Goal: Task Accomplishment & Management: Complete application form

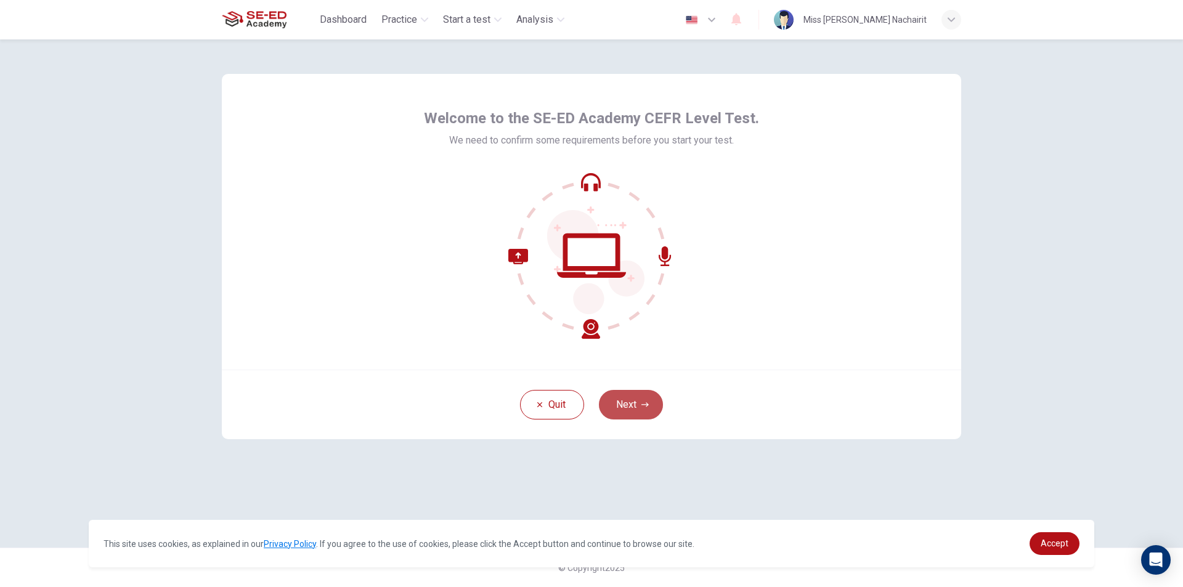
click at [618, 400] on button "Next" at bounding box center [631, 405] width 64 height 30
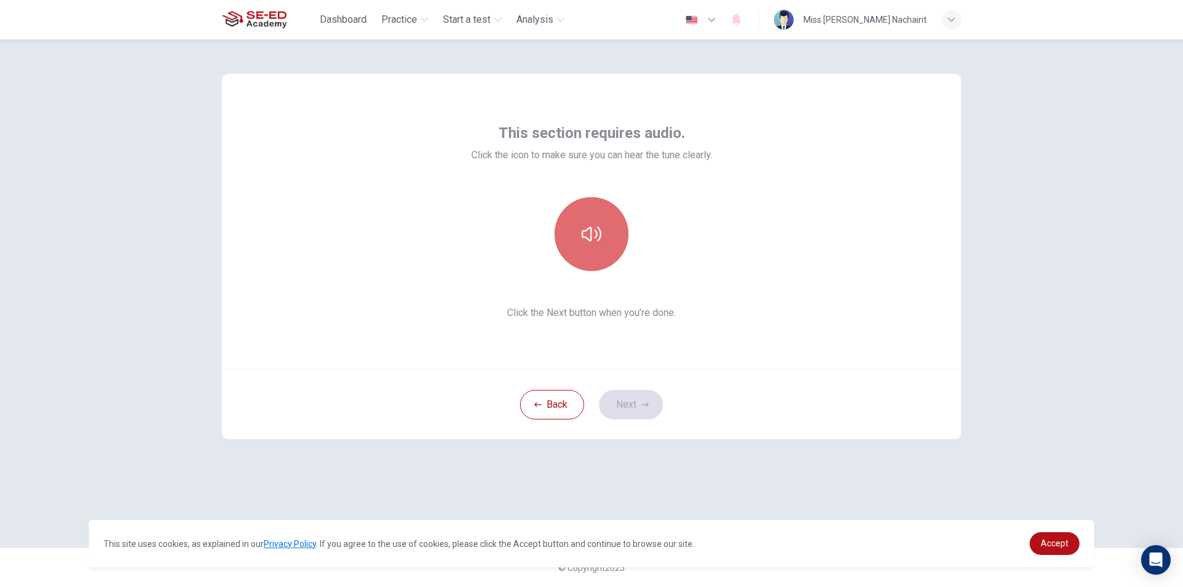
click at [582, 239] on icon "button" at bounding box center [592, 234] width 20 height 20
click at [627, 412] on button "Next" at bounding box center [631, 405] width 64 height 30
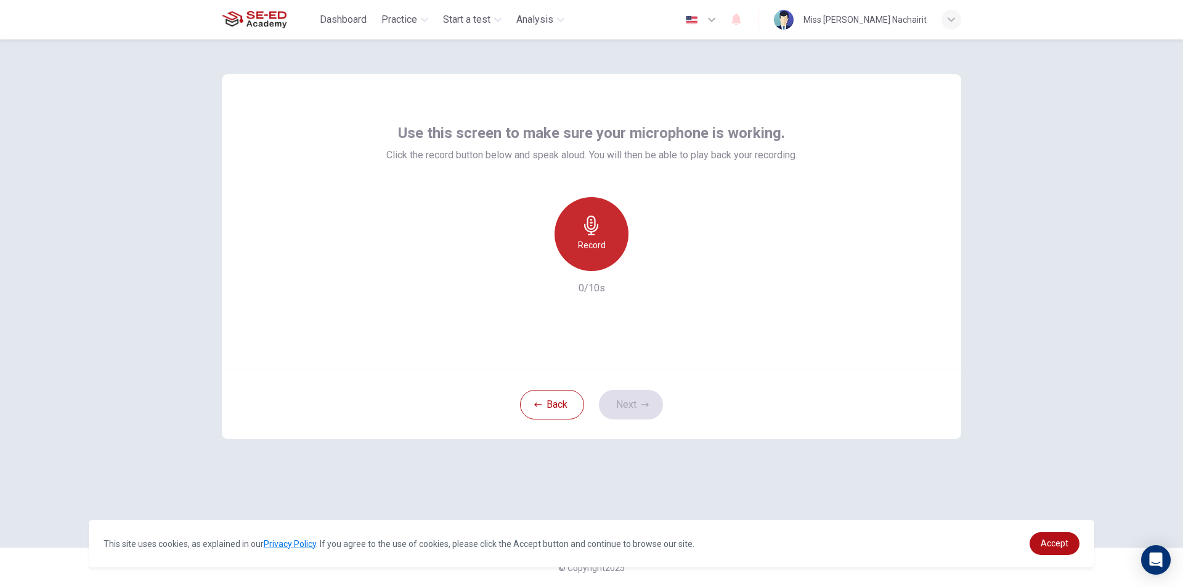
click at [615, 242] on div "Record" at bounding box center [592, 234] width 74 height 74
click at [615, 242] on div "Stop" at bounding box center [592, 234] width 74 height 74
click at [649, 264] on icon "button" at bounding box center [648, 261] width 12 height 12
click at [537, 265] on icon "button" at bounding box center [534, 261] width 11 height 11
click at [601, 221] on icon "button" at bounding box center [592, 226] width 20 height 20
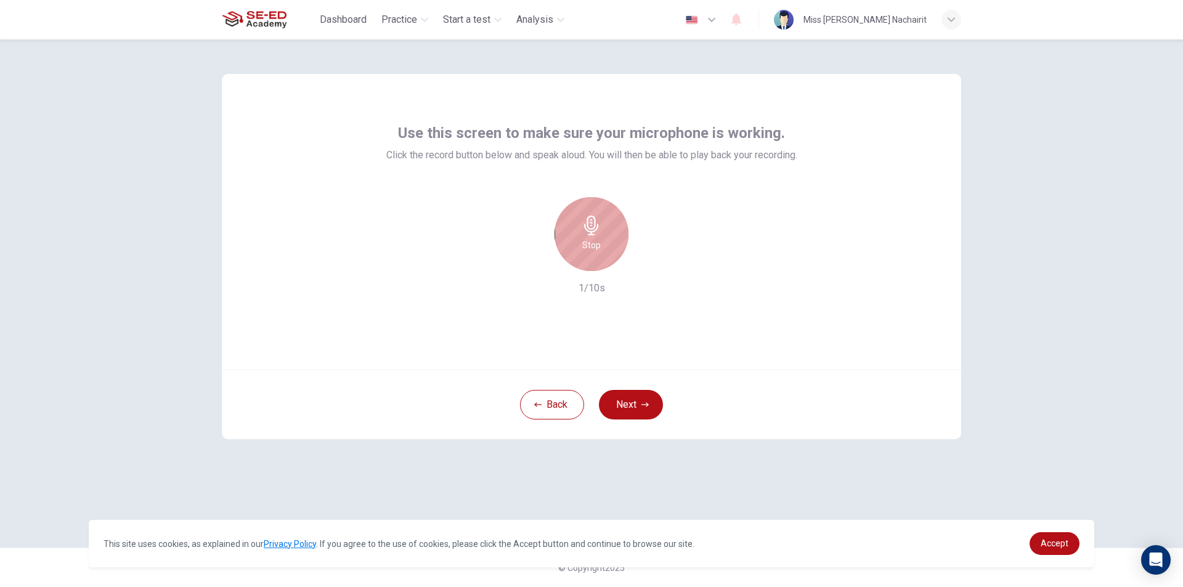
click at [601, 221] on icon "button" at bounding box center [592, 226] width 20 height 20
click at [647, 258] on icon "button" at bounding box center [648, 261] width 12 height 12
click at [537, 263] on icon "button" at bounding box center [534, 261] width 7 height 7
click at [595, 224] on icon "button" at bounding box center [591, 226] width 14 height 20
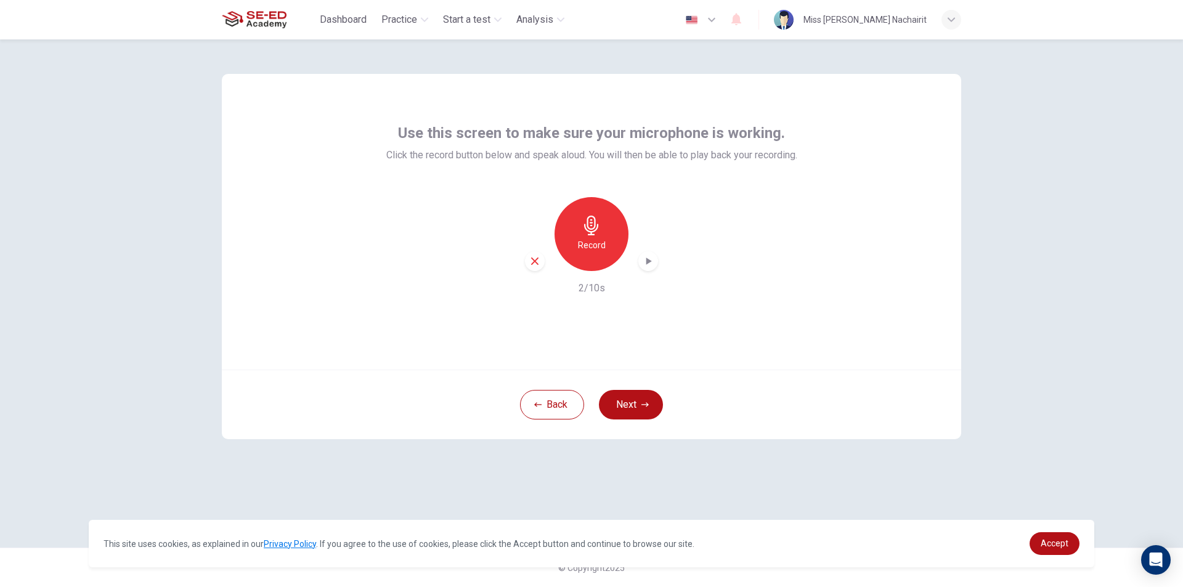
click at [643, 264] on icon "button" at bounding box center [648, 261] width 12 height 12
click at [536, 266] on icon "button" at bounding box center [534, 261] width 11 height 11
click at [625, 396] on button "Next" at bounding box center [631, 405] width 64 height 30
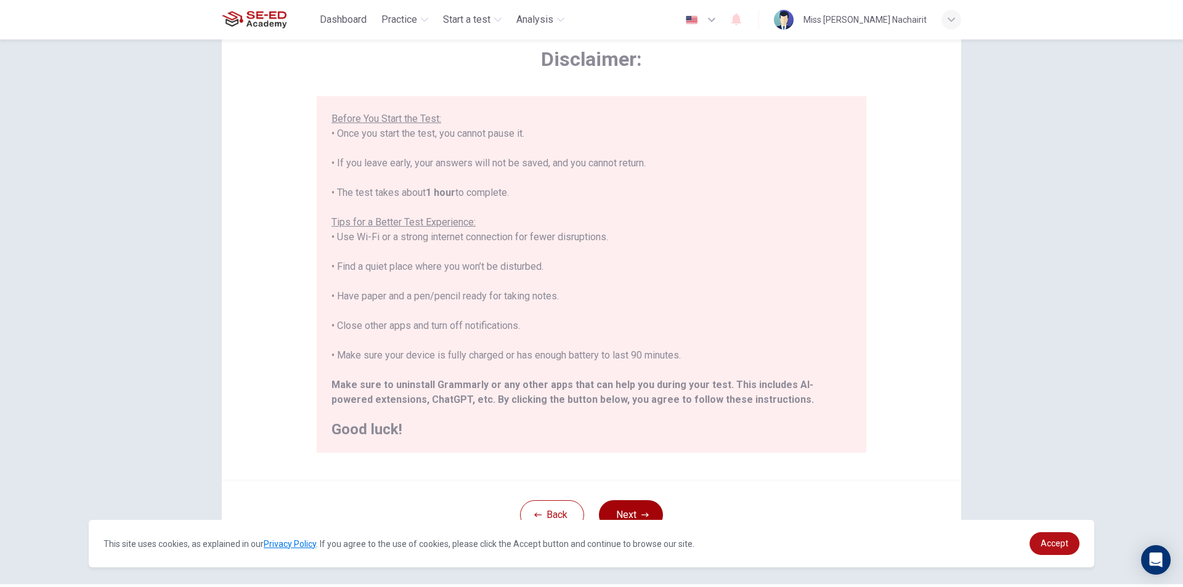
scroll to position [98, 0]
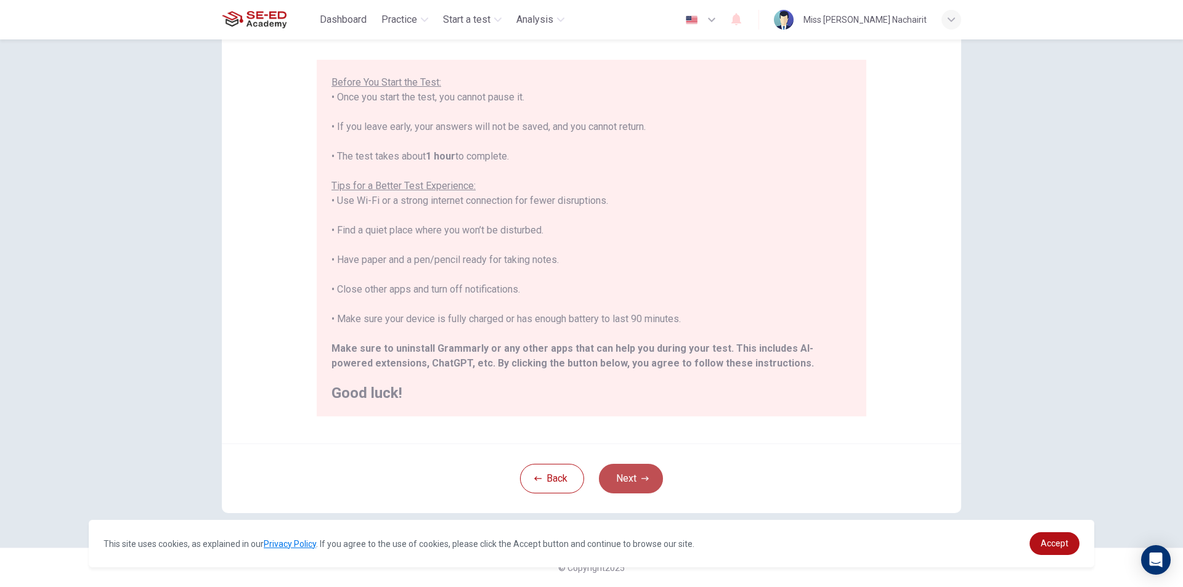
click at [626, 480] on button "Next" at bounding box center [631, 479] width 64 height 30
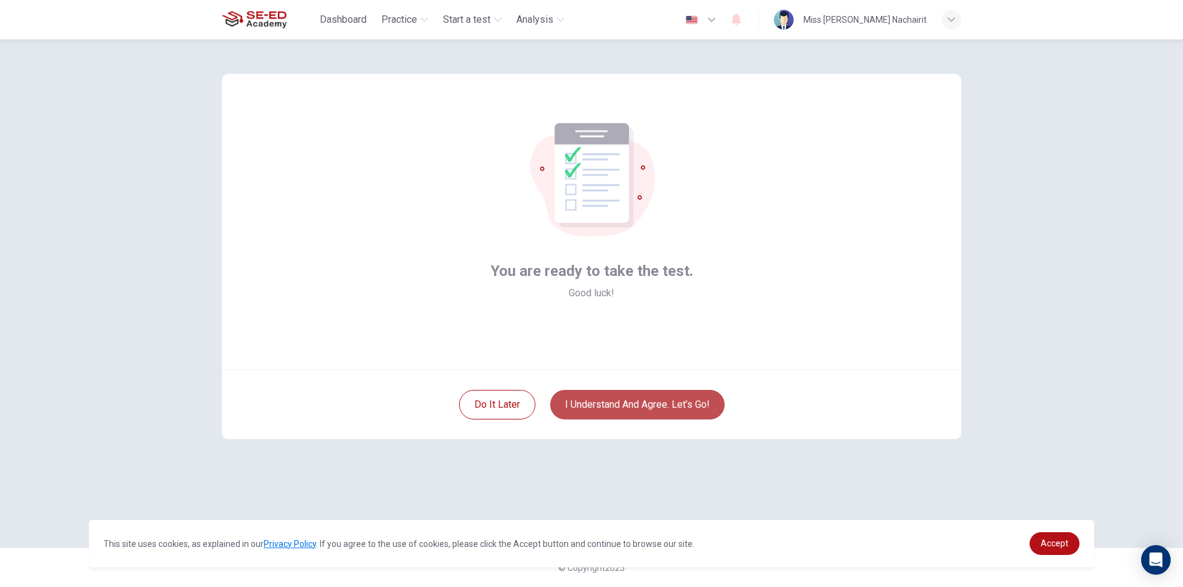
click at [661, 406] on button "I understand and agree. Let’s go!" at bounding box center [637, 405] width 174 height 30
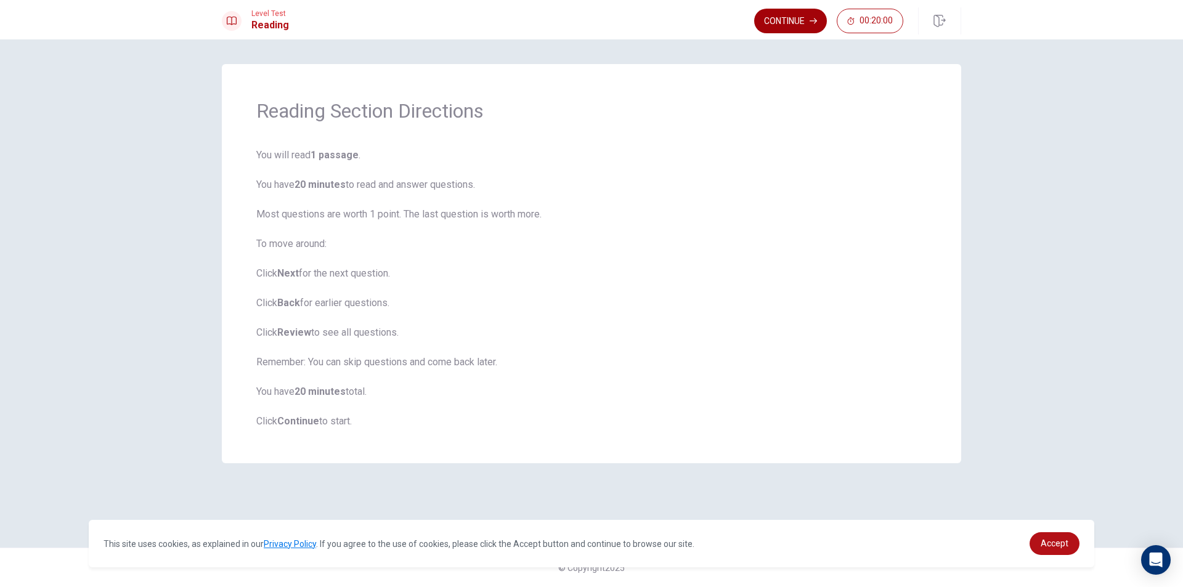
click at [806, 20] on button "Continue" at bounding box center [790, 21] width 73 height 25
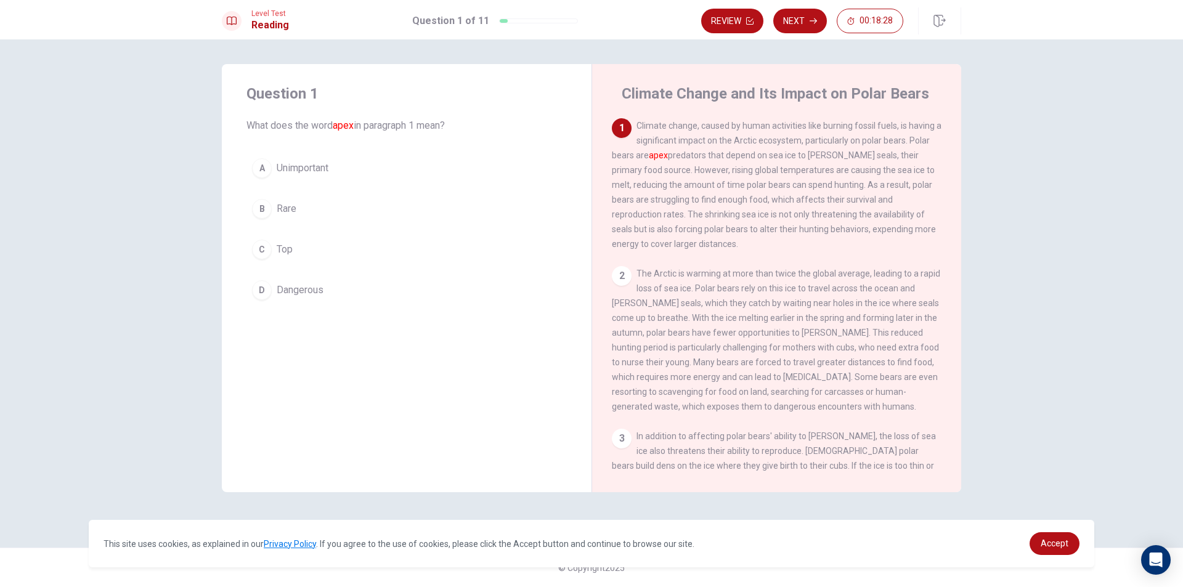
click at [323, 251] on button "C Top" at bounding box center [407, 249] width 321 height 31
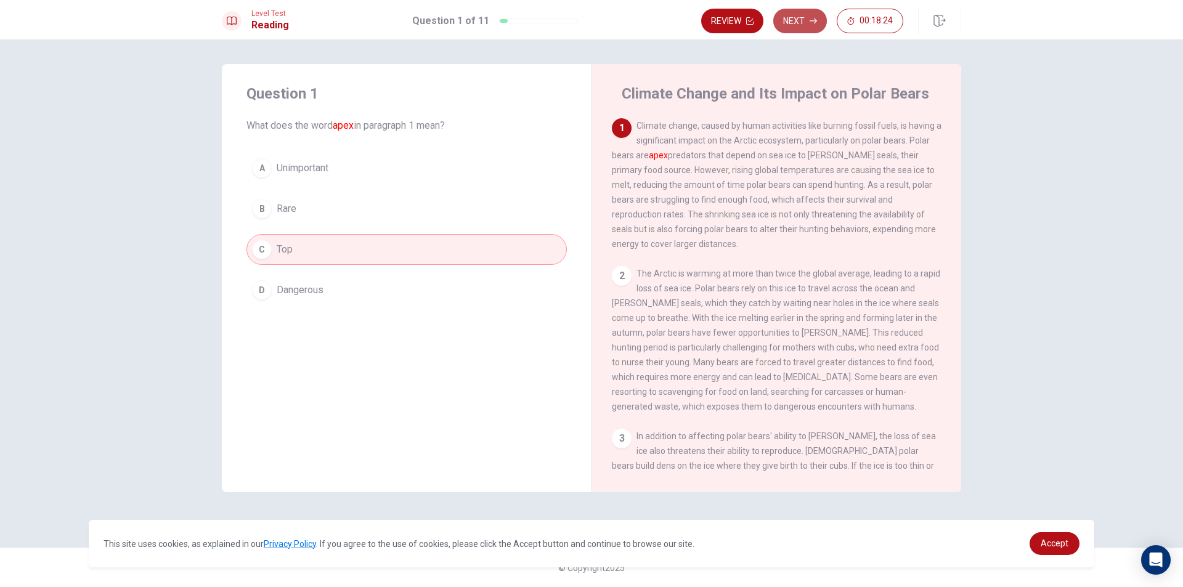
click at [807, 19] on button "Next" at bounding box center [801, 21] width 54 height 25
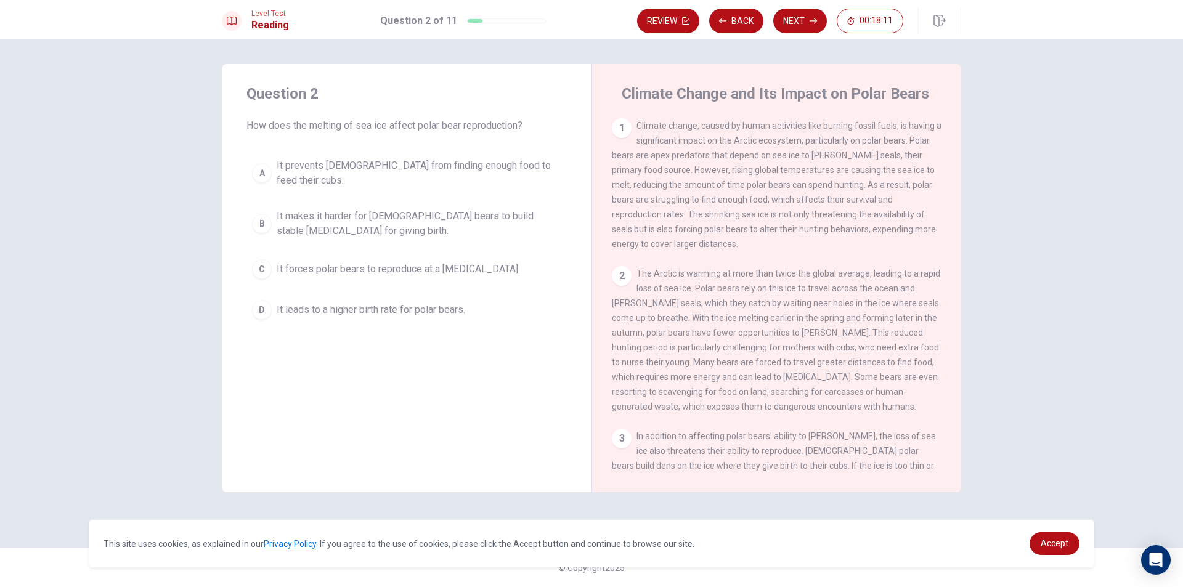
scroll to position [62, 0]
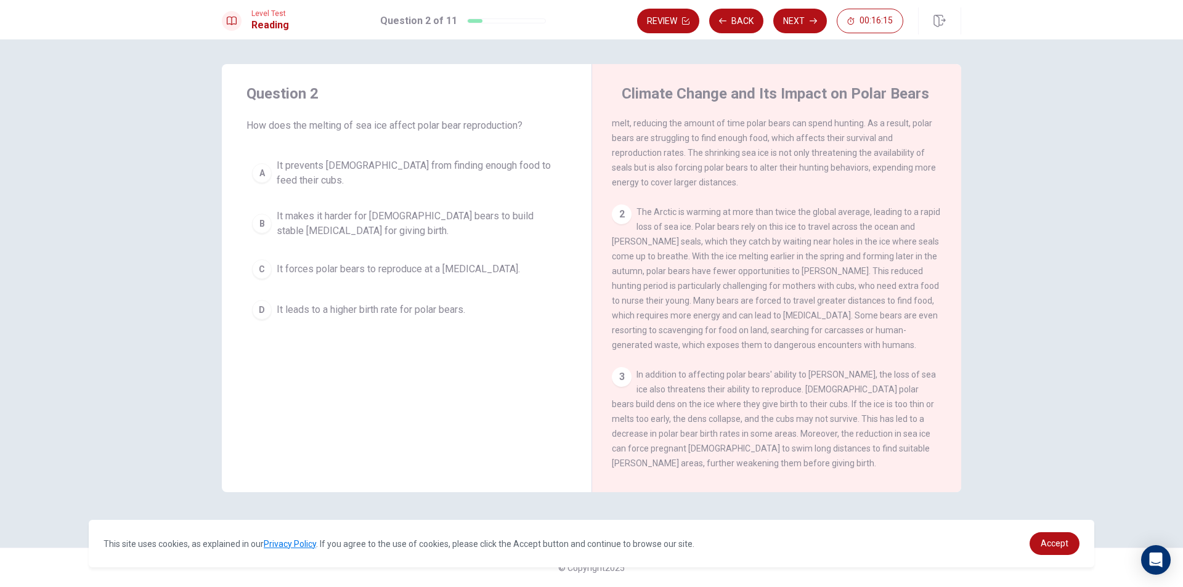
click at [441, 176] on button "A It prevents [DEMOGRAPHIC_DATA] from finding enough food to feed their cubs." at bounding box center [407, 173] width 321 height 41
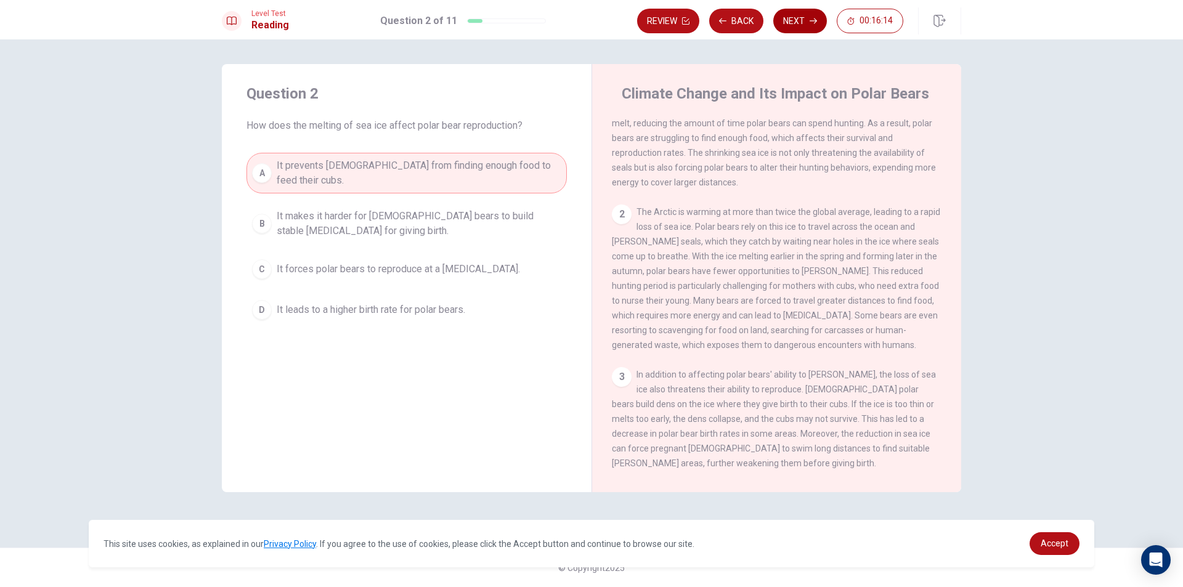
click at [792, 26] on button "Next" at bounding box center [801, 21] width 54 height 25
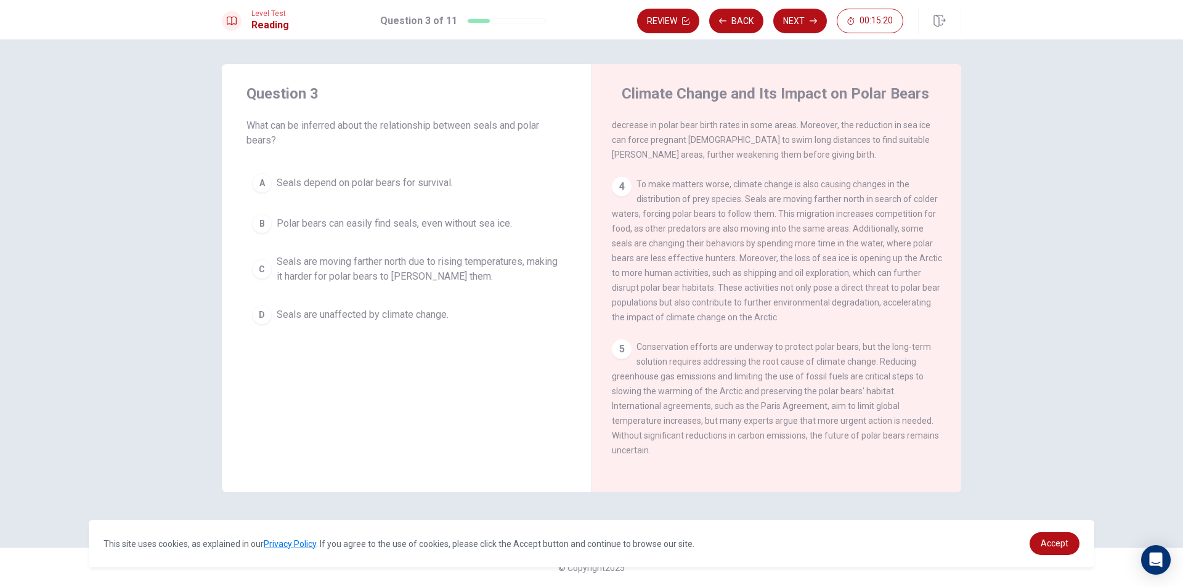
scroll to position [398, 0]
click at [720, 14] on button "Back" at bounding box center [736, 21] width 54 height 25
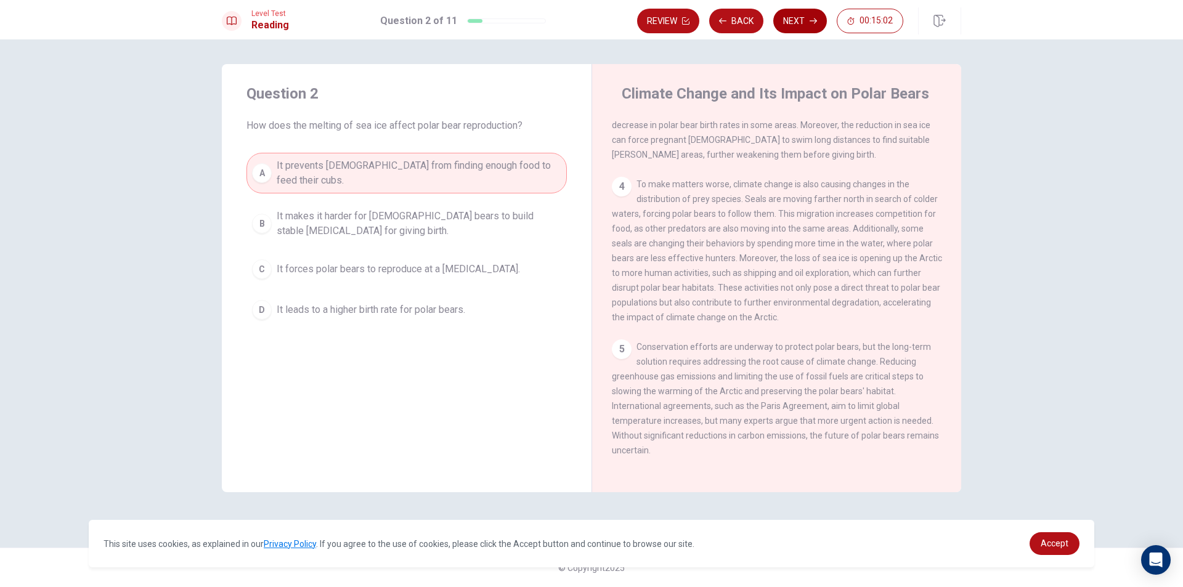
click at [789, 29] on button "Next" at bounding box center [801, 21] width 54 height 25
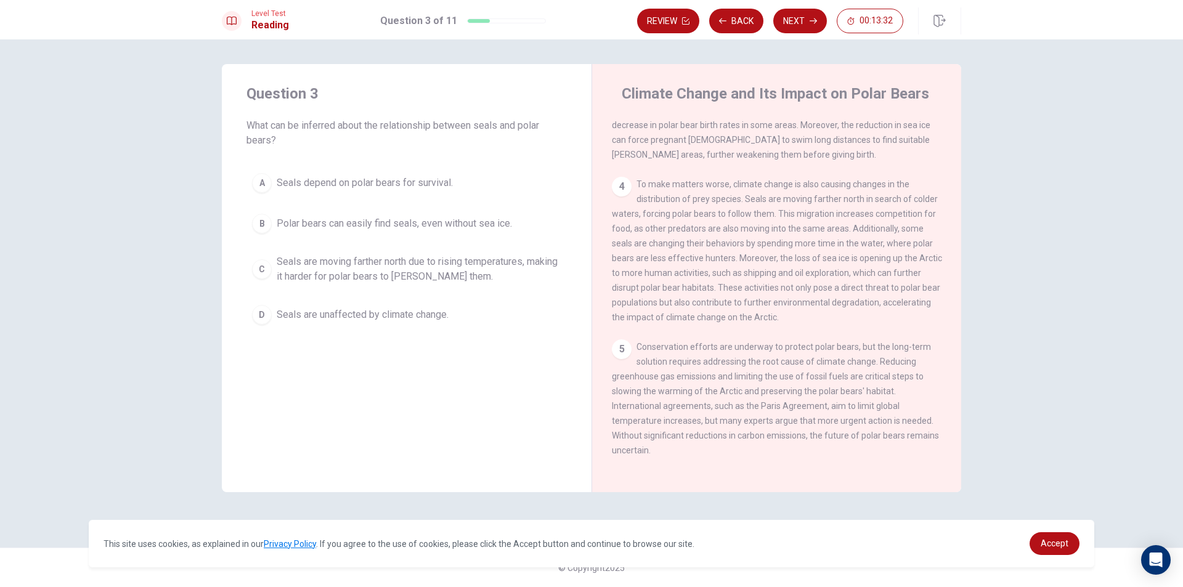
click at [455, 269] on span "Seals are moving farther north due to rising temperatures, making it harder for…" at bounding box center [419, 270] width 285 height 30
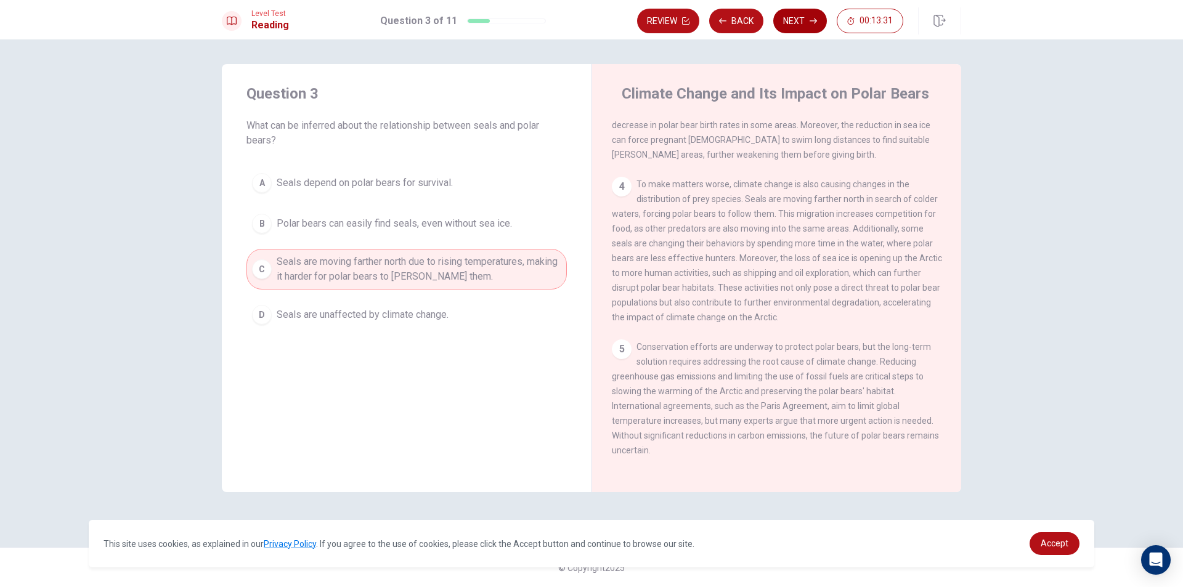
click at [804, 21] on button "Next" at bounding box center [801, 21] width 54 height 25
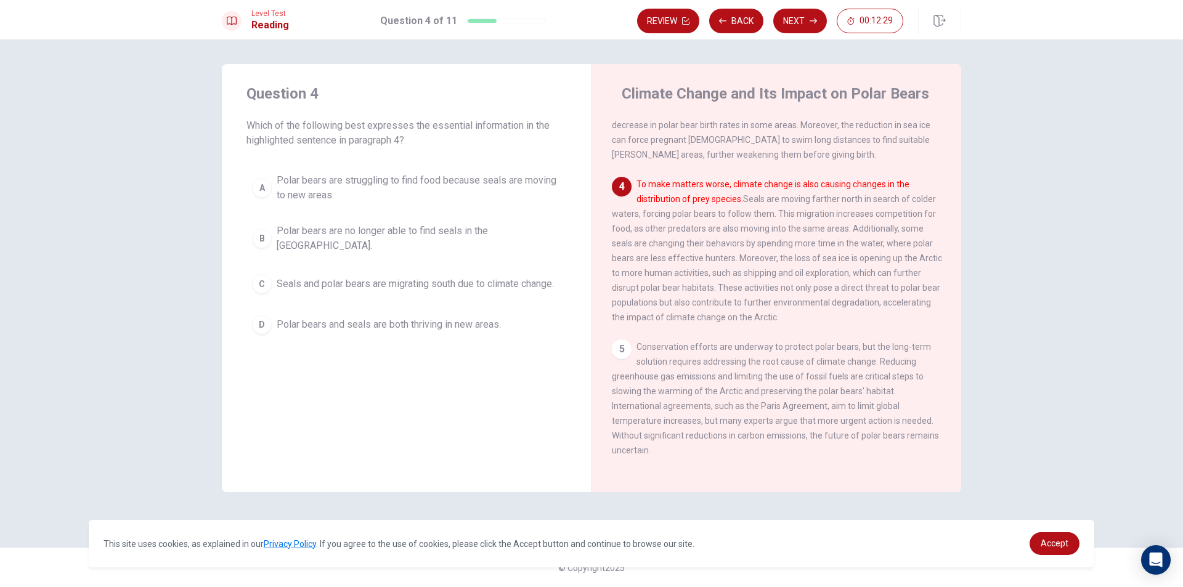
click at [507, 277] on span "Seals and polar bears are migrating south due to climate change." at bounding box center [415, 284] width 277 height 15
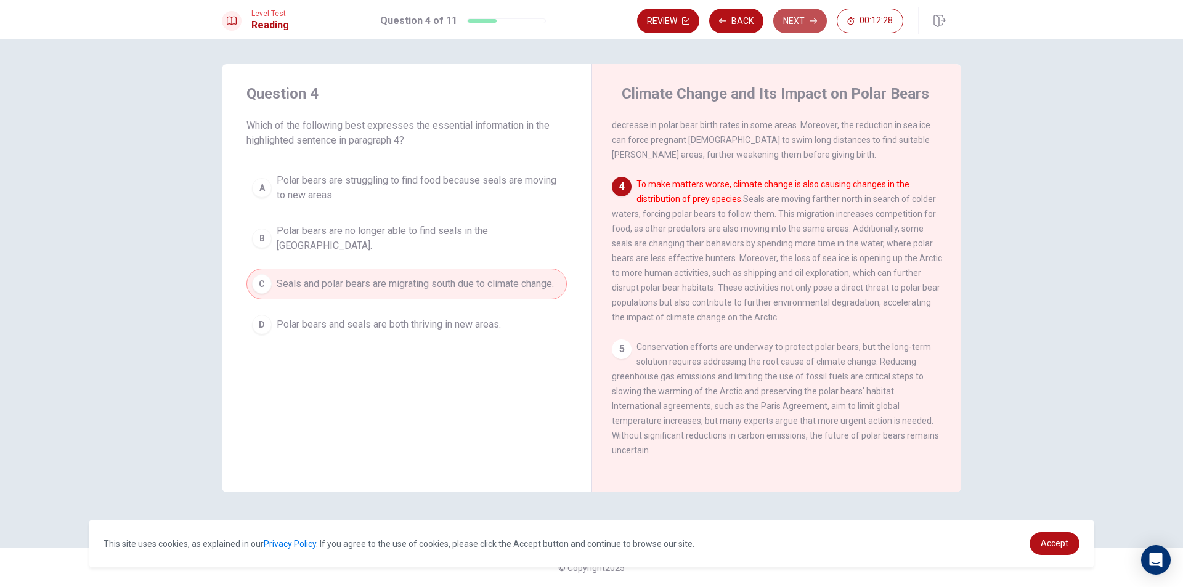
click at [800, 22] on button "Next" at bounding box center [801, 21] width 54 height 25
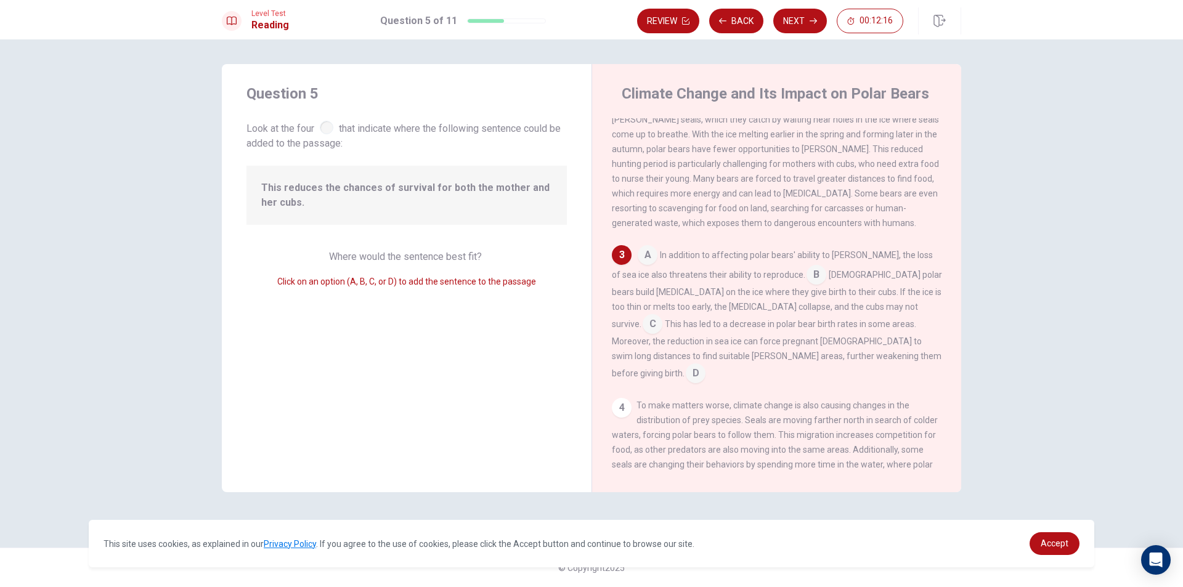
scroll to position [214, 0]
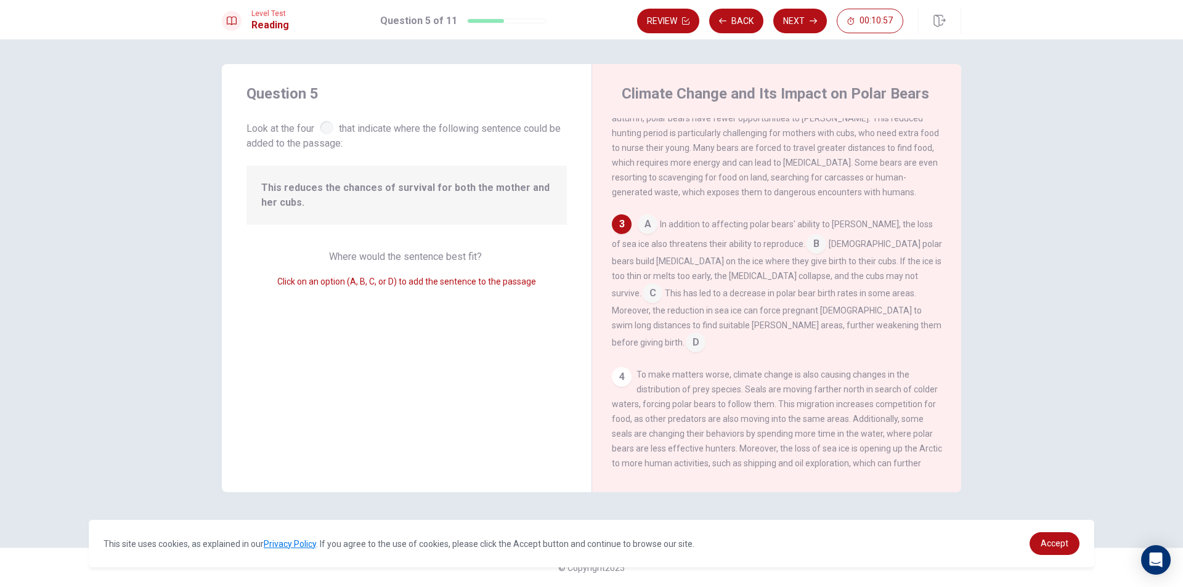
click at [807, 251] on input at bounding box center [817, 245] width 20 height 20
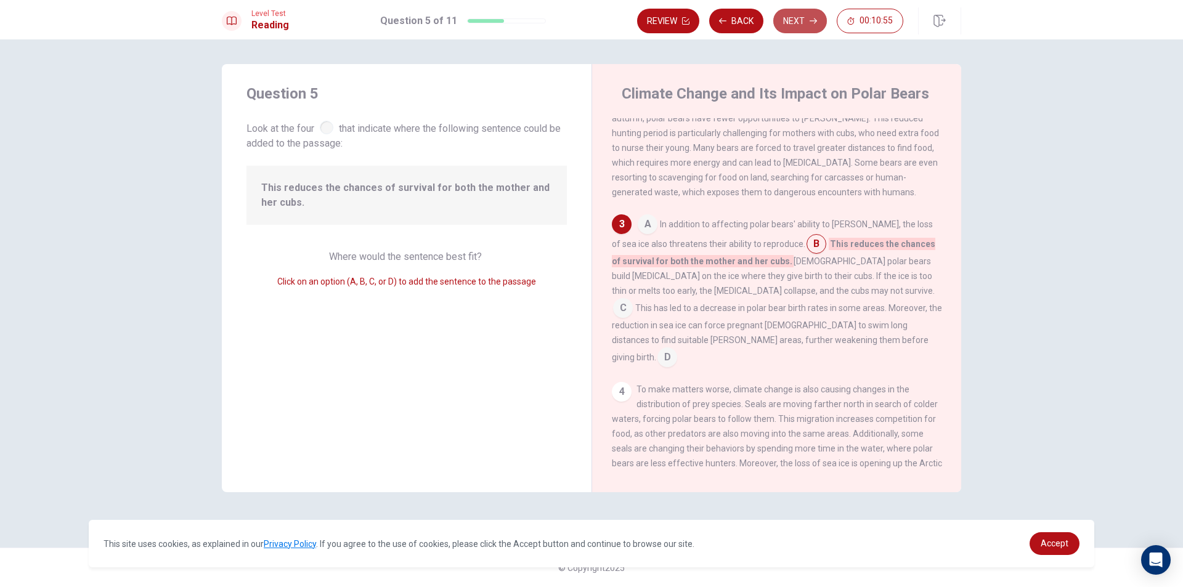
click at [810, 27] on button "Next" at bounding box center [801, 21] width 54 height 25
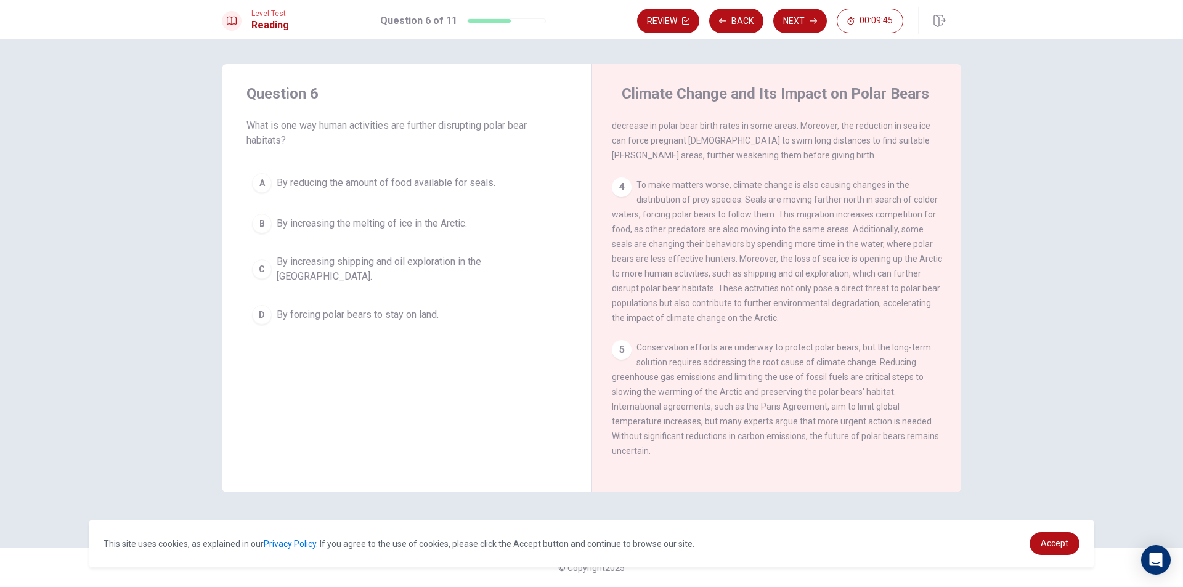
scroll to position [398, 0]
click at [435, 260] on span "By increasing shipping and oil exploration in the [GEOGRAPHIC_DATA]." at bounding box center [419, 270] width 285 height 30
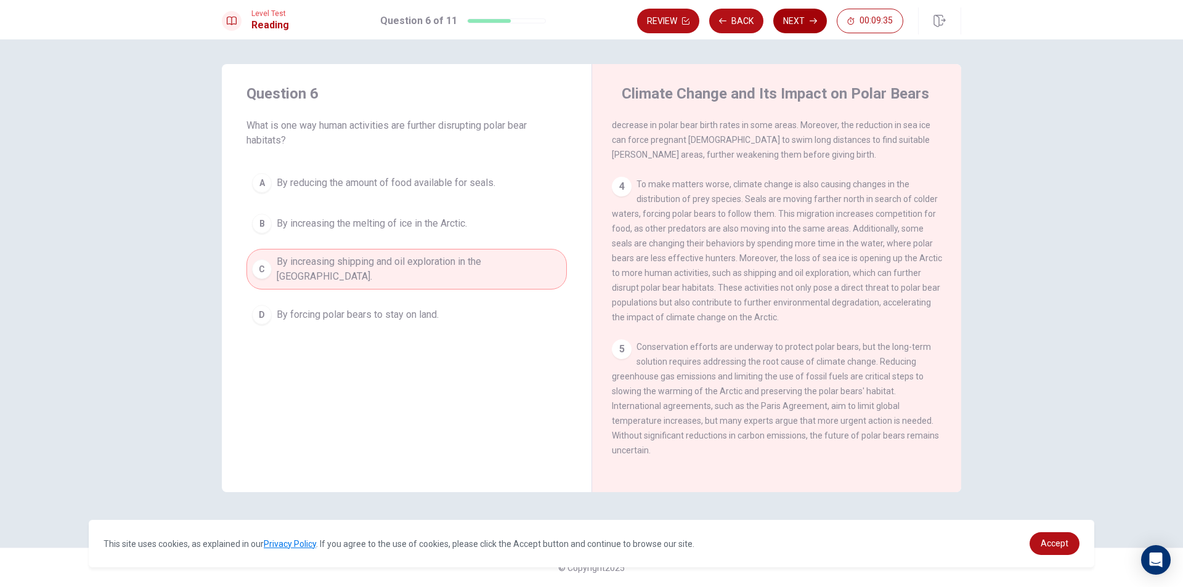
click at [798, 14] on button "Next" at bounding box center [801, 21] width 54 height 25
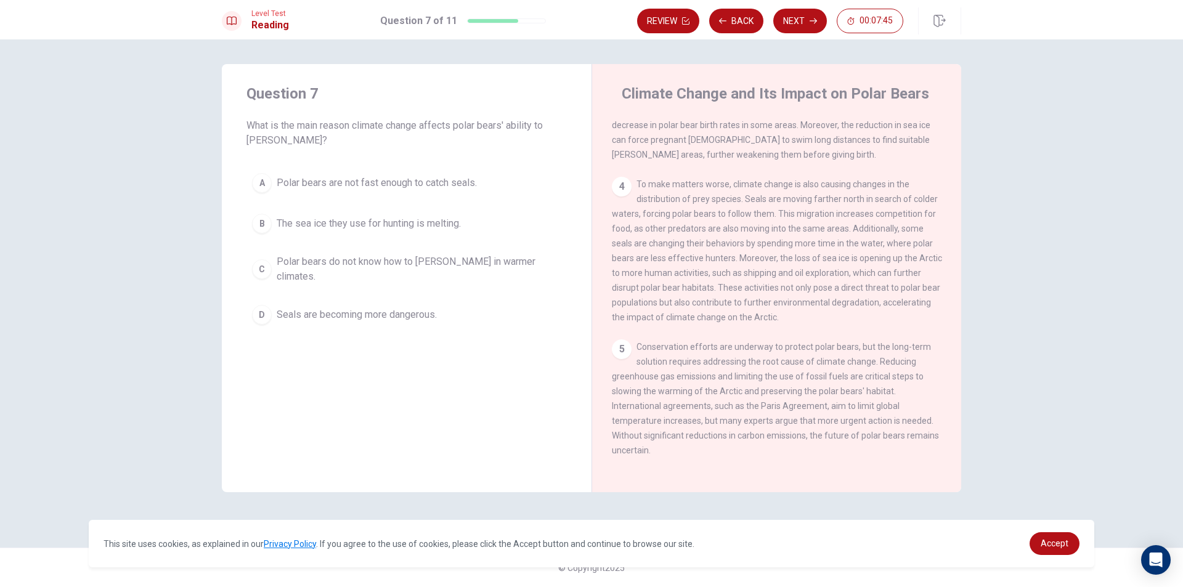
click at [447, 225] on span "The sea ice they use for hunting is melting." at bounding box center [369, 223] width 184 height 15
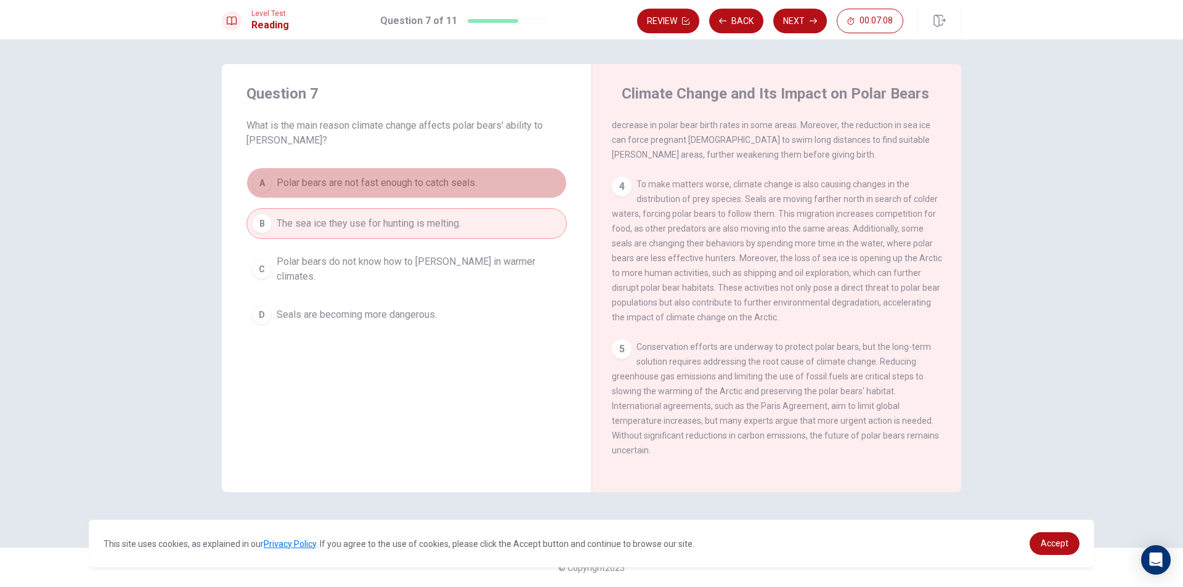
click at [380, 186] on span "Polar bears are not fast enough to catch seals." at bounding box center [377, 183] width 200 height 15
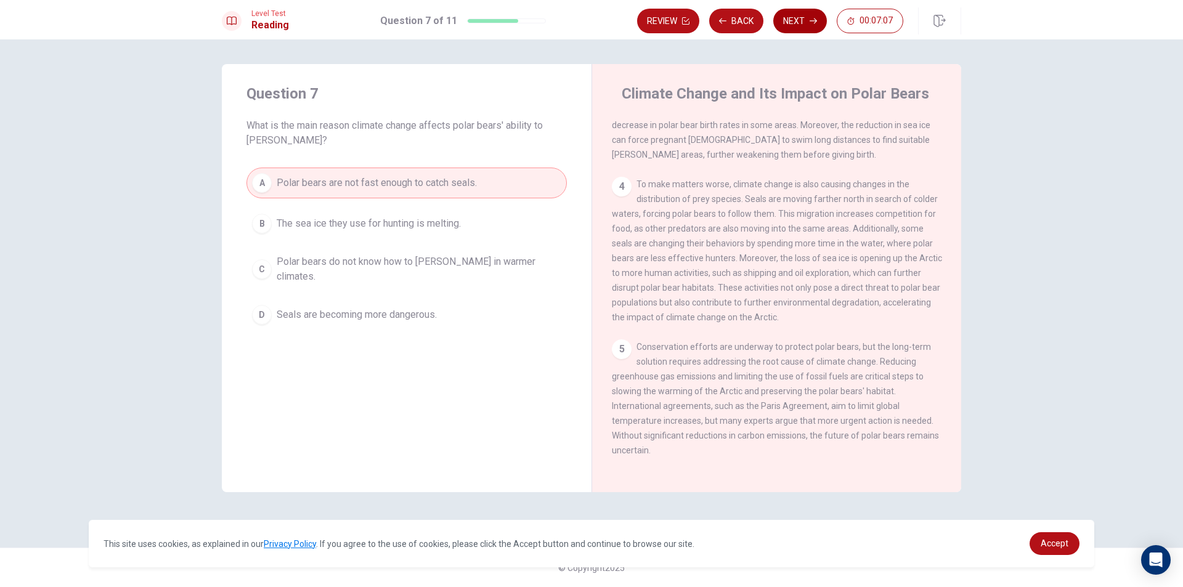
click at [801, 22] on button "Next" at bounding box center [801, 21] width 54 height 25
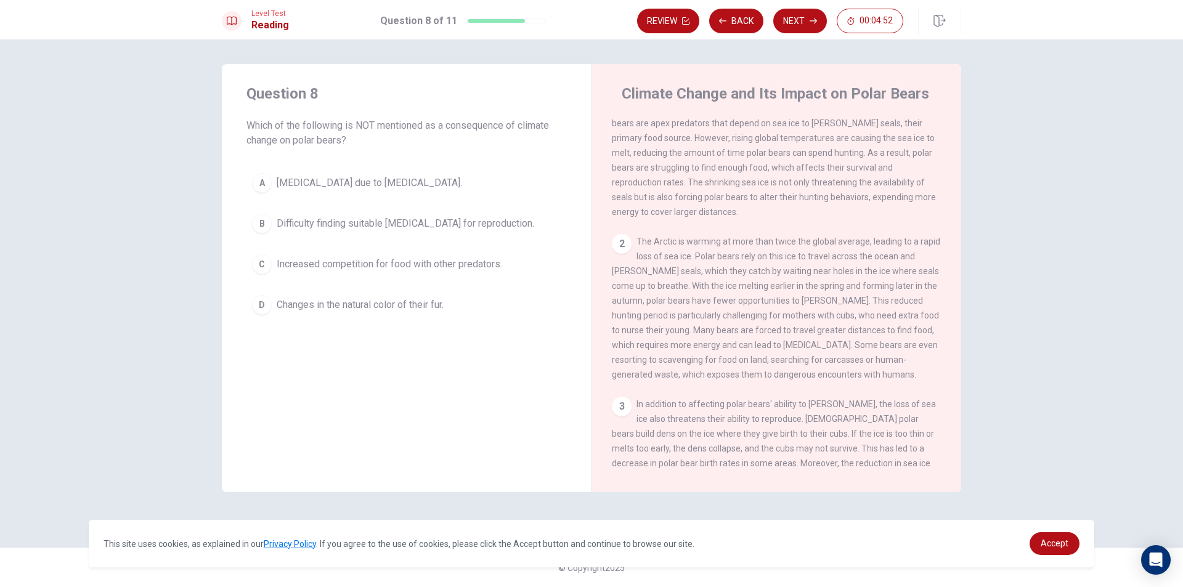
scroll to position [62, 0]
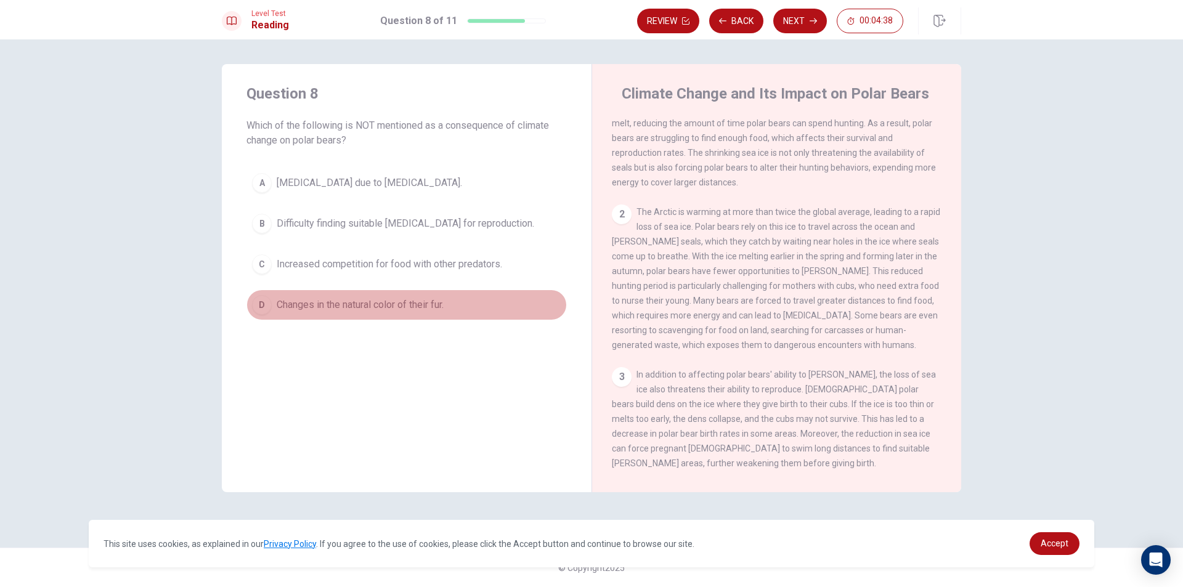
click at [475, 312] on button "D Changes in the natural color of their fur." at bounding box center [407, 305] width 321 height 31
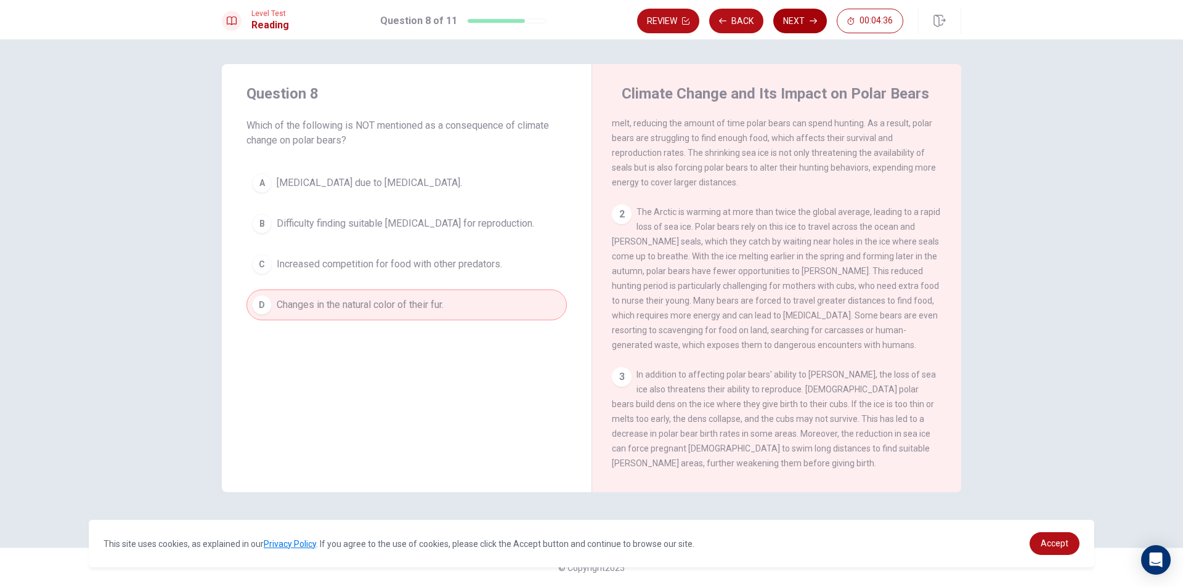
click at [790, 26] on button "Next" at bounding box center [801, 21] width 54 height 25
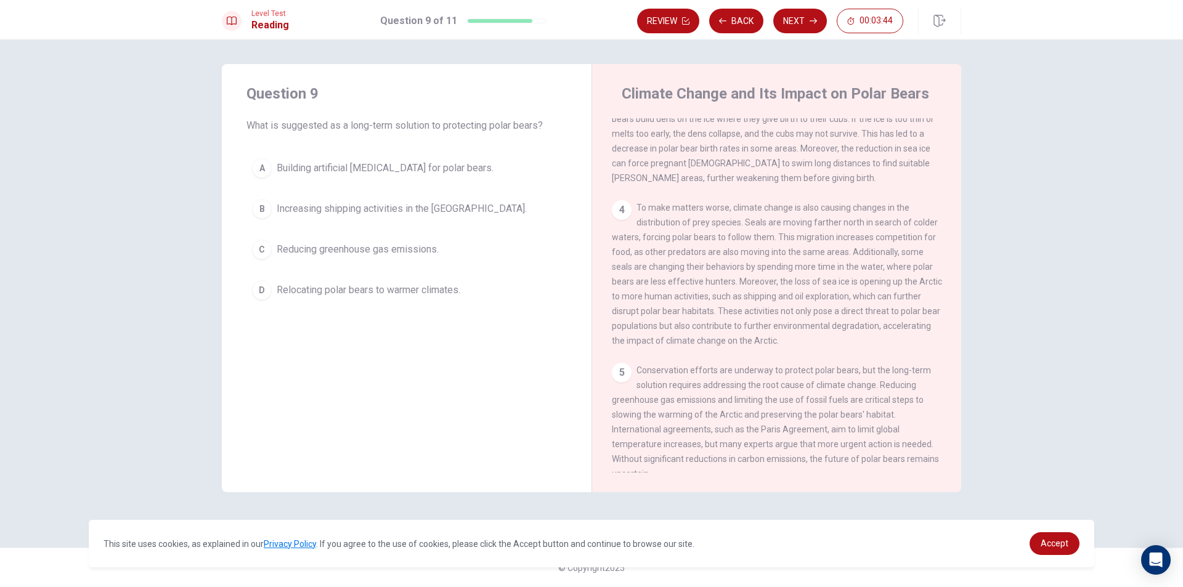
scroll to position [398, 0]
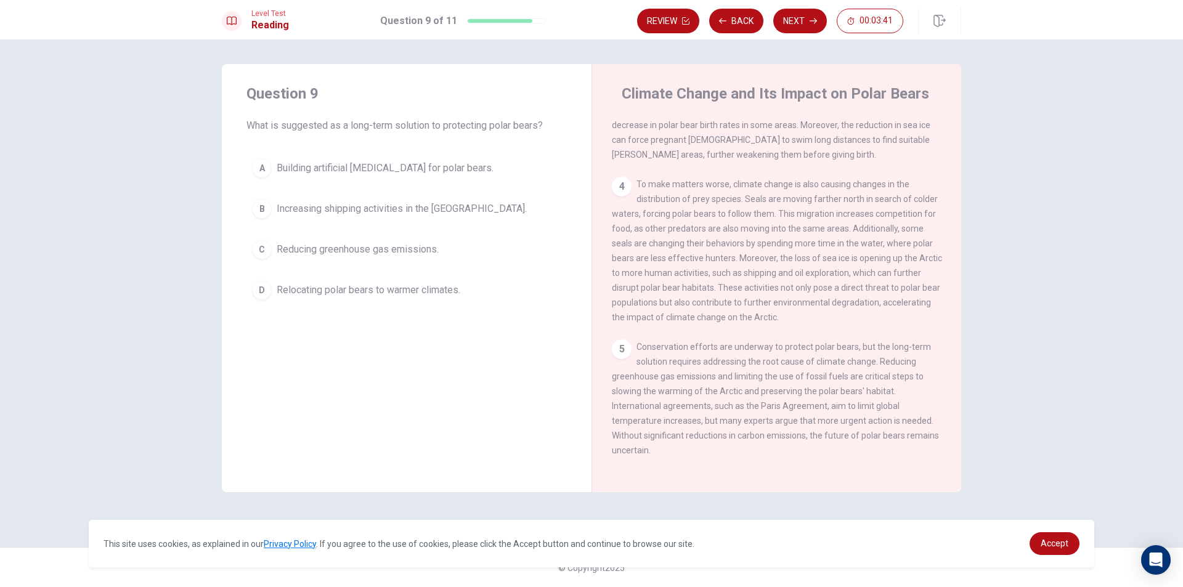
click at [439, 214] on span "Increasing shipping activities in the [GEOGRAPHIC_DATA]." at bounding box center [402, 209] width 250 height 15
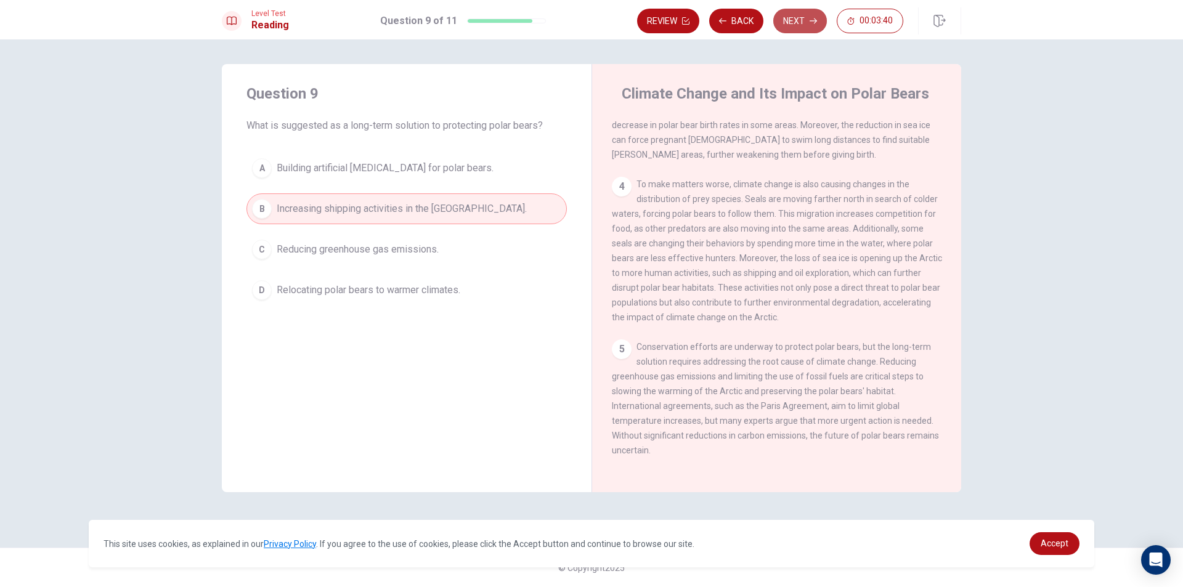
click at [783, 25] on button "Next" at bounding box center [801, 21] width 54 height 25
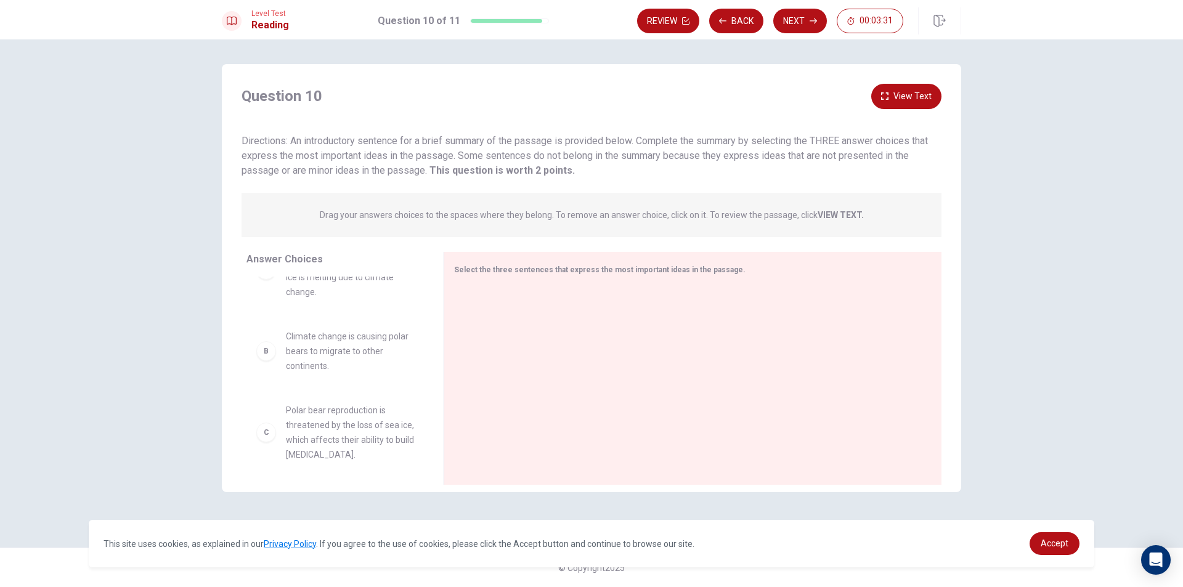
scroll to position [0, 0]
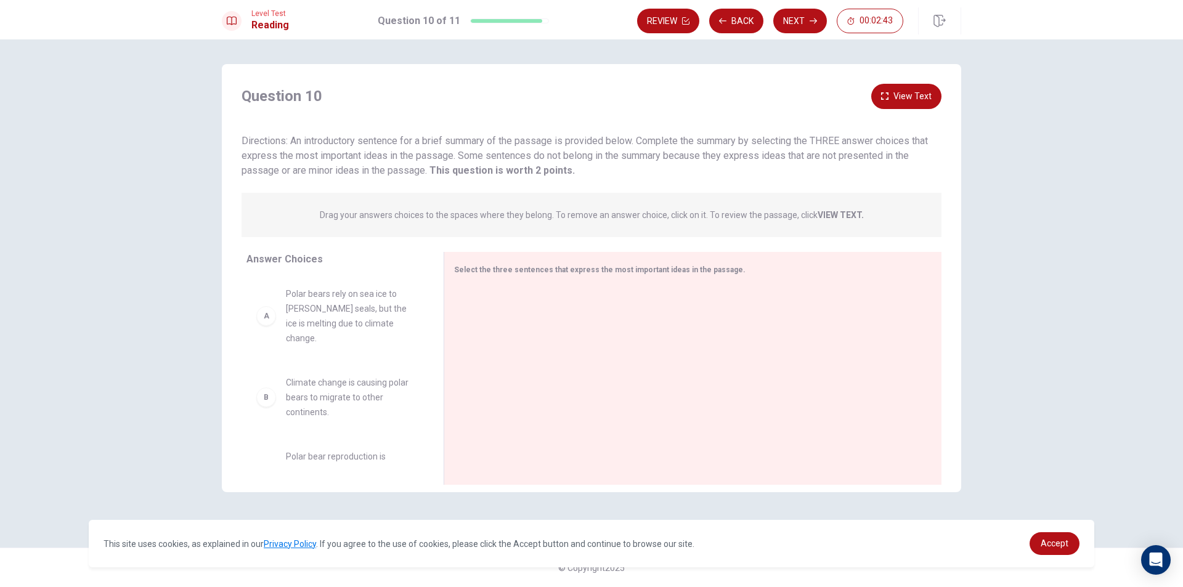
click at [893, 97] on button "View Text" at bounding box center [907, 96] width 70 height 25
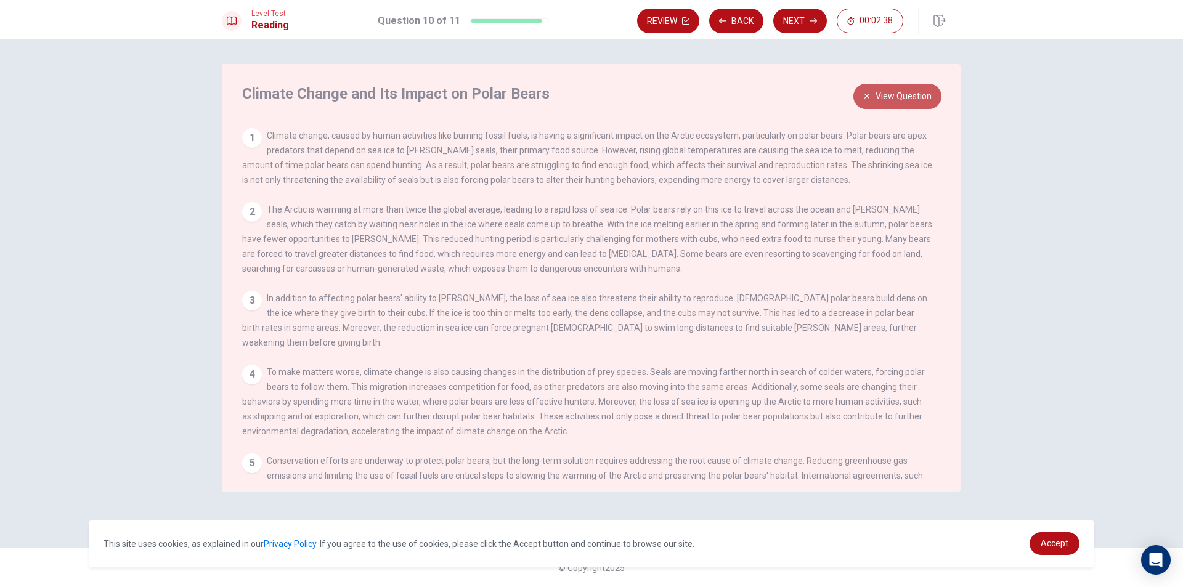
click at [869, 96] on icon "button" at bounding box center [867, 95] width 7 height 7
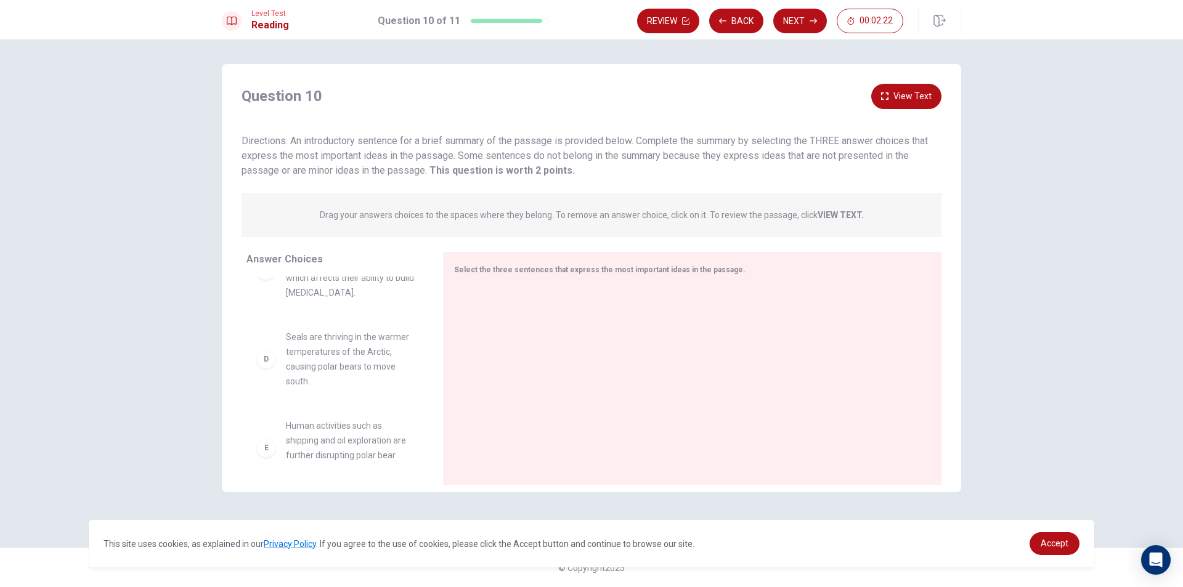
scroll to position [247, 0]
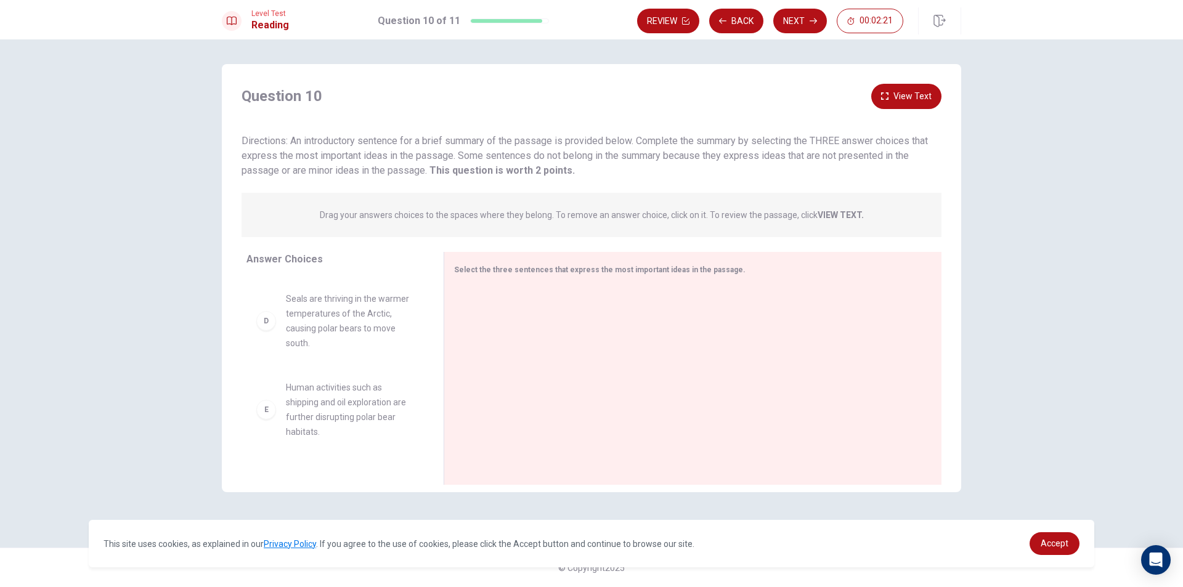
click at [275, 311] on div "D" at bounding box center [266, 321] width 20 height 20
drag, startPoint x: 265, startPoint y: 311, endPoint x: 285, endPoint y: 325, distance: 24.7
click at [903, 89] on button "View Text" at bounding box center [907, 96] width 70 height 25
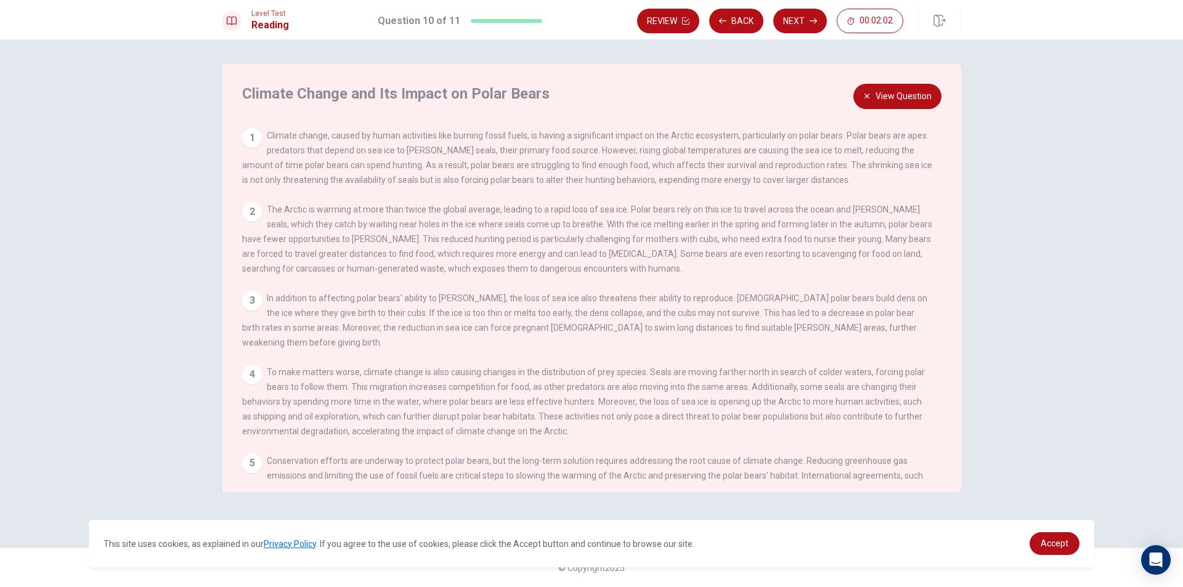
scroll to position [43, 0]
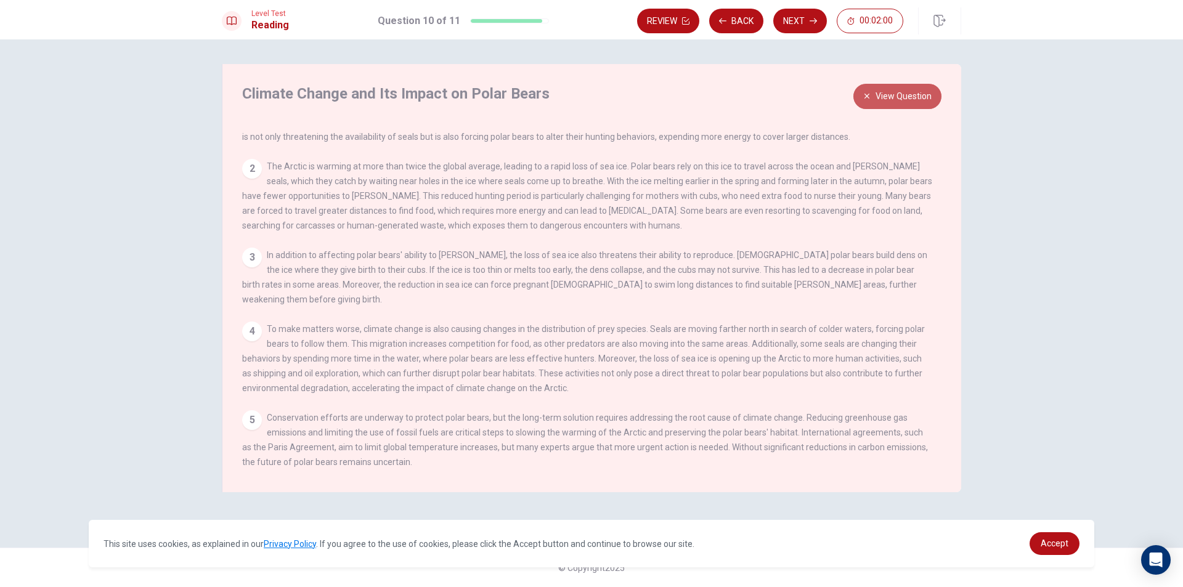
click at [889, 105] on button "View Question" at bounding box center [898, 96] width 88 height 25
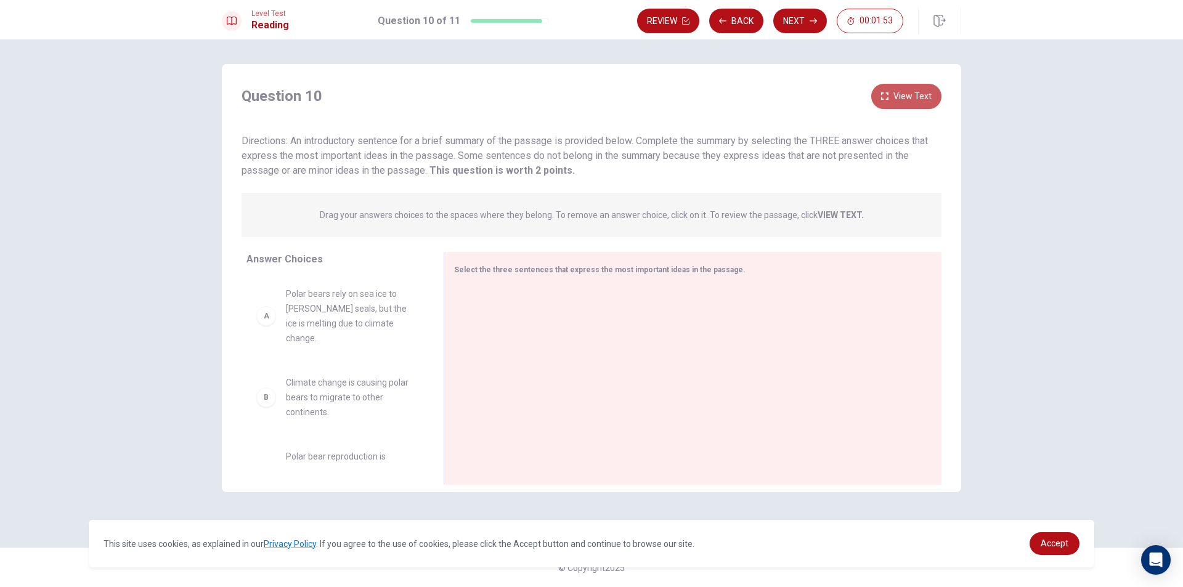
click at [912, 99] on button "View Text" at bounding box center [907, 96] width 70 height 25
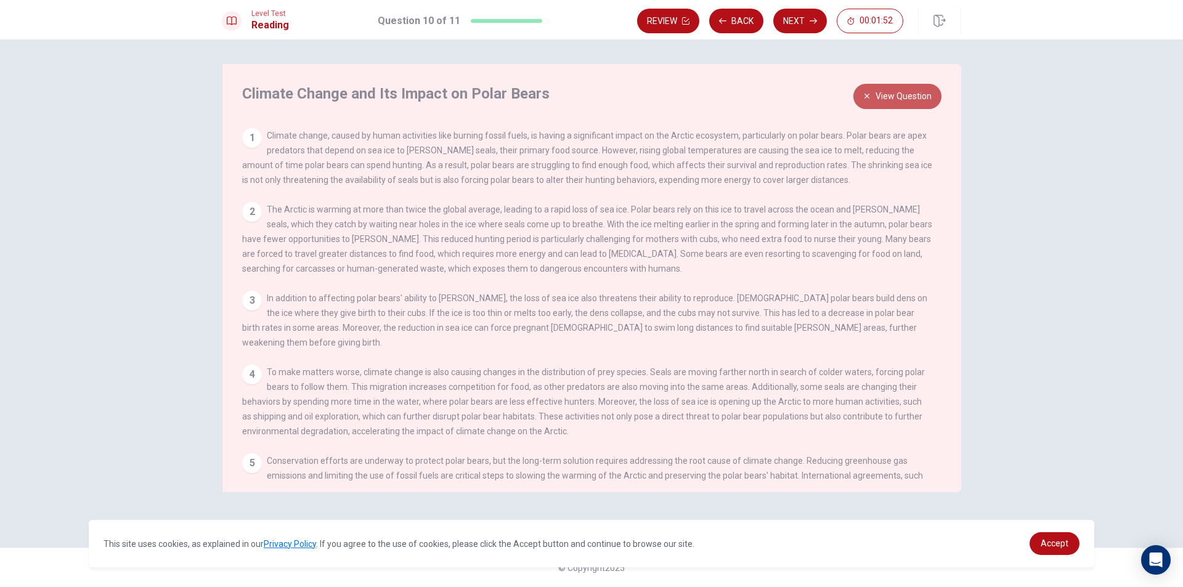
click at [865, 88] on button "View Question" at bounding box center [898, 96] width 88 height 25
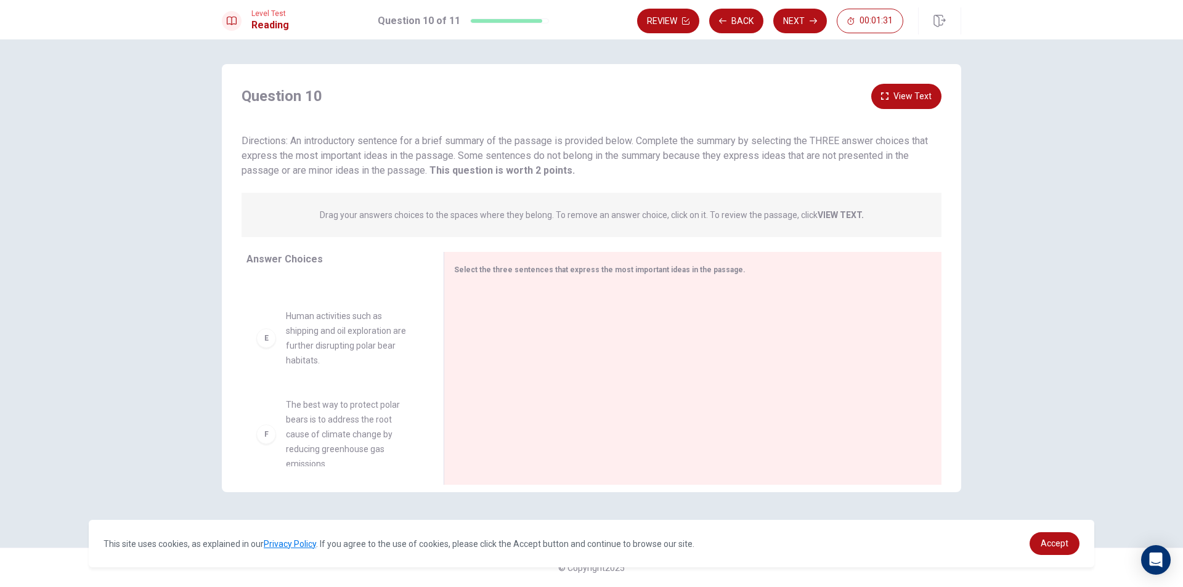
scroll to position [0, 0]
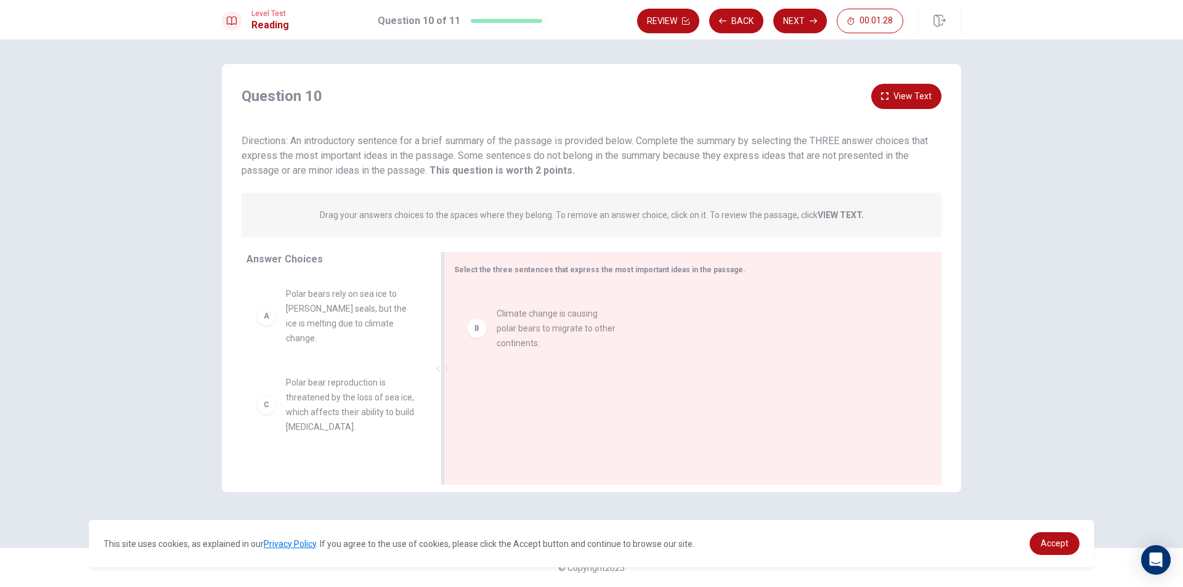
drag, startPoint x: 329, startPoint y: 373, endPoint x: 542, endPoint y: 317, distance: 221.0
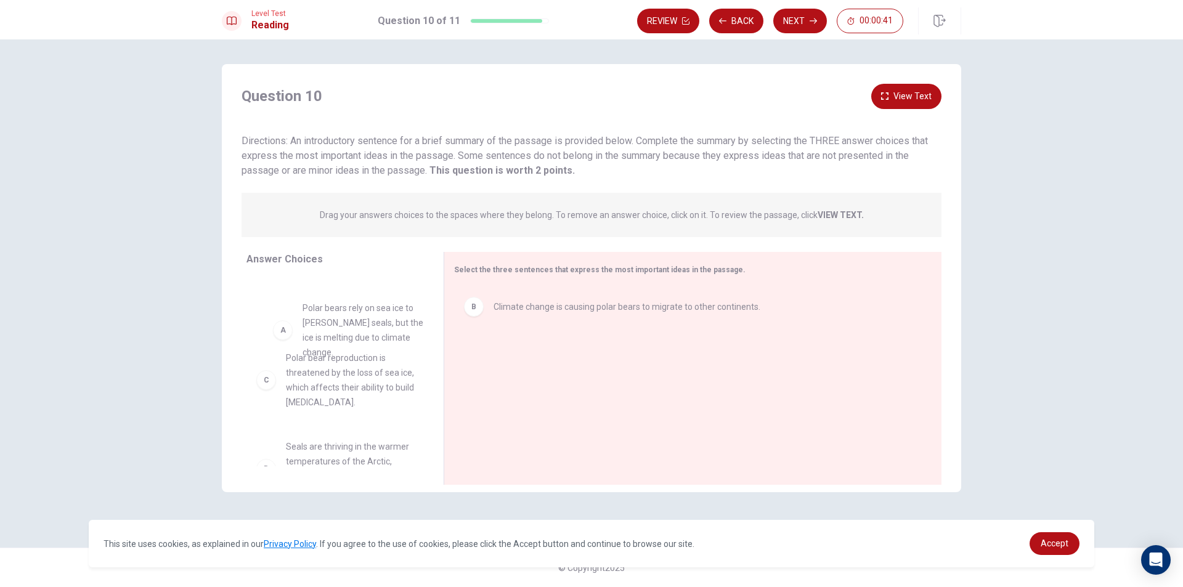
drag, startPoint x: 367, startPoint y: 325, endPoint x: 390, endPoint y: 343, distance: 28.5
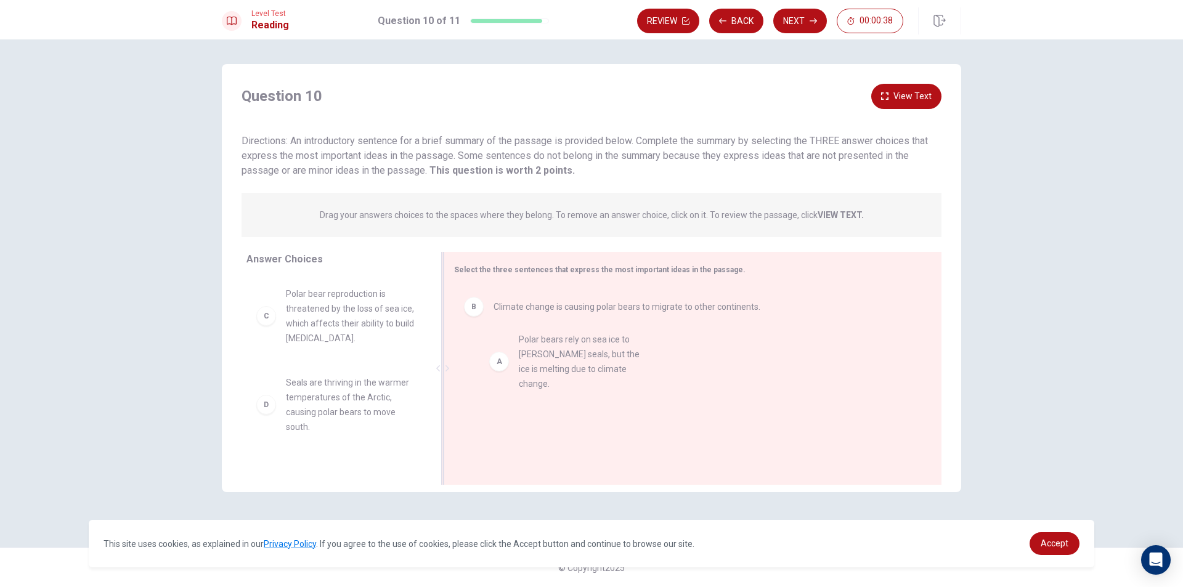
drag, startPoint x: 354, startPoint y: 323, endPoint x: 590, endPoint y: 369, distance: 240.4
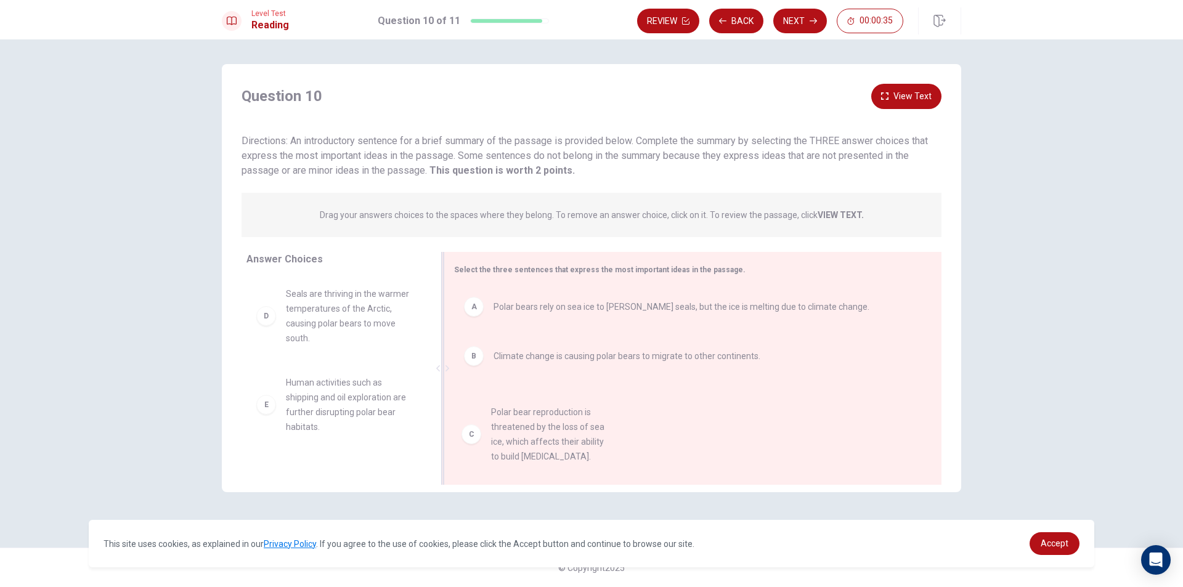
drag, startPoint x: 329, startPoint y: 341, endPoint x: 550, endPoint y: 442, distance: 243.3
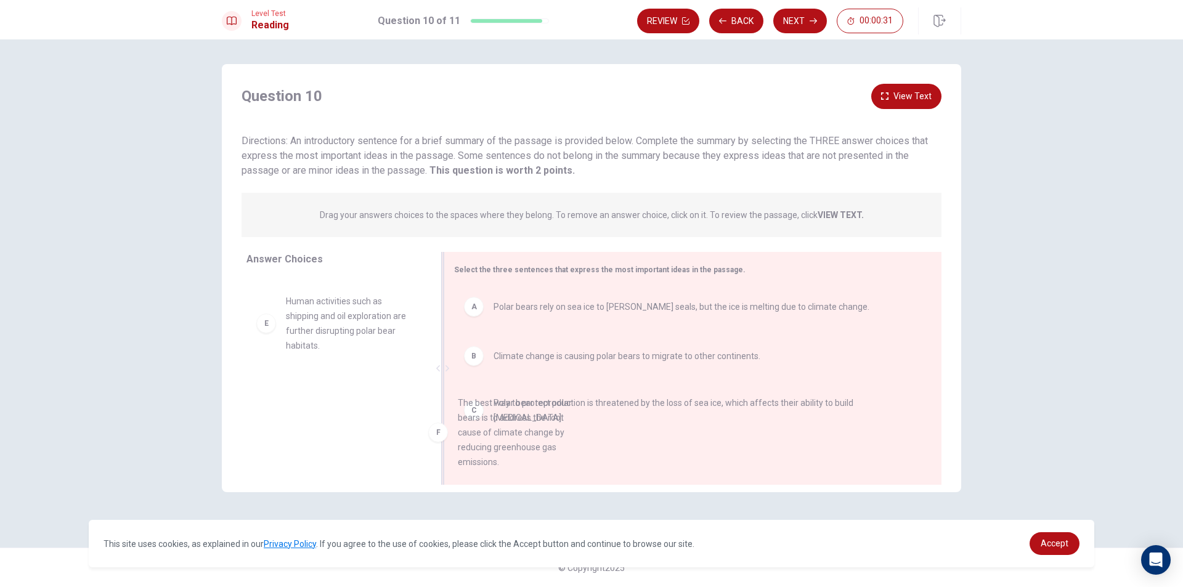
drag, startPoint x: 343, startPoint y: 404, endPoint x: 529, endPoint y: 416, distance: 185.9
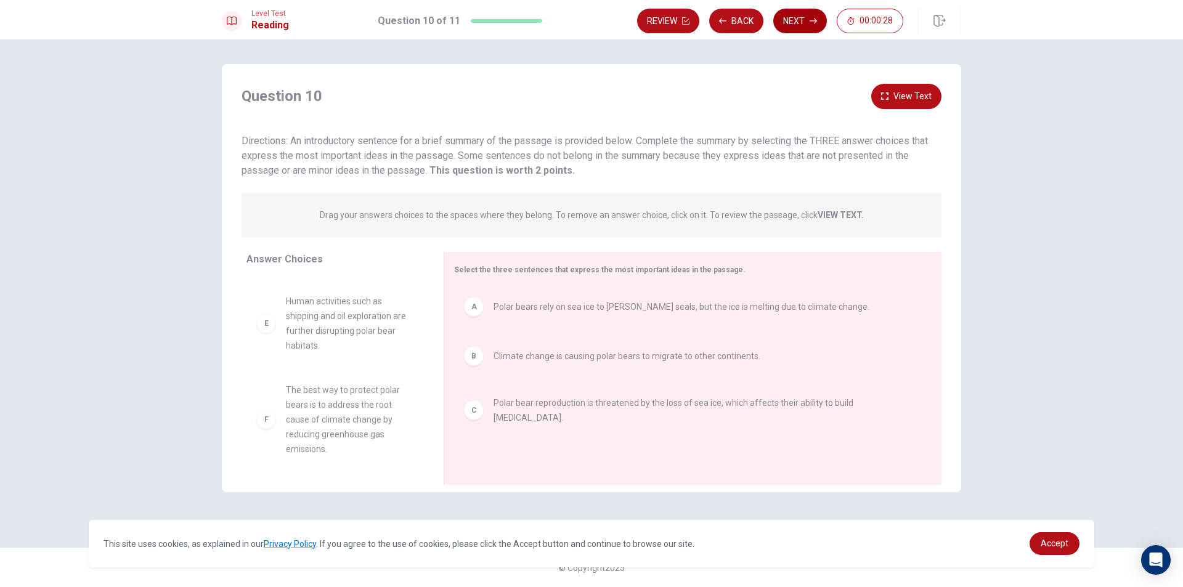
click at [798, 12] on button "Next" at bounding box center [801, 21] width 54 height 25
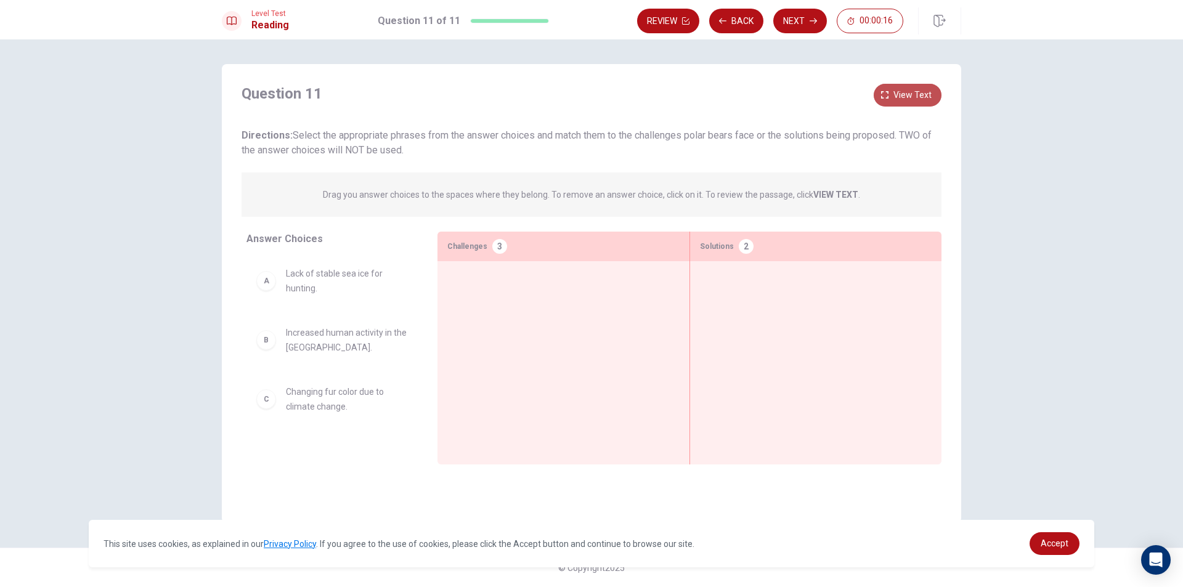
click at [904, 101] on span "View text" at bounding box center [913, 95] width 38 height 15
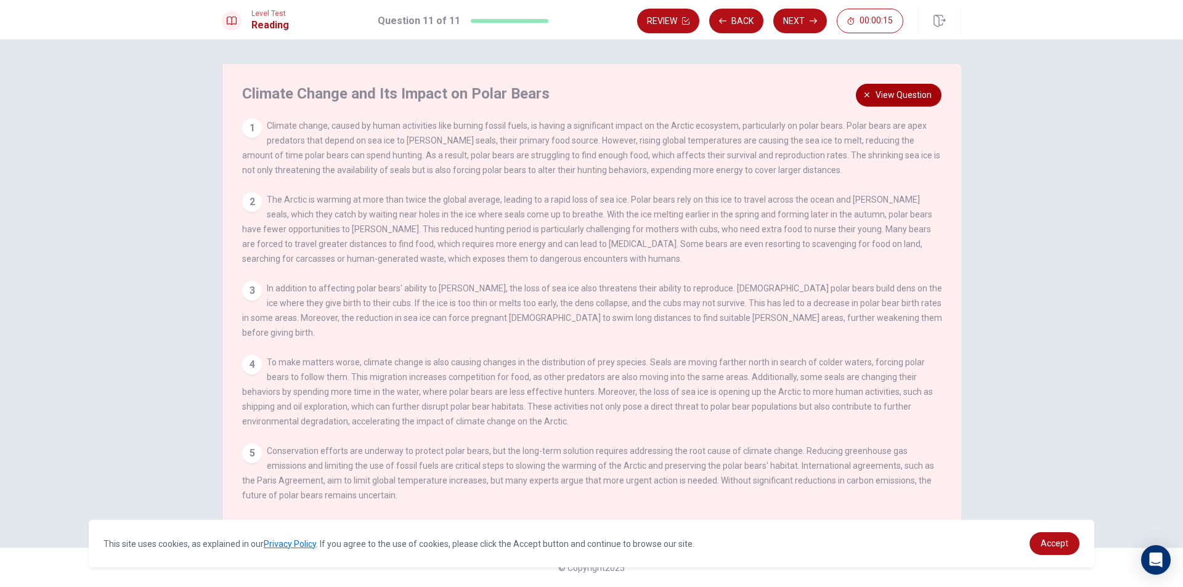
click at [894, 95] on span "View question" at bounding box center [904, 95] width 56 height 15
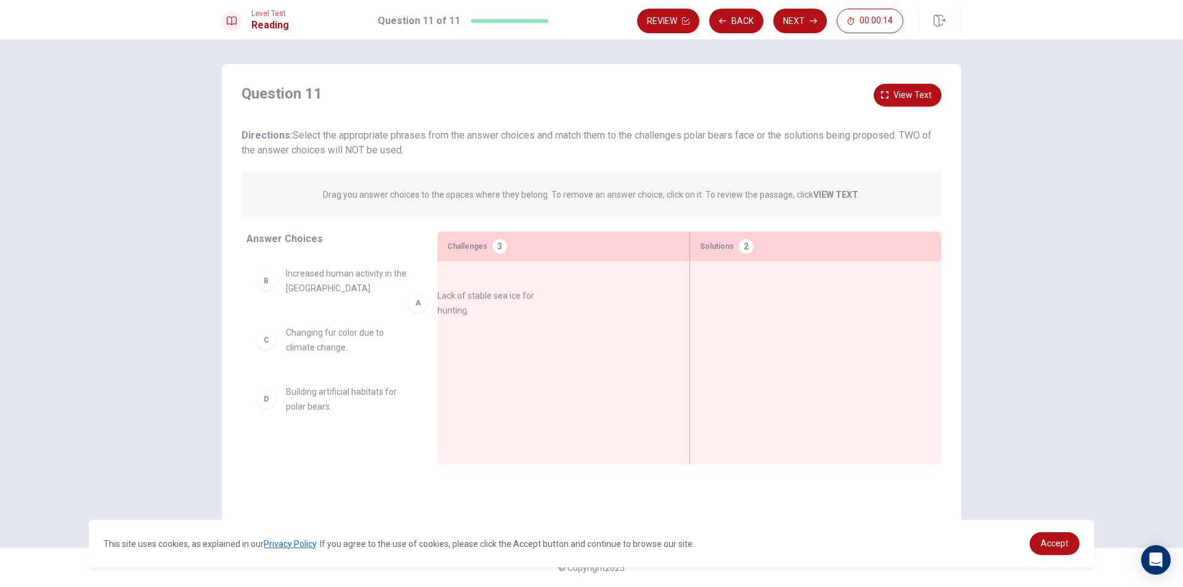
drag, startPoint x: 346, startPoint y: 286, endPoint x: 474, endPoint y: 305, distance: 129.6
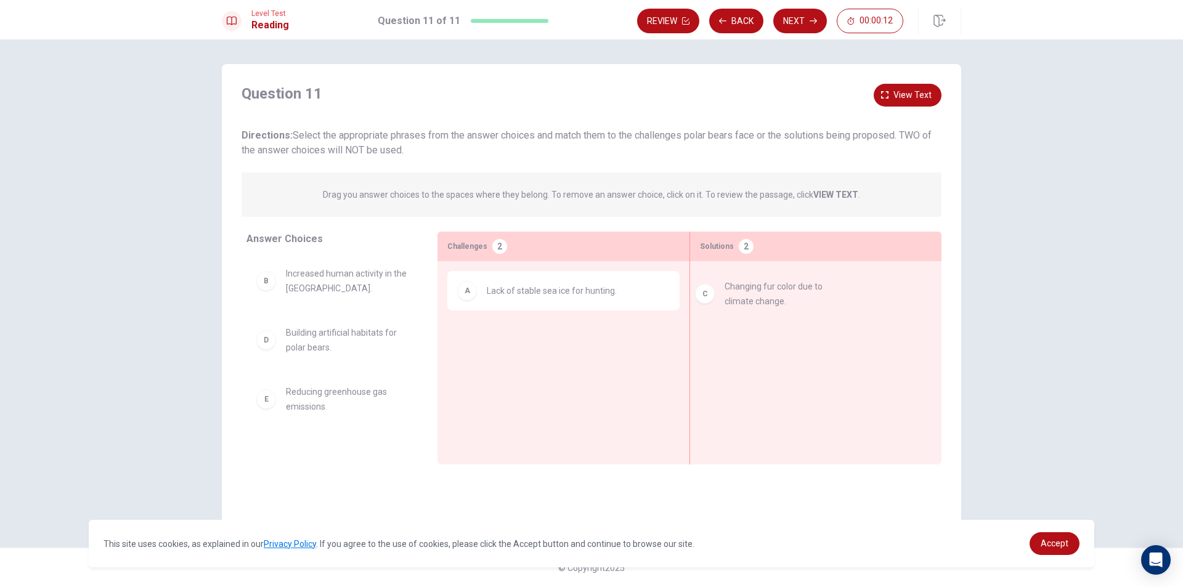
drag, startPoint x: 338, startPoint y: 345, endPoint x: 778, endPoint y: 302, distance: 442.1
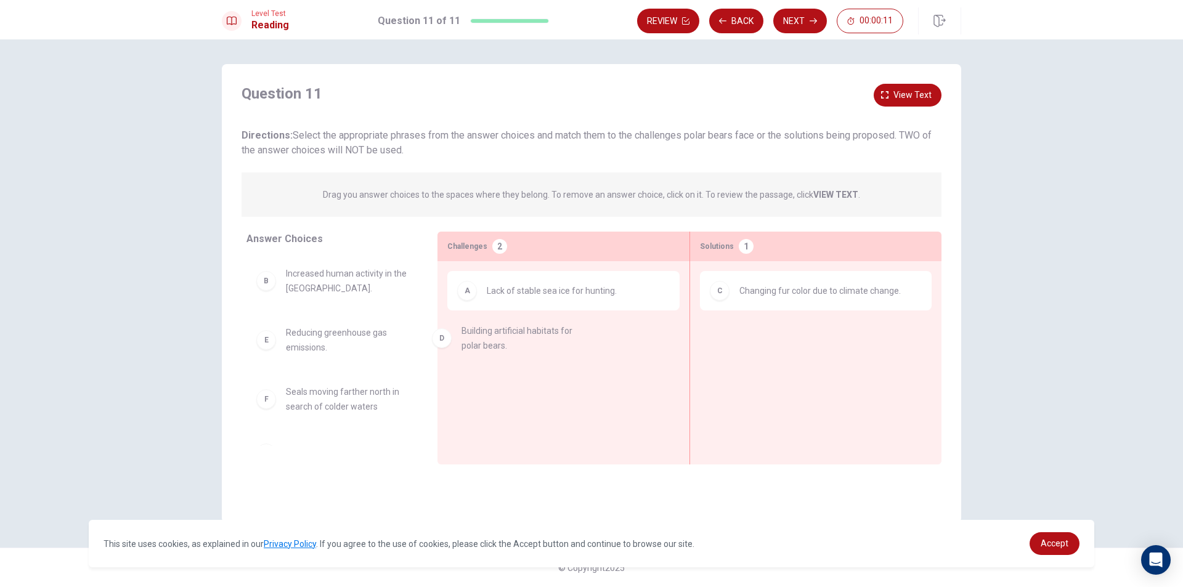
drag, startPoint x: 354, startPoint y: 350, endPoint x: 518, endPoint y: 348, distance: 164.6
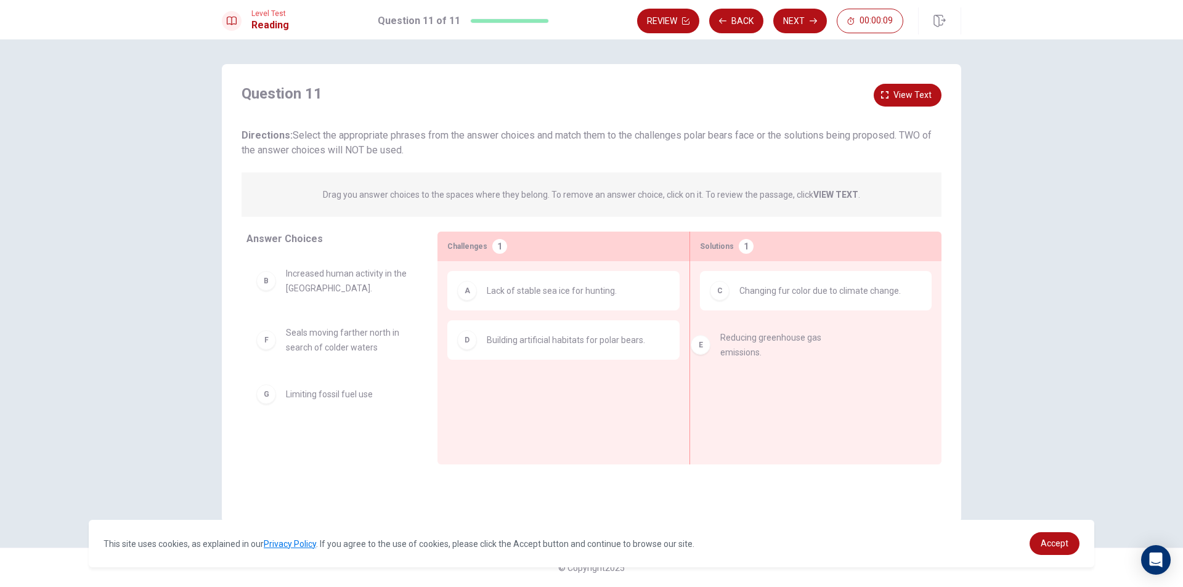
drag, startPoint x: 332, startPoint y: 345, endPoint x: 777, endPoint y: 350, distance: 445.0
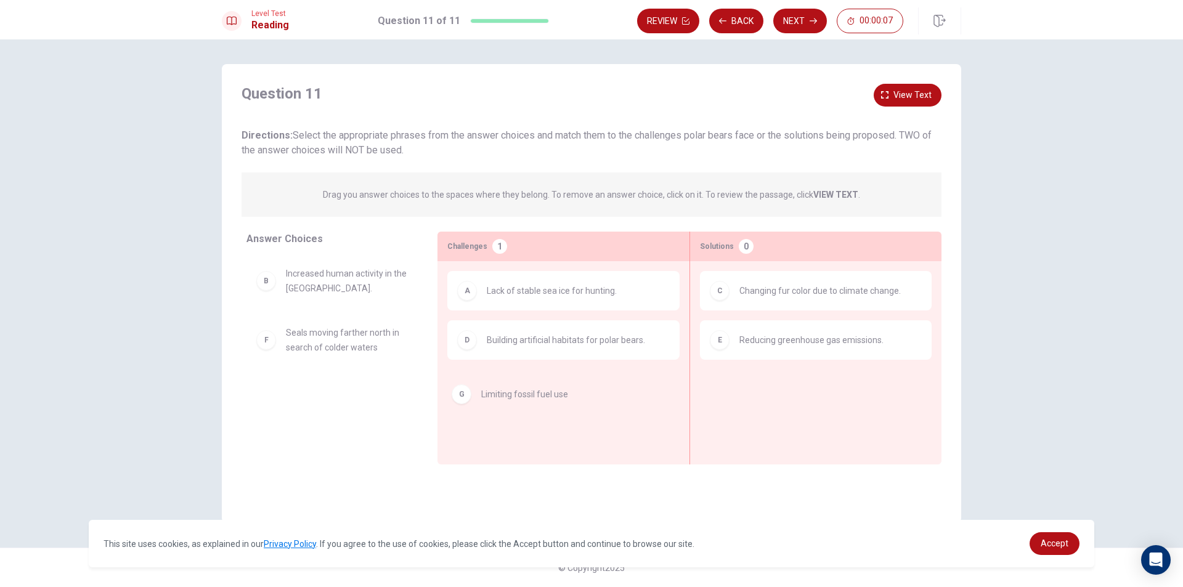
drag, startPoint x: 313, startPoint y: 404, endPoint x: 509, endPoint y: 405, distance: 196.0
click at [810, 21] on icon "button" at bounding box center [813, 20] width 7 height 7
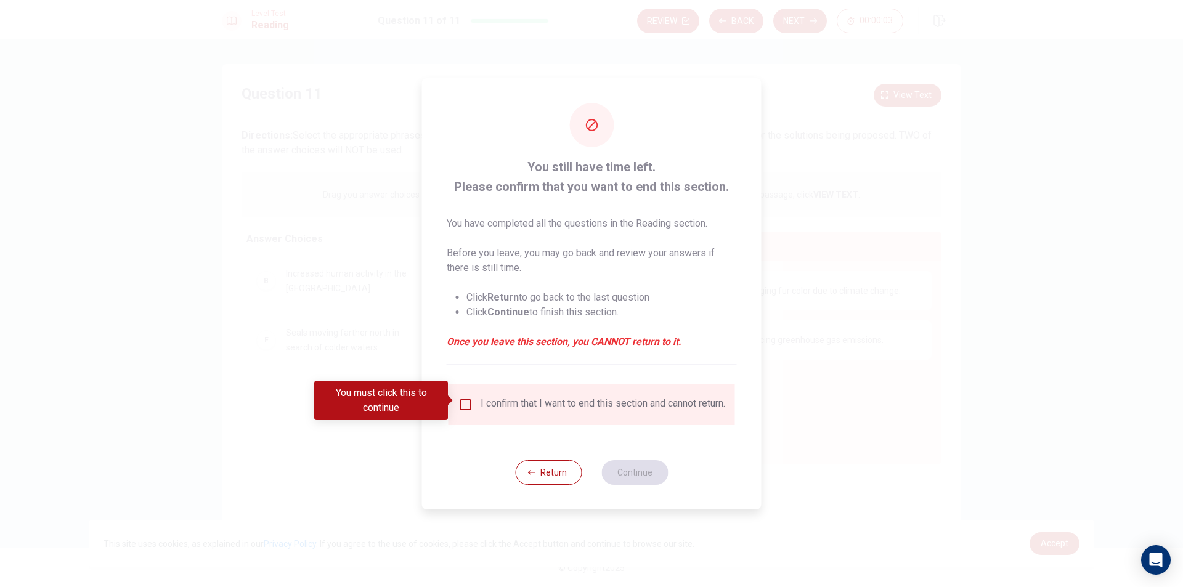
click at [463, 400] on input "You must click this to continue" at bounding box center [466, 405] width 15 height 15
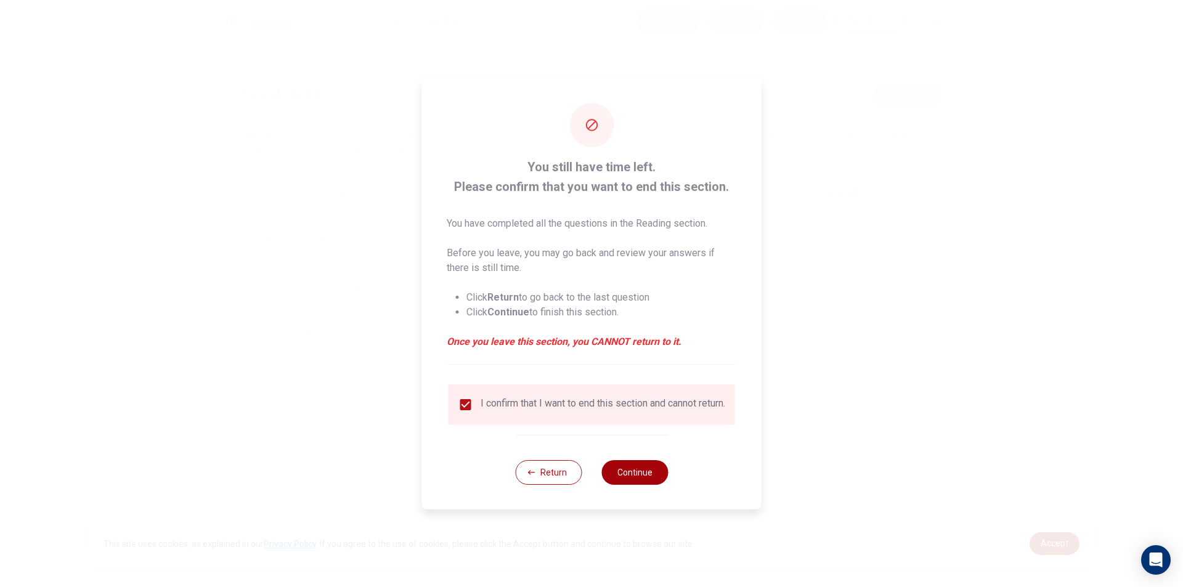
click at [649, 479] on button "Continue" at bounding box center [635, 472] width 67 height 25
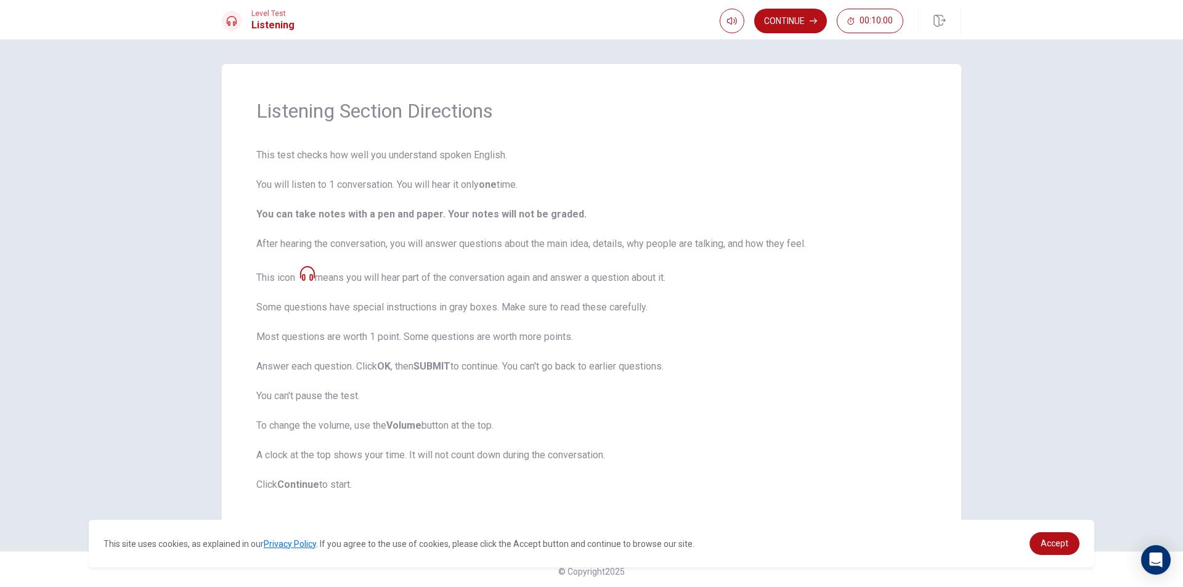
scroll to position [4, 0]
click at [735, 23] on icon "button" at bounding box center [732, 20] width 10 height 7
click at [798, 21] on button "Continue" at bounding box center [790, 21] width 73 height 25
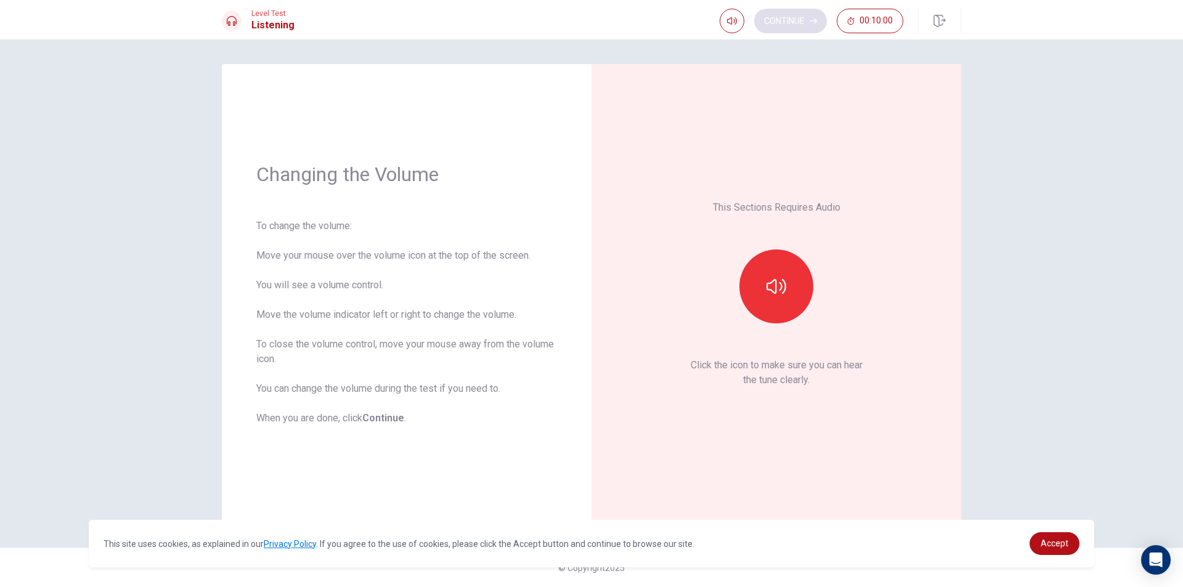
scroll to position [0, 0]
click at [757, 287] on button "button" at bounding box center [777, 287] width 74 height 74
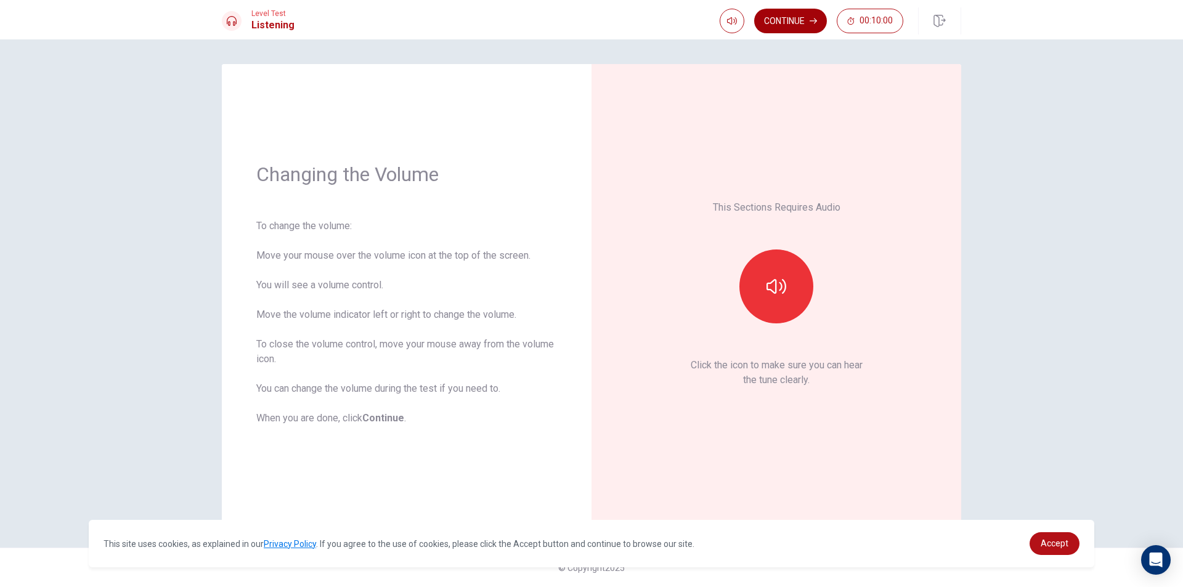
click at [798, 19] on button "Continue" at bounding box center [790, 21] width 73 height 25
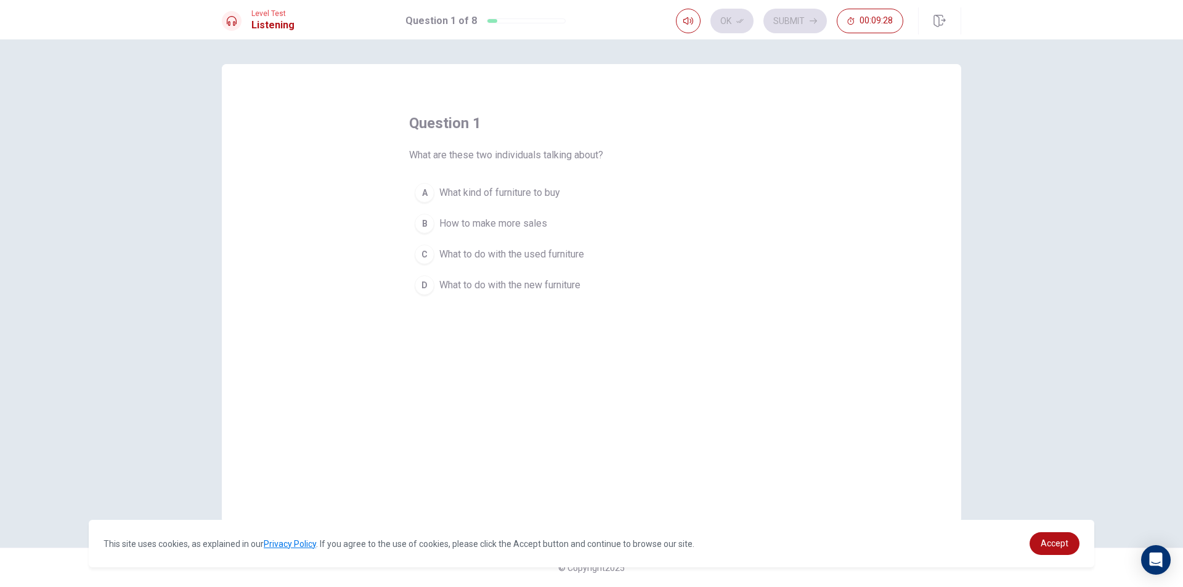
click at [483, 286] on span "What to do with the new furniture" at bounding box center [509, 285] width 141 height 15
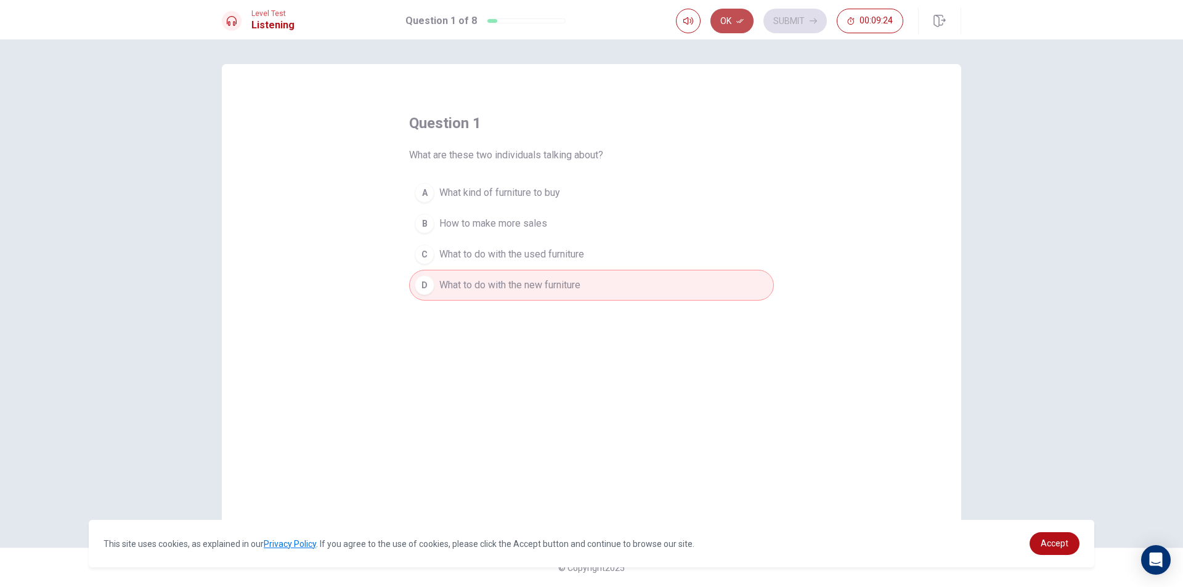
click at [738, 18] on icon "button" at bounding box center [740, 20] width 7 height 7
click at [780, 15] on button "Submit" at bounding box center [795, 21] width 63 height 25
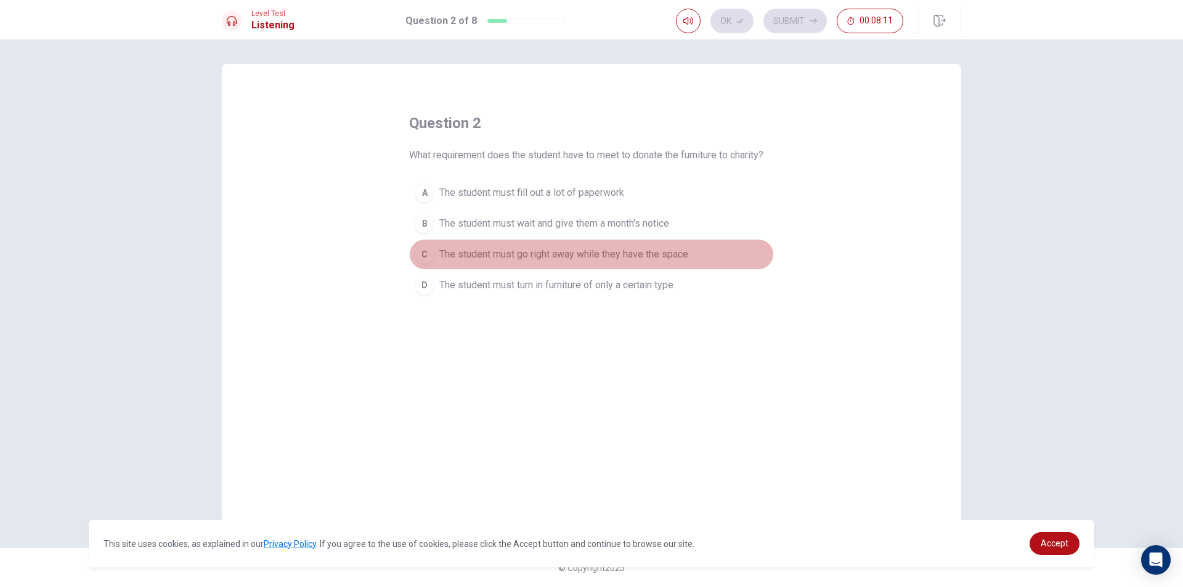
click at [702, 255] on button "C The student must go right away while they have the space" at bounding box center [591, 254] width 365 height 31
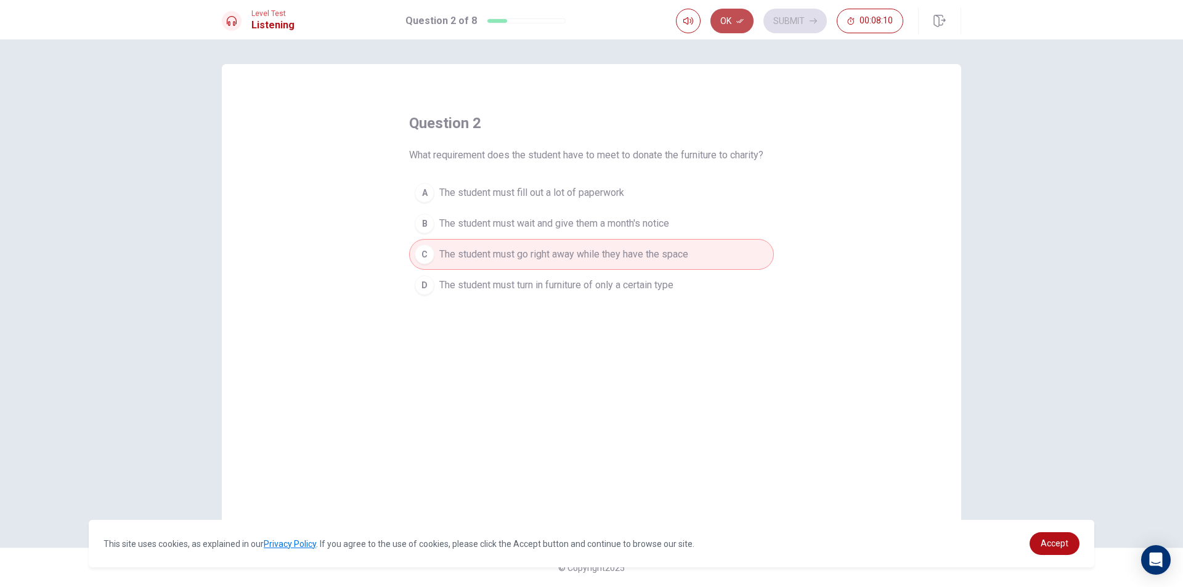
click at [737, 20] on icon "button" at bounding box center [740, 20] width 7 height 7
click at [781, 20] on button "Submit" at bounding box center [795, 21] width 63 height 25
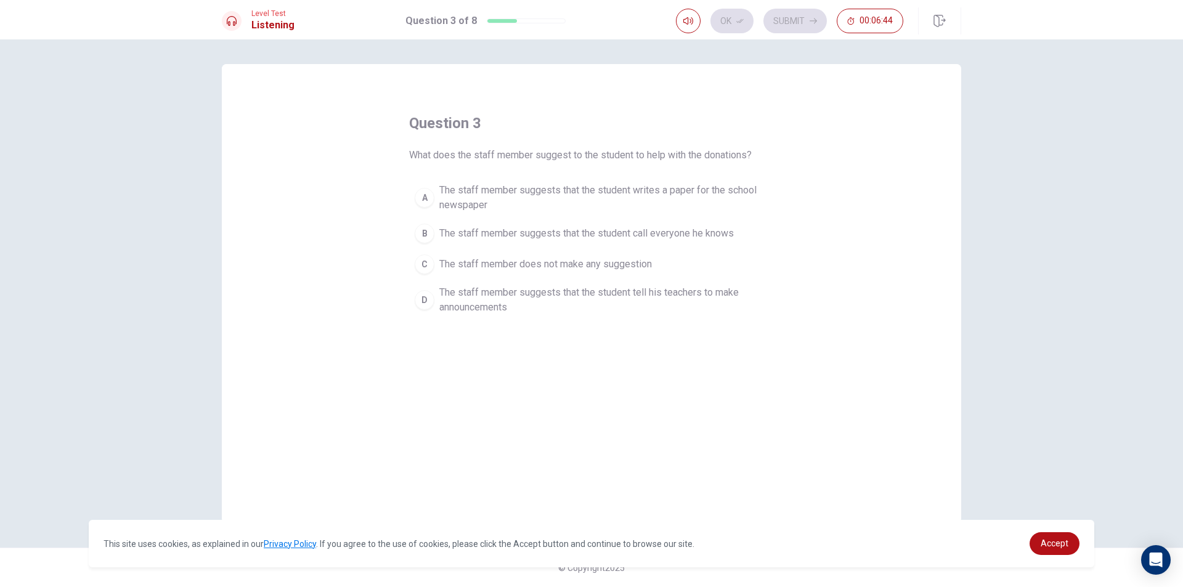
click at [536, 196] on span "The staff member suggests that the student writes a paper for the school newspa…" at bounding box center [603, 198] width 329 height 30
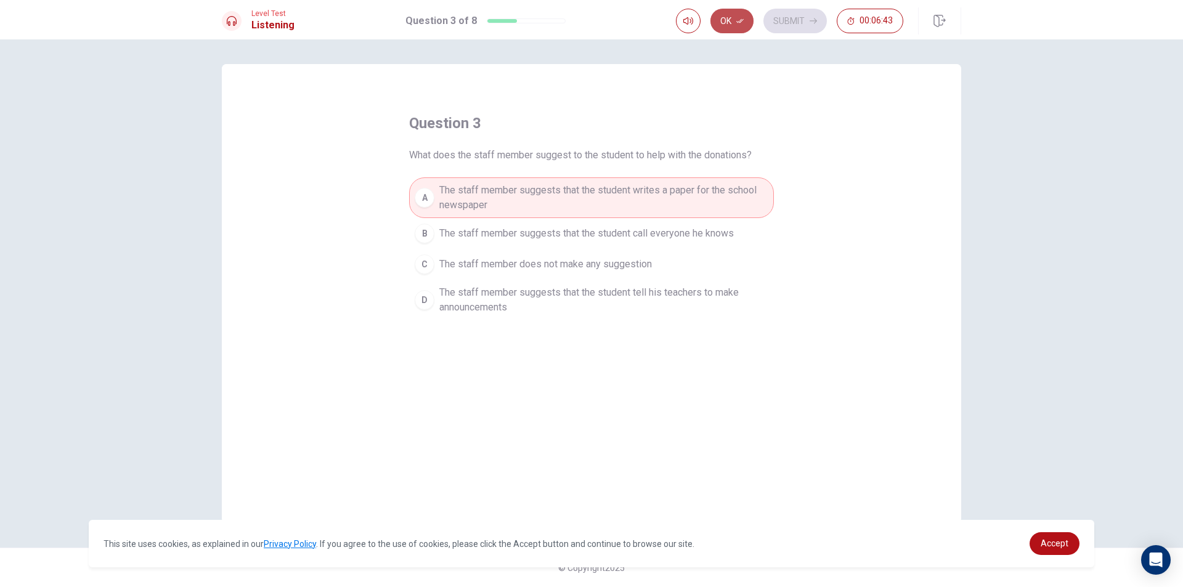
click at [714, 28] on button "Ok" at bounding box center [732, 21] width 43 height 25
click at [774, 17] on button "Submit" at bounding box center [795, 21] width 63 height 25
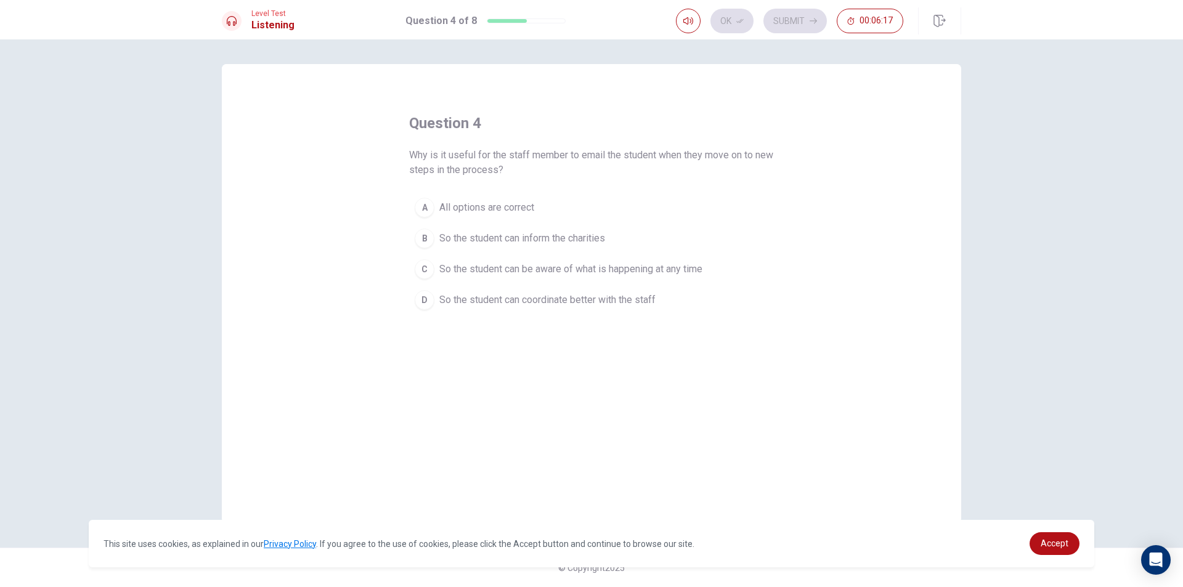
click at [637, 276] on span "So the student can be aware of what is happening at any time" at bounding box center [570, 269] width 263 height 15
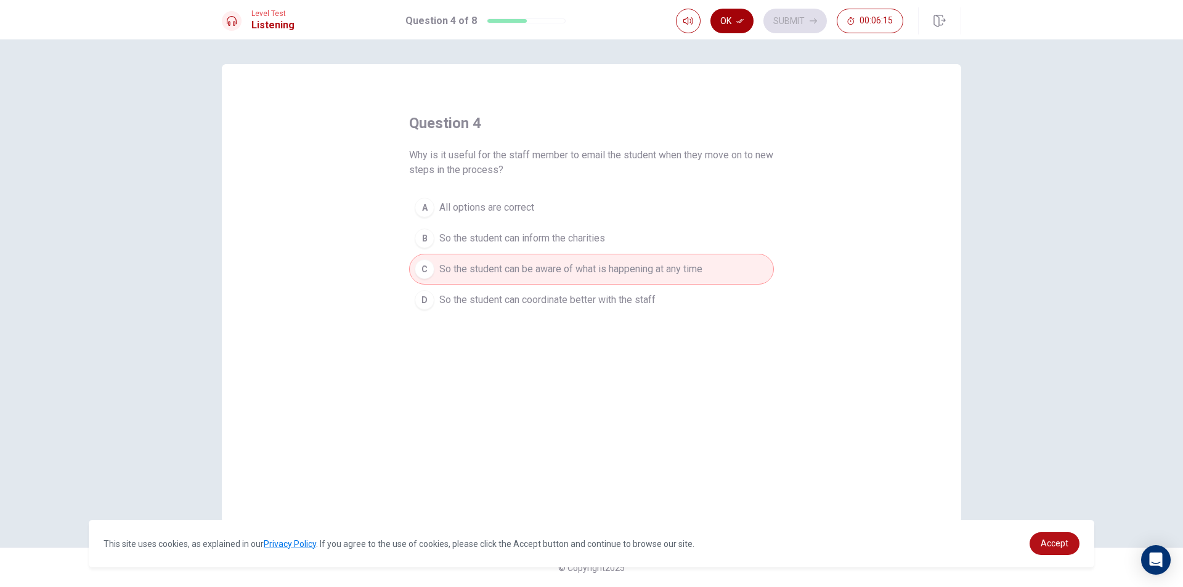
click at [735, 25] on button "Ok" at bounding box center [732, 21] width 43 height 25
click at [777, 21] on button "Submit" at bounding box center [795, 21] width 63 height 25
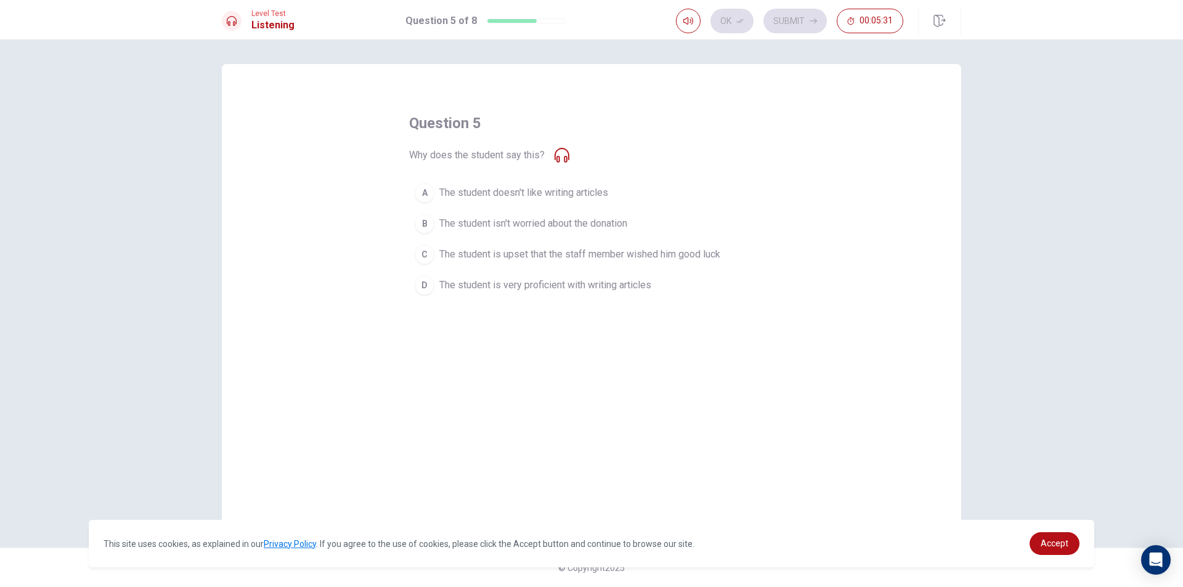
click at [535, 248] on span "The student is upset that the staff member wished him good luck" at bounding box center [579, 254] width 281 height 15
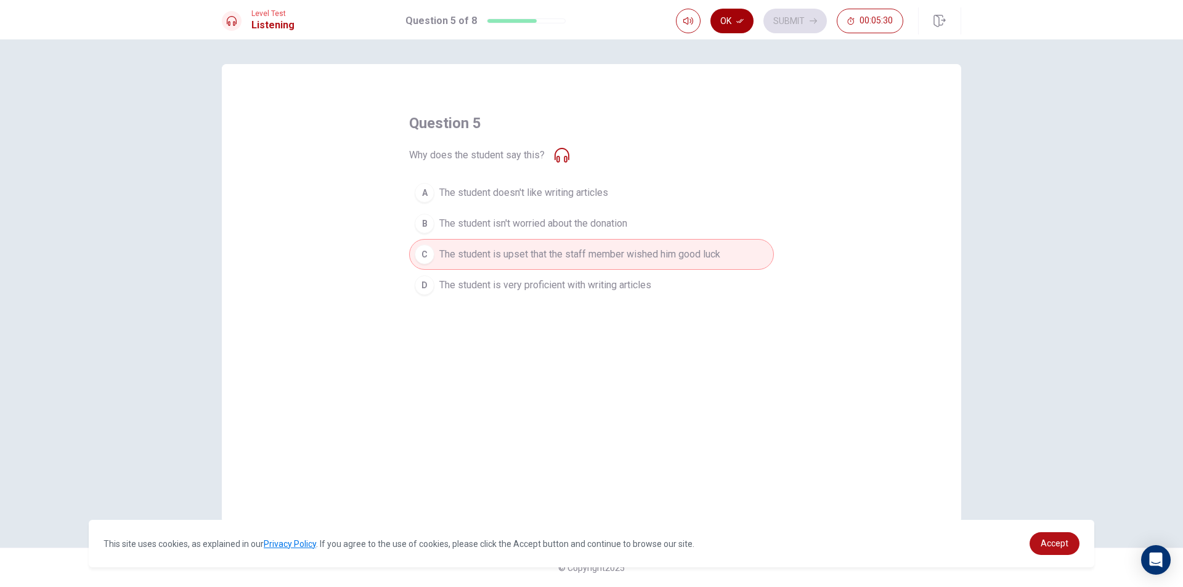
click at [734, 17] on button "Ok" at bounding box center [732, 21] width 43 height 25
click at [784, 13] on button "Submit" at bounding box center [795, 21] width 63 height 25
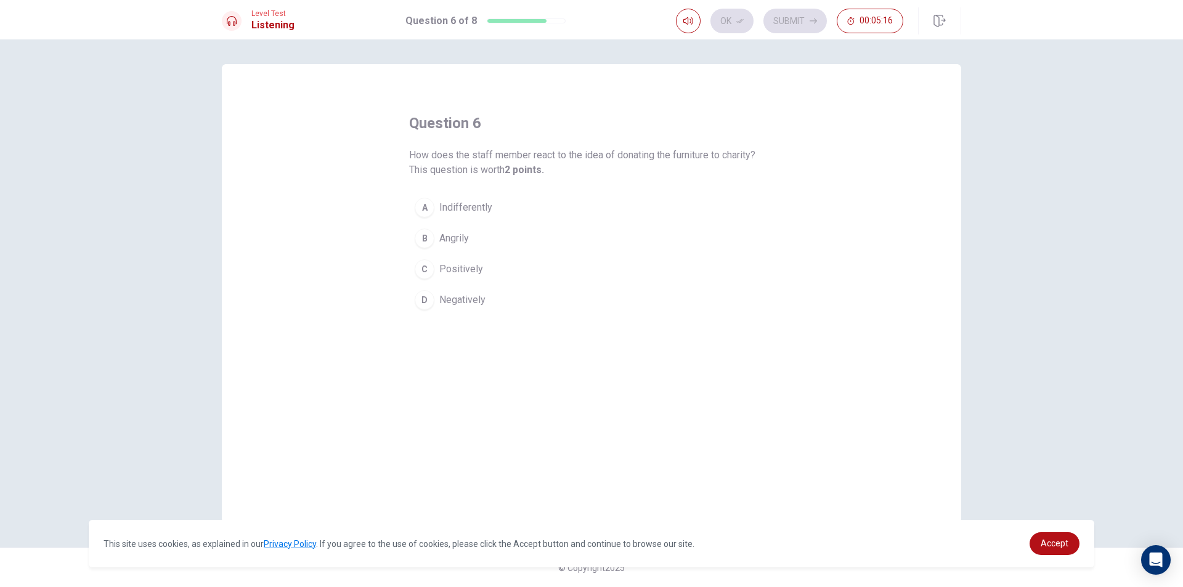
click at [525, 195] on button "A Indifferently" at bounding box center [591, 207] width 365 height 31
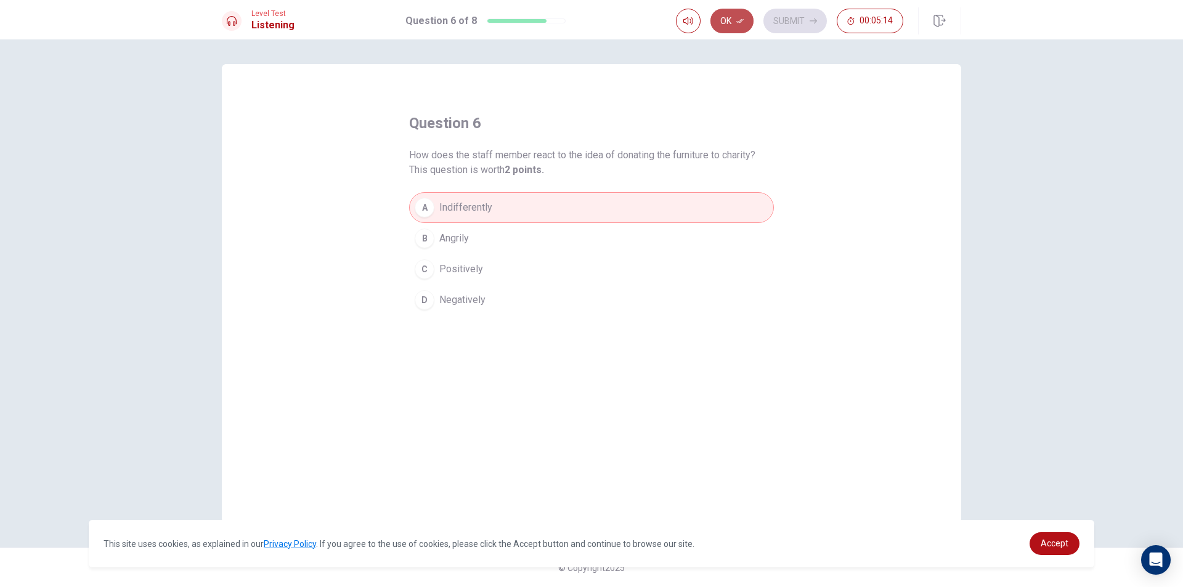
click at [740, 20] on icon "button" at bounding box center [740, 20] width 7 height 7
click at [777, 18] on button "Submit" at bounding box center [795, 21] width 63 height 25
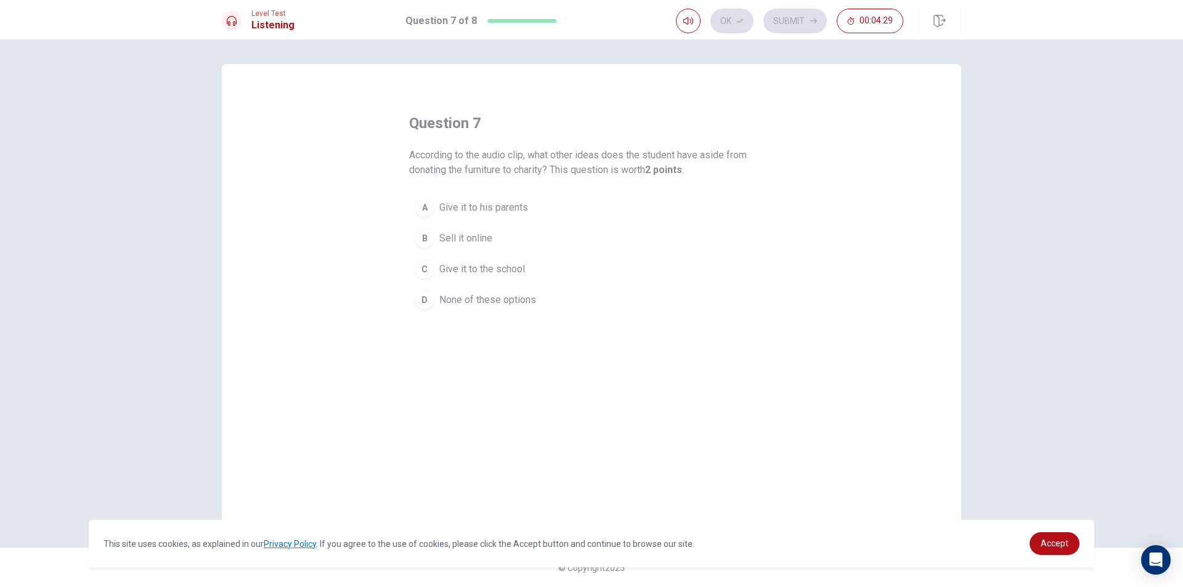
click at [500, 237] on button "B Sell it online" at bounding box center [591, 238] width 365 height 31
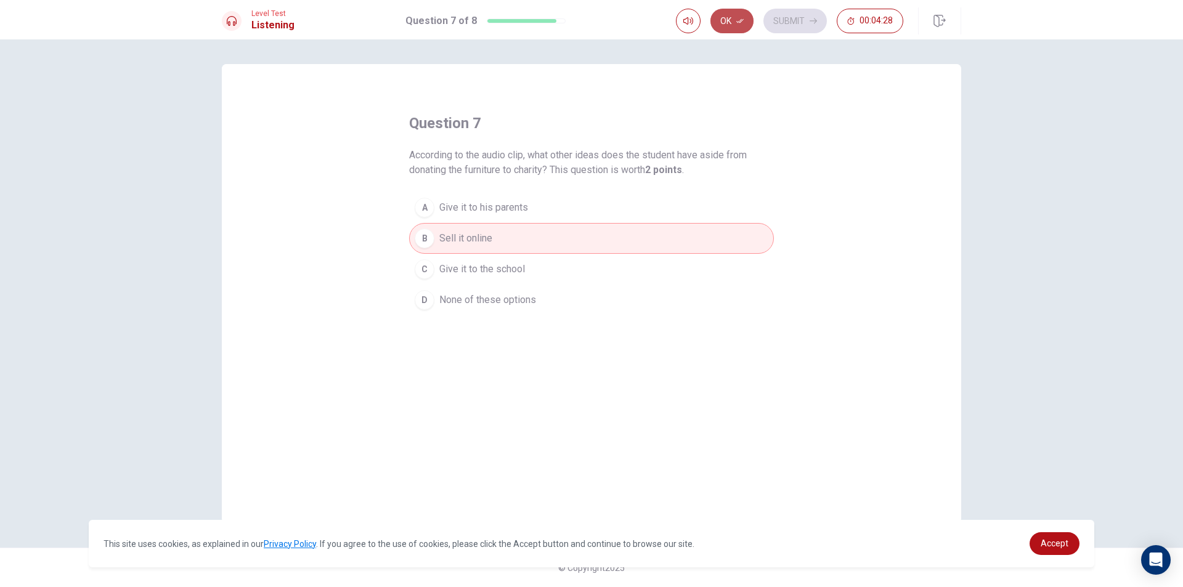
click at [722, 23] on button "Ok" at bounding box center [732, 21] width 43 height 25
click at [797, 27] on button "Submit" at bounding box center [795, 21] width 63 height 25
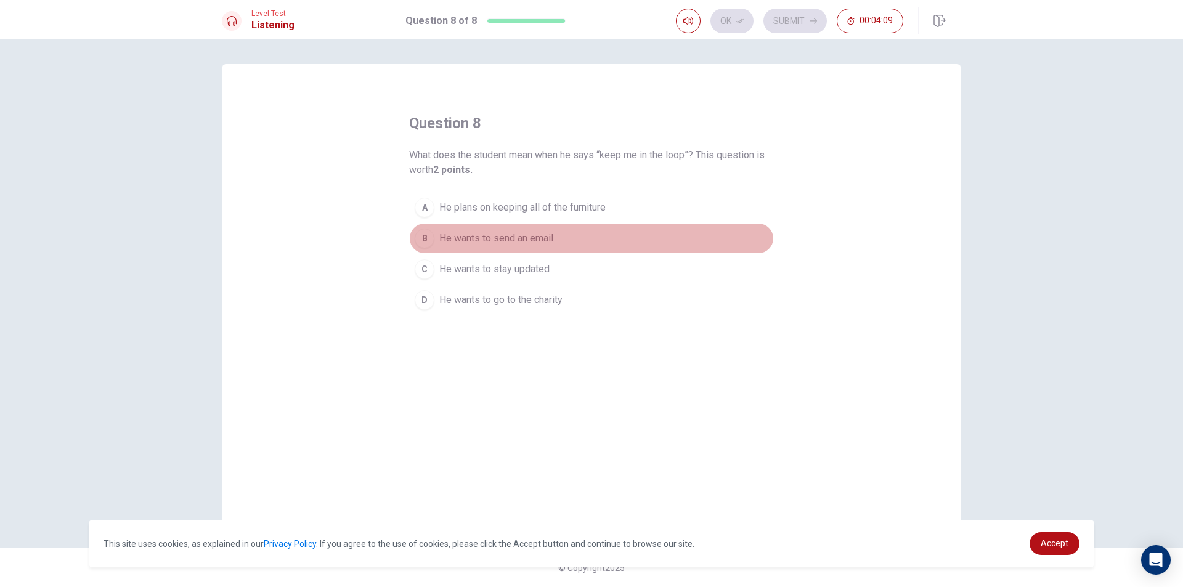
click at [552, 226] on button "B He wants to send an email" at bounding box center [591, 238] width 365 height 31
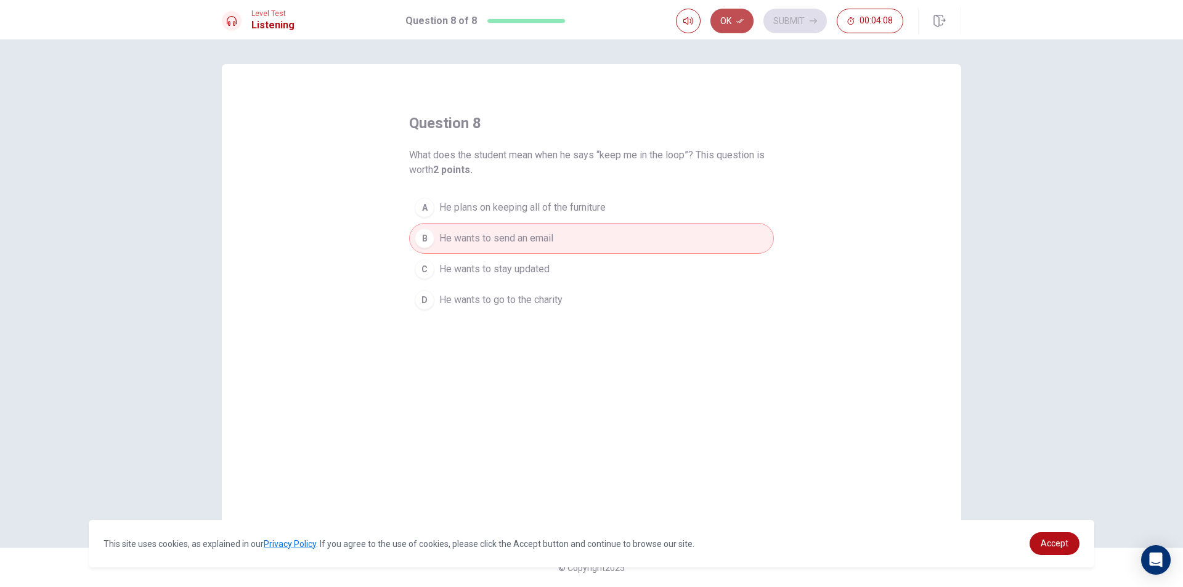
click at [729, 23] on button "Ok" at bounding box center [732, 21] width 43 height 25
click at [775, 18] on button "Submit" at bounding box center [795, 21] width 63 height 25
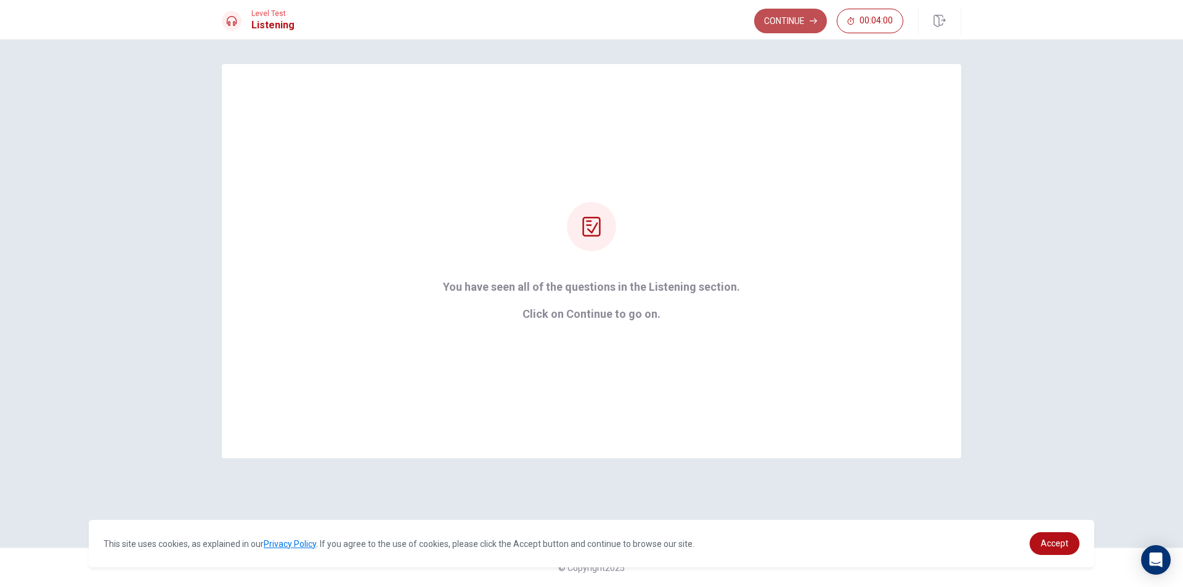
click at [783, 14] on button "Continue" at bounding box center [790, 21] width 73 height 25
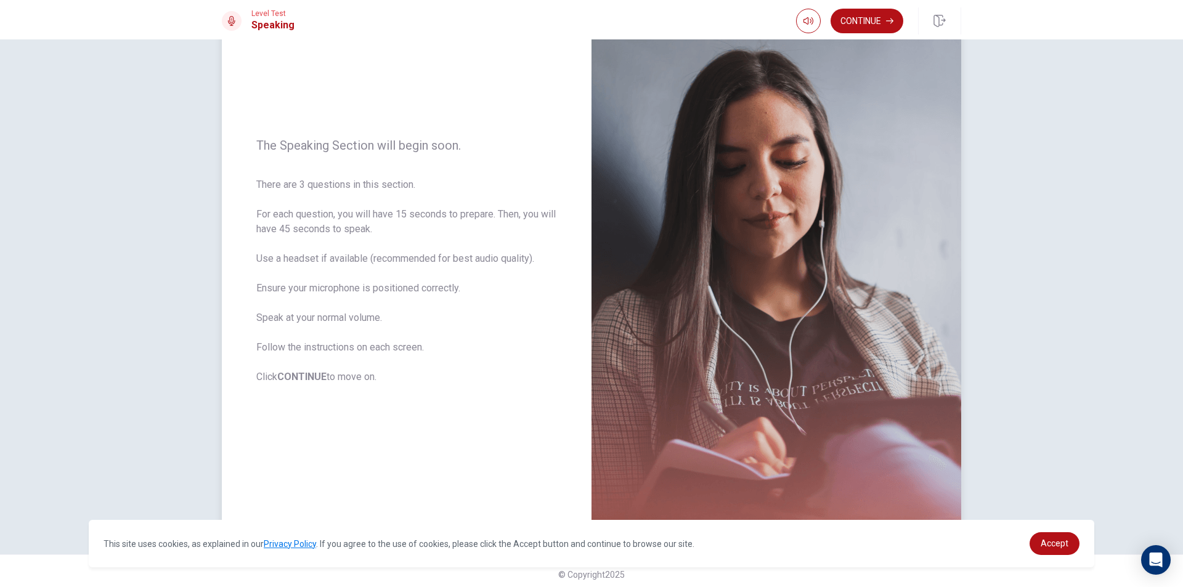
scroll to position [78, 0]
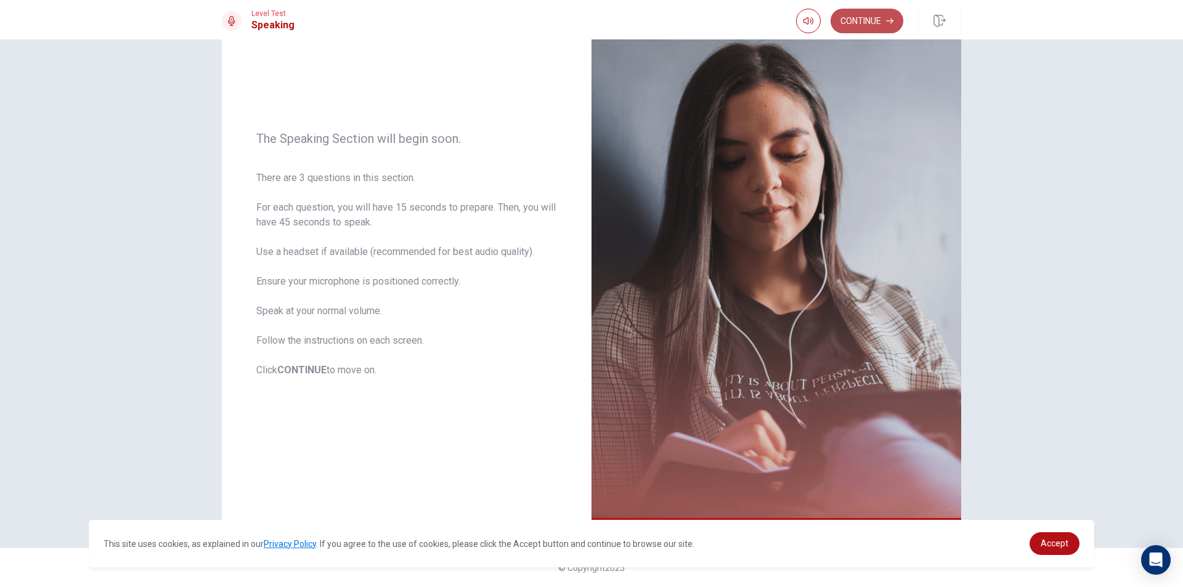
click at [855, 15] on button "Continue" at bounding box center [867, 21] width 73 height 25
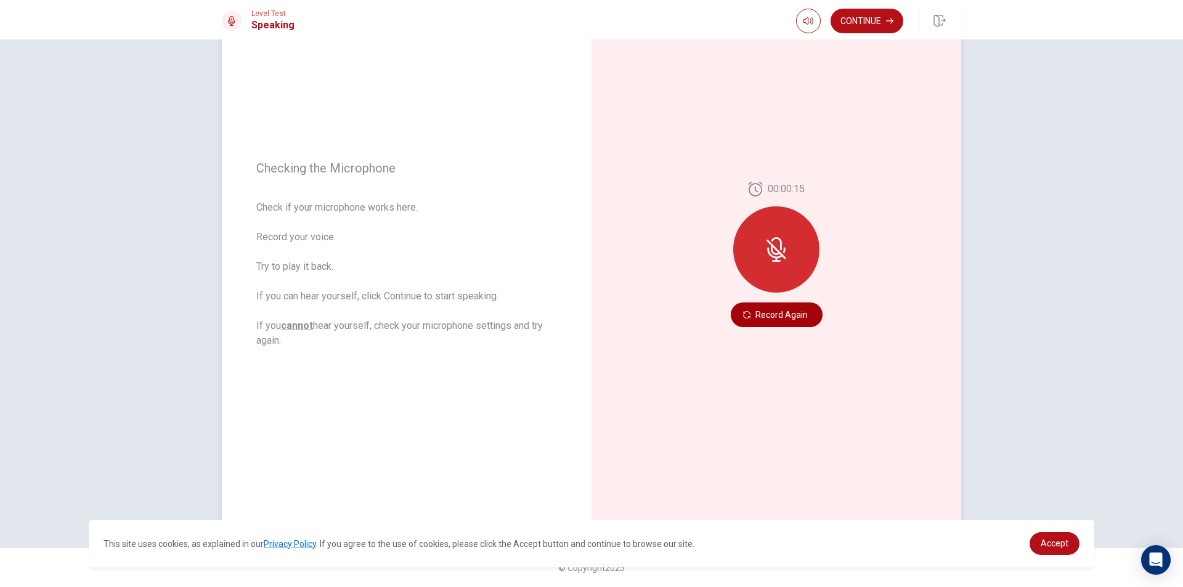
click at [772, 315] on button "Record Again" at bounding box center [777, 315] width 92 height 25
click at [790, 317] on icon "Play Audio" at bounding box center [789, 314] width 7 height 7
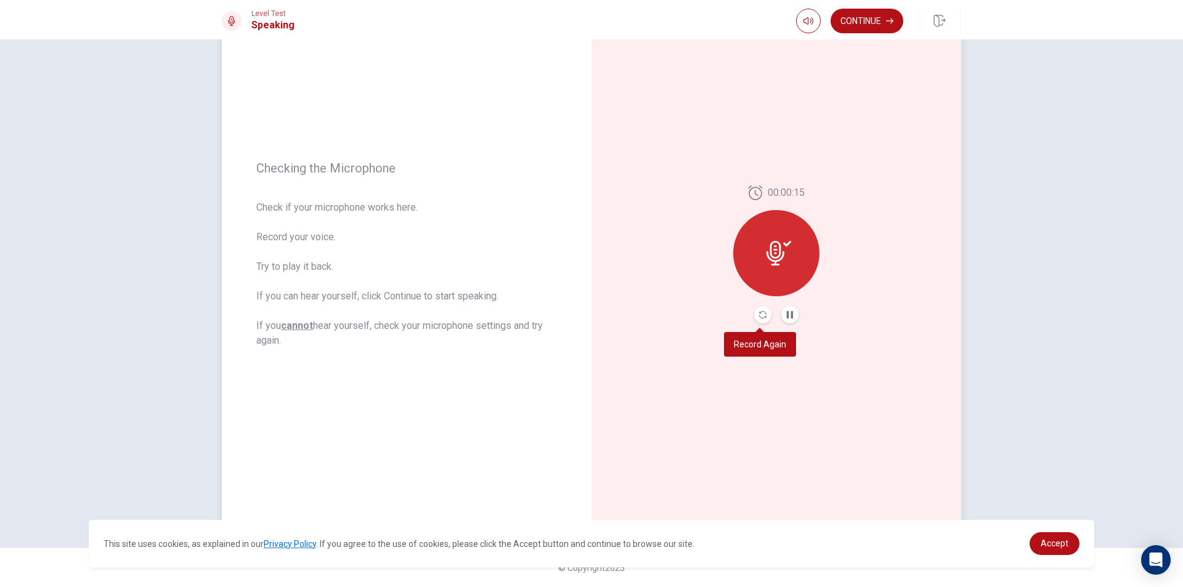
click at [756, 317] on button "Record Again" at bounding box center [762, 314] width 17 height 17
click at [782, 321] on button "Play Audio" at bounding box center [790, 314] width 17 height 17
click at [876, 27] on button "Continue" at bounding box center [867, 21] width 73 height 25
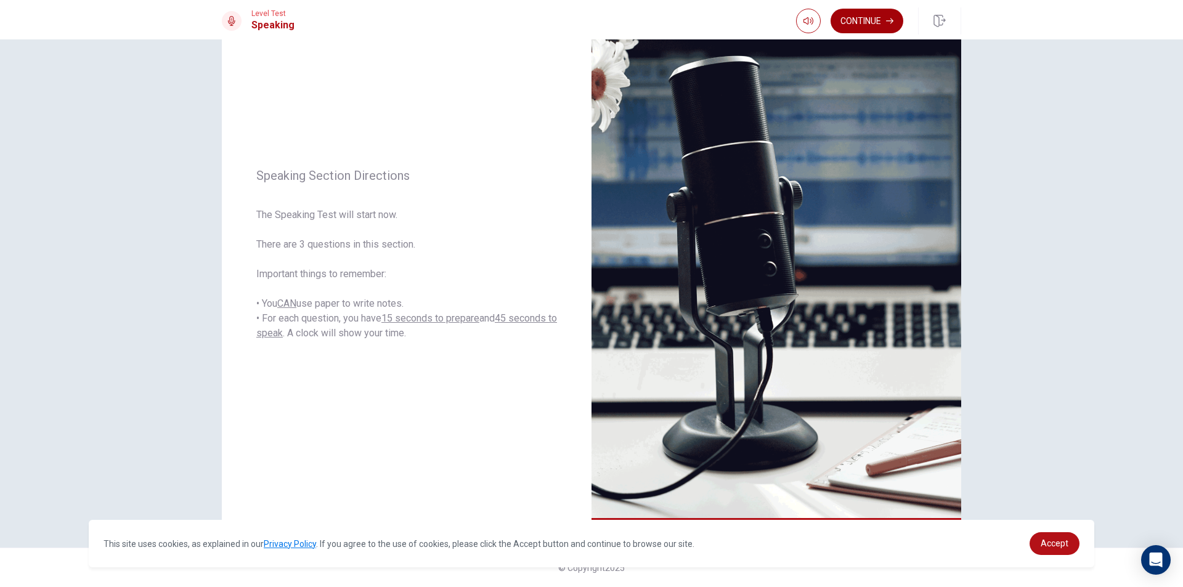
click at [886, 22] on button "Continue" at bounding box center [867, 21] width 73 height 25
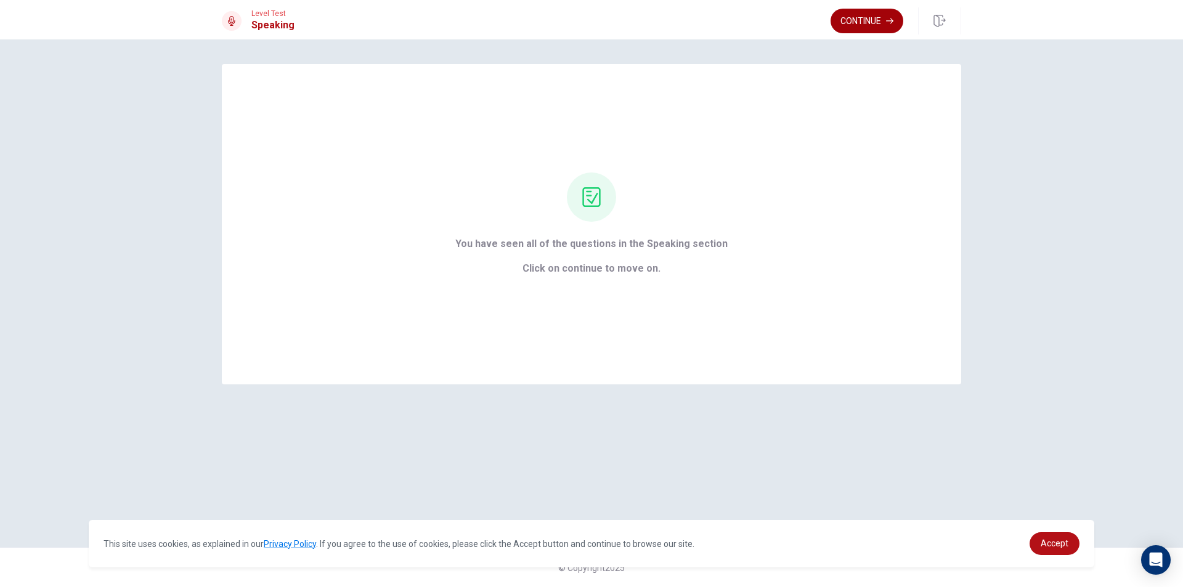
click at [889, 16] on button "Continue" at bounding box center [867, 21] width 73 height 25
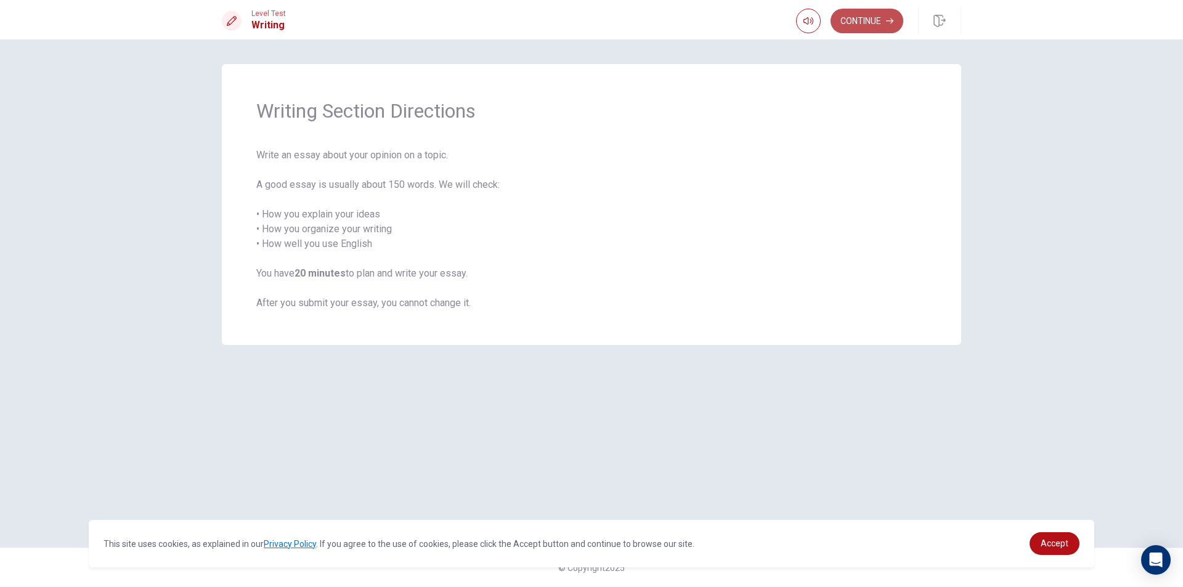
click at [873, 26] on button "Continue" at bounding box center [867, 21] width 73 height 25
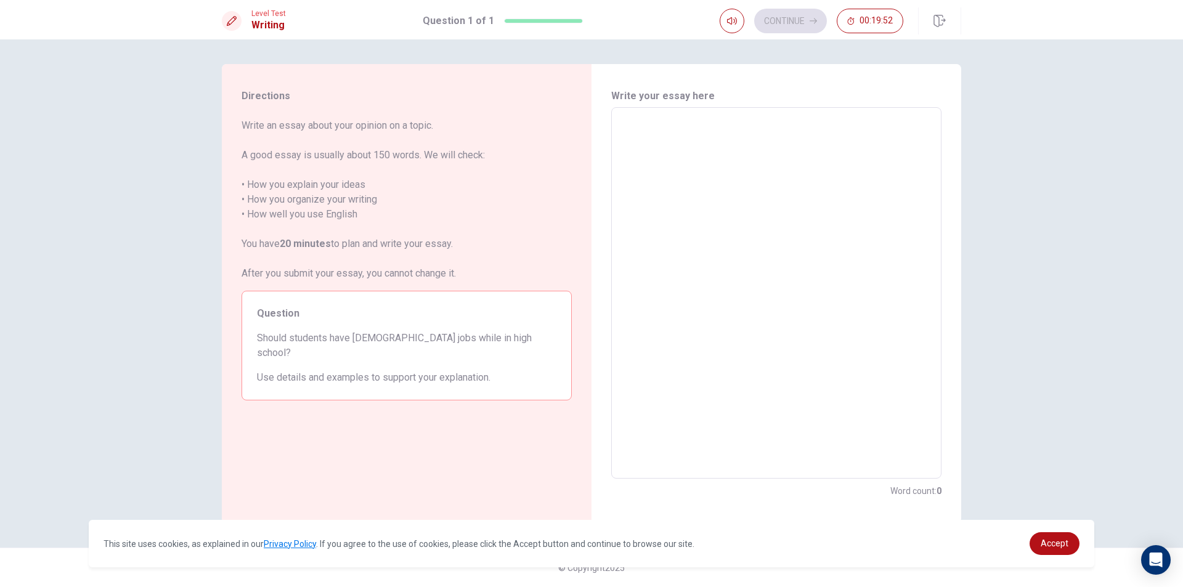
click at [732, 165] on textarea at bounding box center [776, 293] width 313 height 351
type textarea "i"
type textarea "x"
type textarea "I"
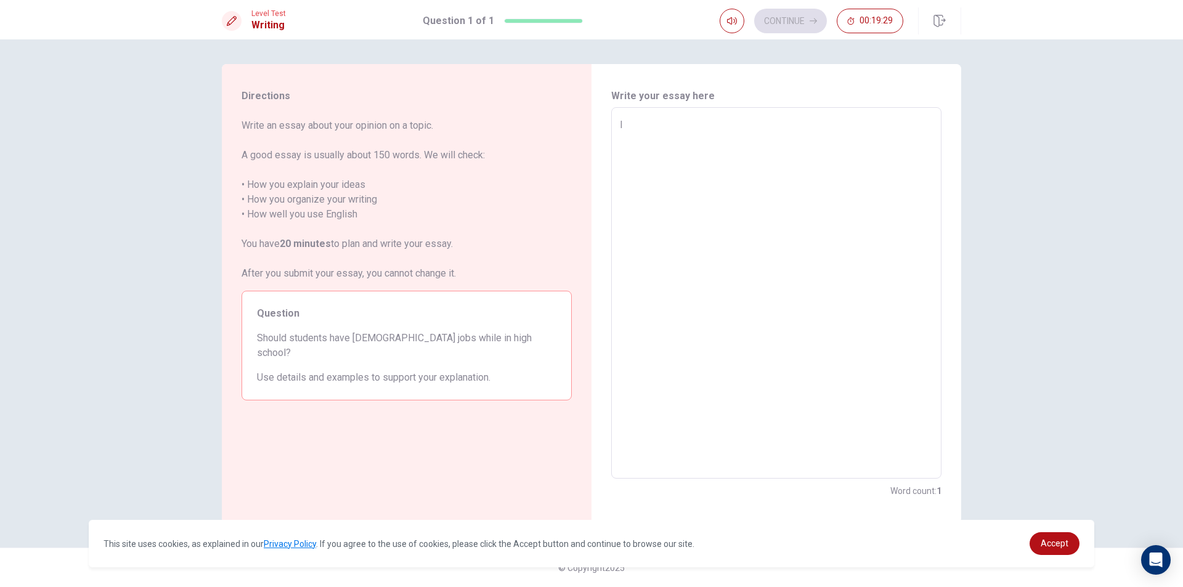
type textarea "x"
type textarea "In"
type textarea "x"
type textarea "In"
type textarea "x"
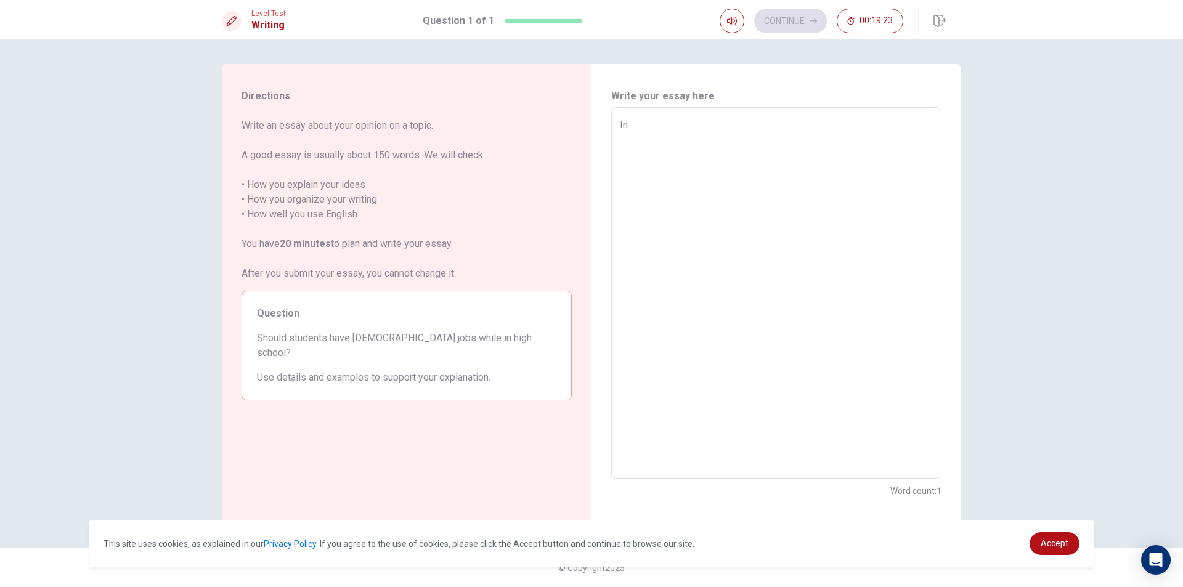
type textarea "In"
type textarea "x"
type textarea "I"
type textarea "x"
type textarea "P"
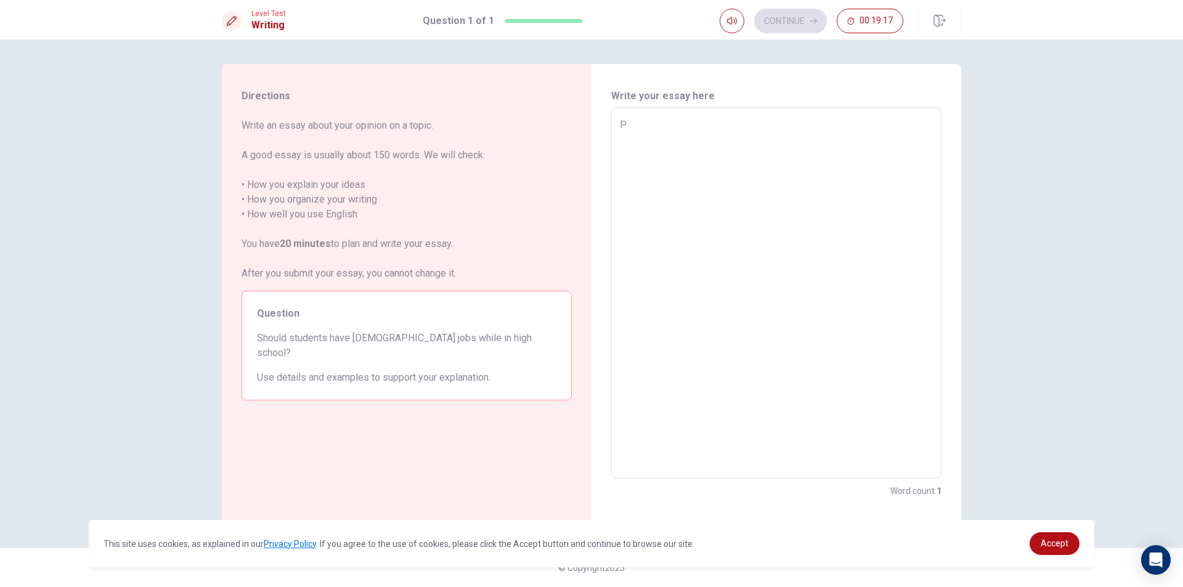
type textarea "x"
type textarea "Pa"
type textarea "x"
type textarea "Par"
type textarea "x"
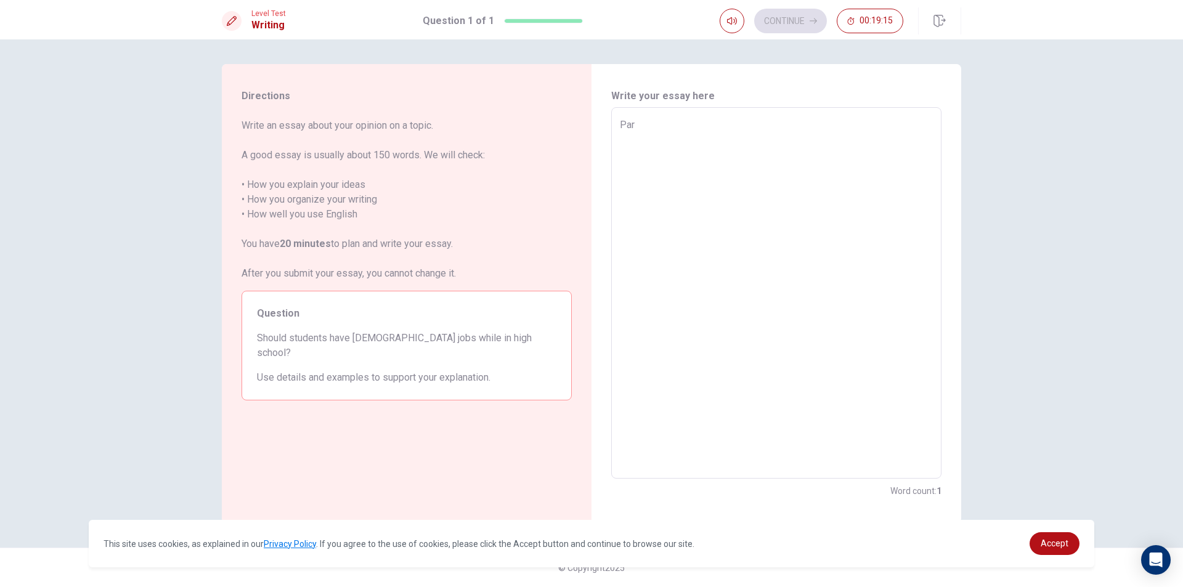
type textarea "Part"
type textarea "x"
type textarea "Part-"
type textarea "x"
type textarea "Part-t"
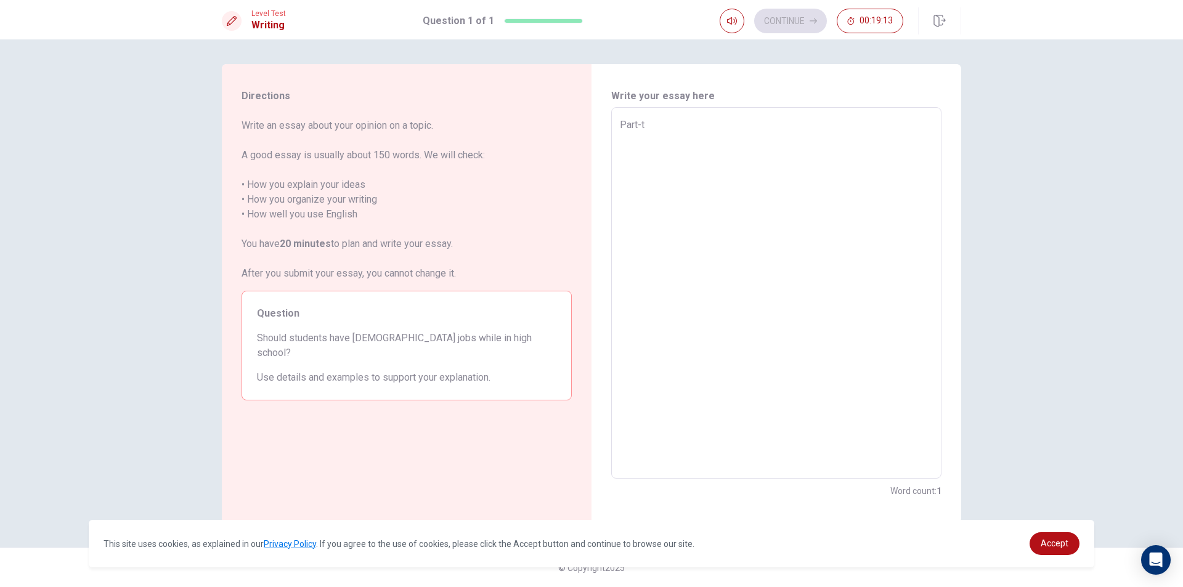
type textarea "x"
type textarea "Part-ti"
type textarea "x"
type textarea "Part-[PERSON_NAME]"
type textarea "x"
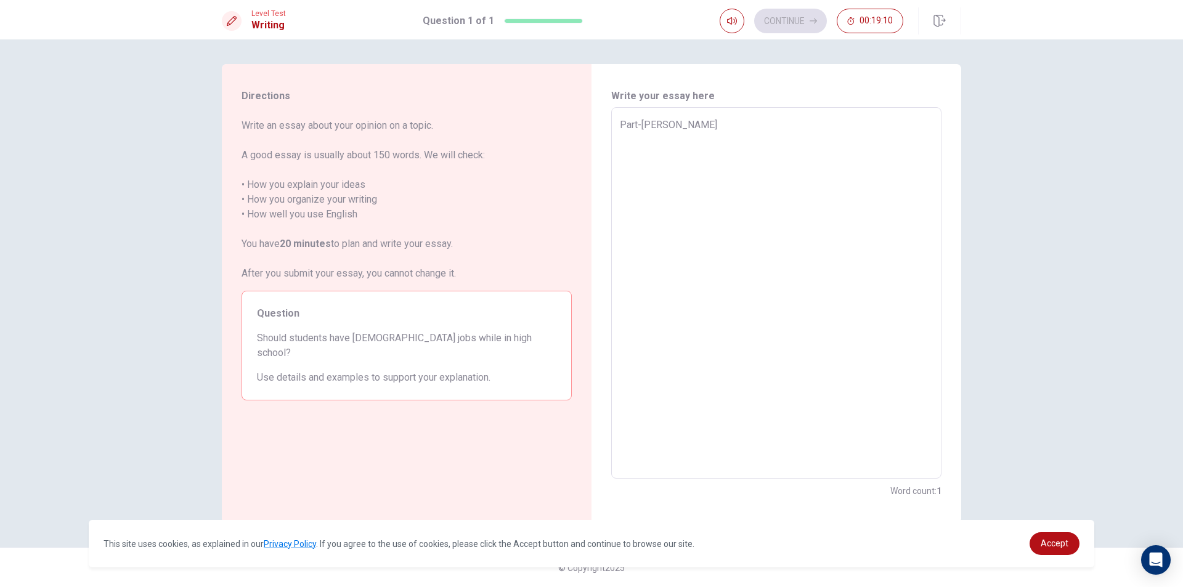
type textarea "Part-time"
type textarea "x"
type textarea "Part-time"
type textarea "x"
type textarea "Part-time j"
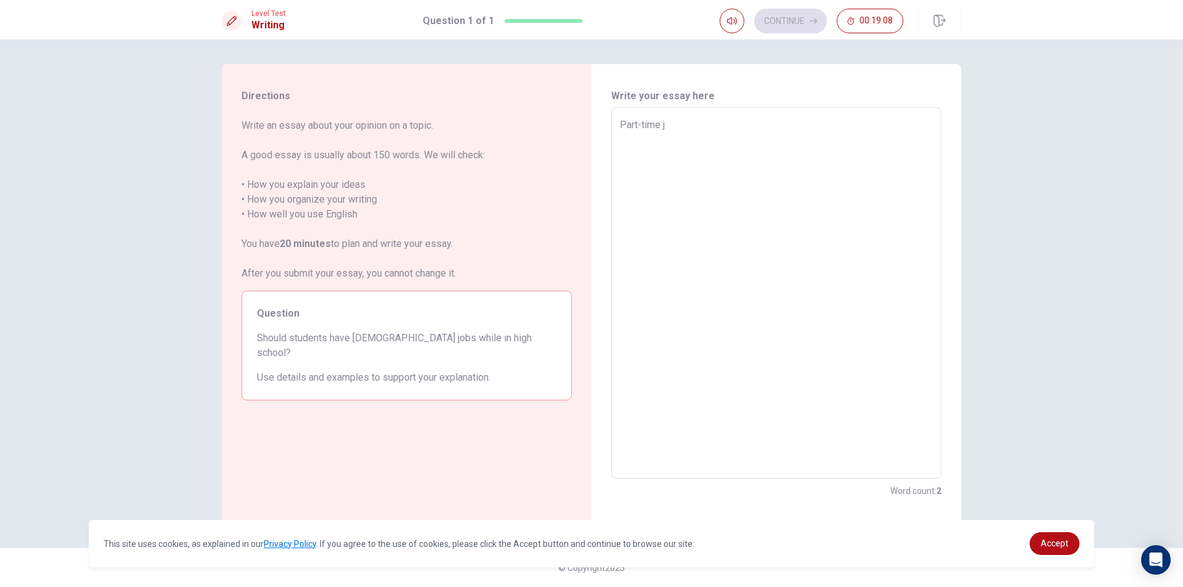
type textarea "x"
type textarea "Part-time [PERSON_NAME]"
type textarea "x"
type textarea "[DEMOGRAPHIC_DATA] job"
type textarea "x"
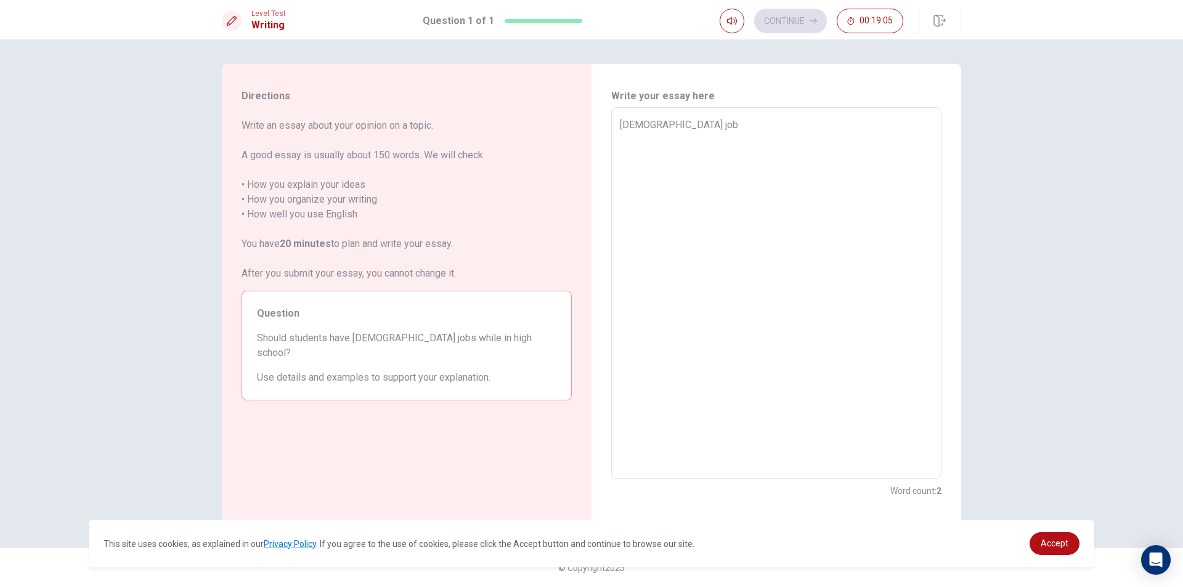
type textarea "[DEMOGRAPHIC_DATA] jobs"
type textarea "x"
type textarea "[DEMOGRAPHIC_DATA] jobs"
type textarea "x"
type textarea "[DEMOGRAPHIC_DATA] jobs i"
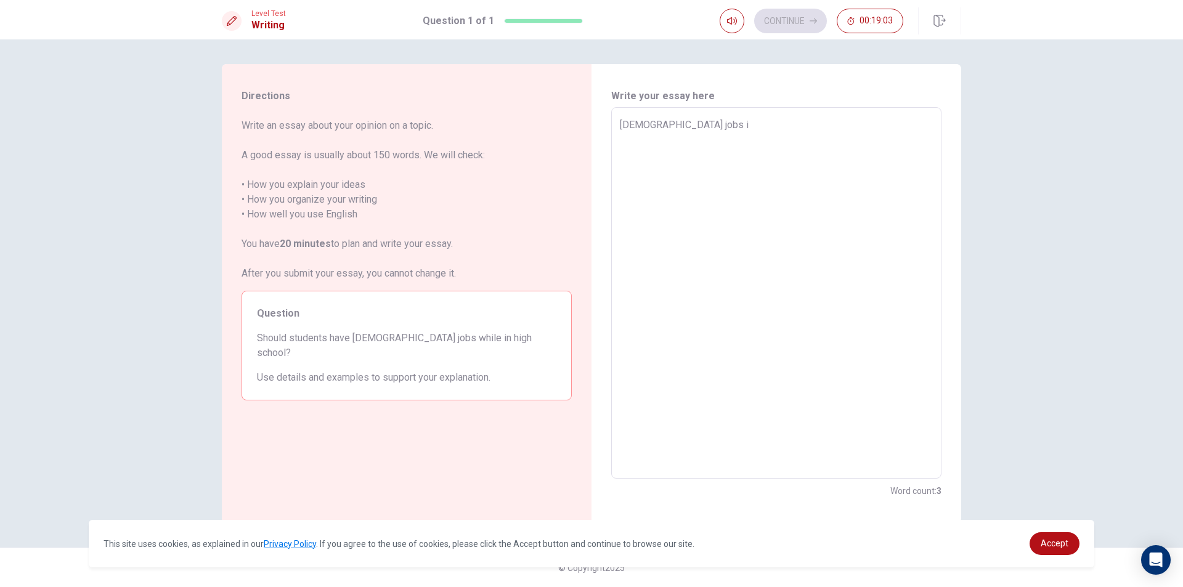
type textarea "x"
type textarea "[DEMOGRAPHIC_DATA] jobs in"
type textarea "x"
type textarea "[DEMOGRAPHIC_DATA] jobs in"
type textarea "x"
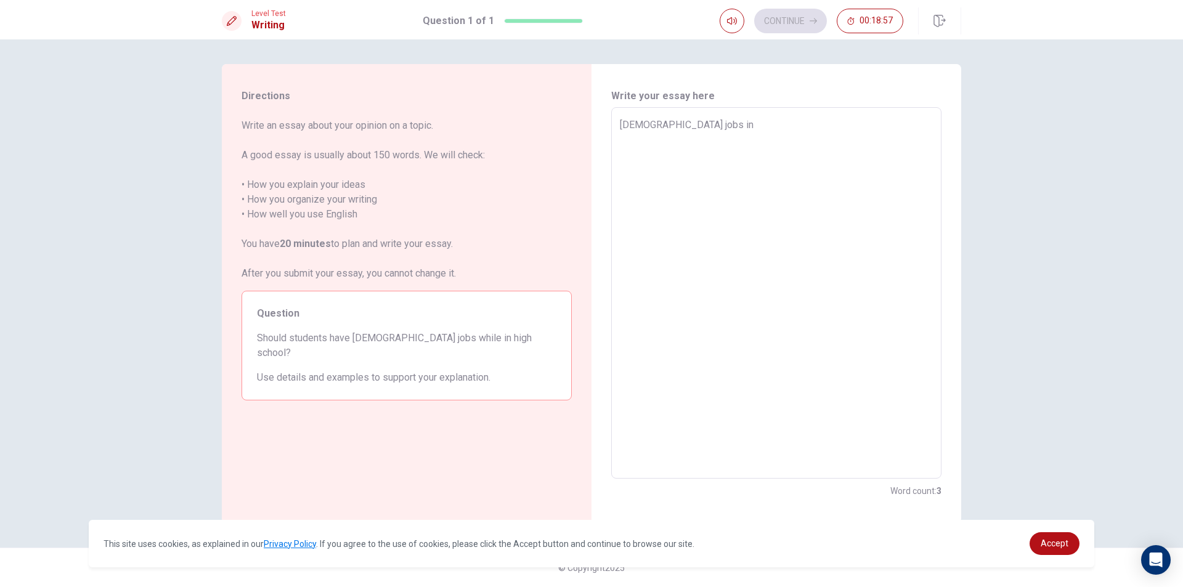
type textarea "[DEMOGRAPHIC_DATA] jobs in h"
type textarea "x"
type textarea "[DEMOGRAPHIC_DATA] jobs in [GEOGRAPHIC_DATA]"
type textarea "x"
type textarea "[DEMOGRAPHIC_DATA] jobs in [GEOGRAPHIC_DATA]"
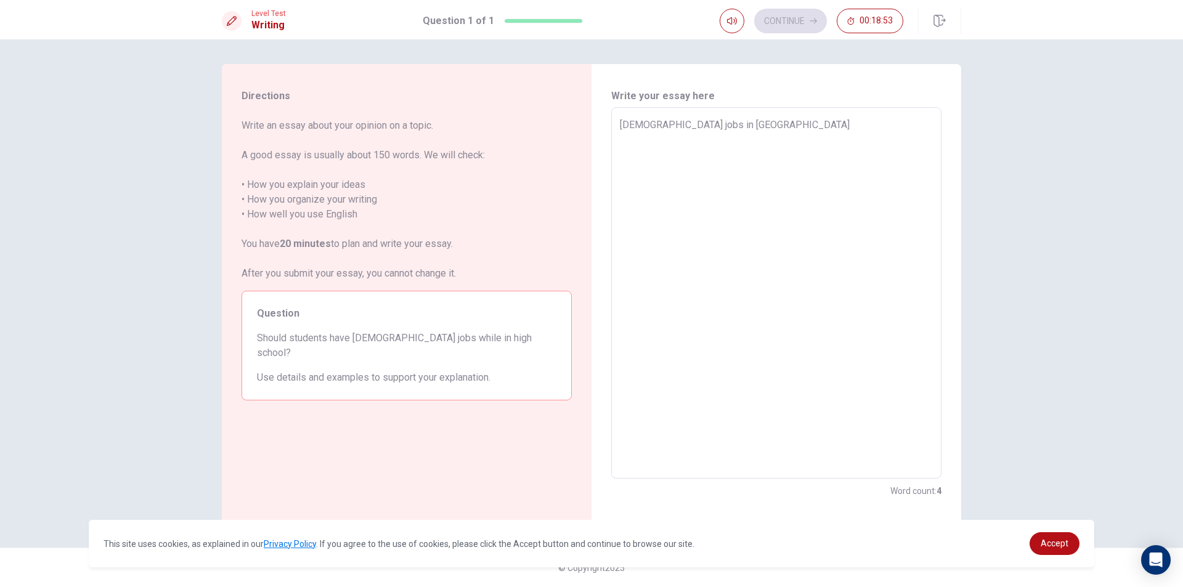
type textarea "x"
type textarea "[DEMOGRAPHIC_DATA] jobs in high"
type textarea "x"
type textarea "[DEMOGRAPHIC_DATA] jobs in high"
type textarea "x"
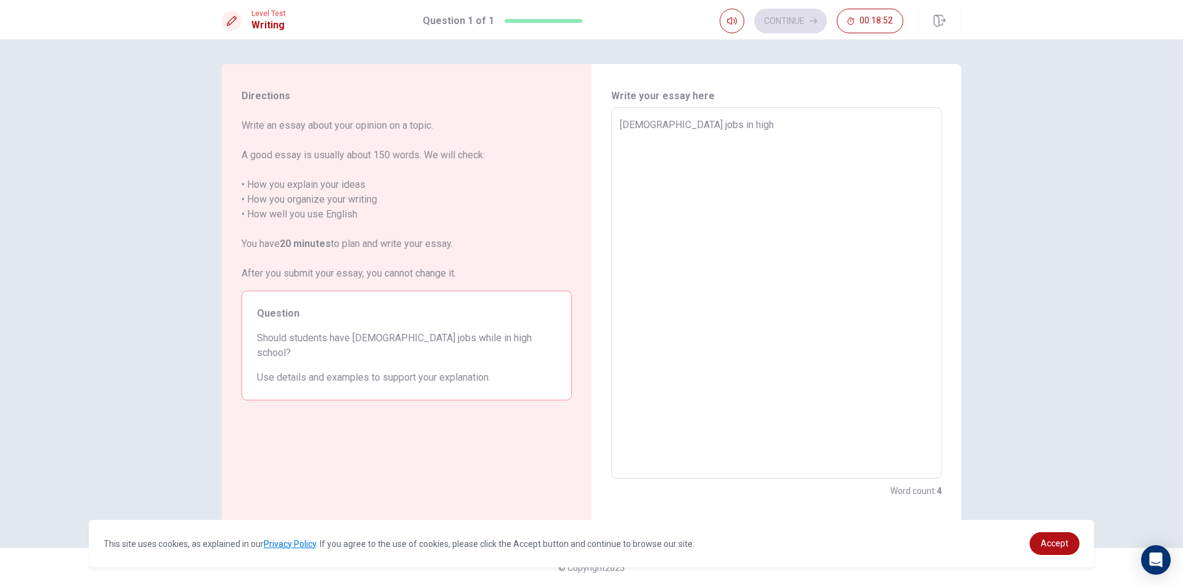
type textarea "[DEMOGRAPHIC_DATA] jobs in high s"
type textarea "x"
type textarea "[DEMOGRAPHIC_DATA] jobs in high sc"
type textarea "x"
type textarea "[DEMOGRAPHIC_DATA] jobs in high sch"
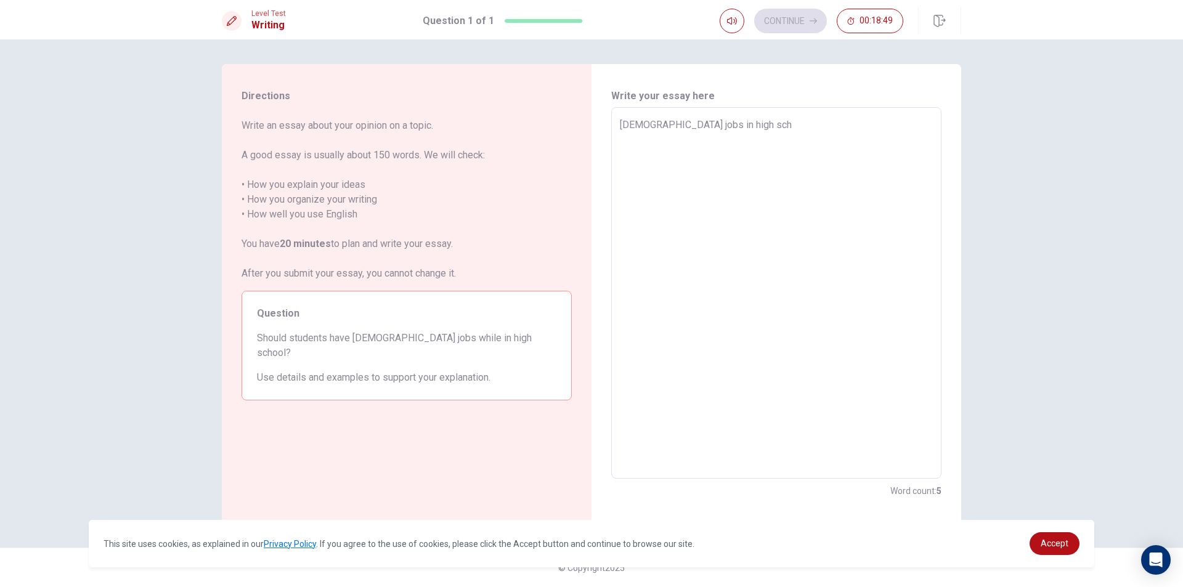
type textarea "x"
type textarea "[DEMOGRAPHIC_DATA] jobs in high scho"
type textarea "x"
type textarea "[DEMOGRAPHIC_DATA] jobs in high schoo"
type textarea "x"
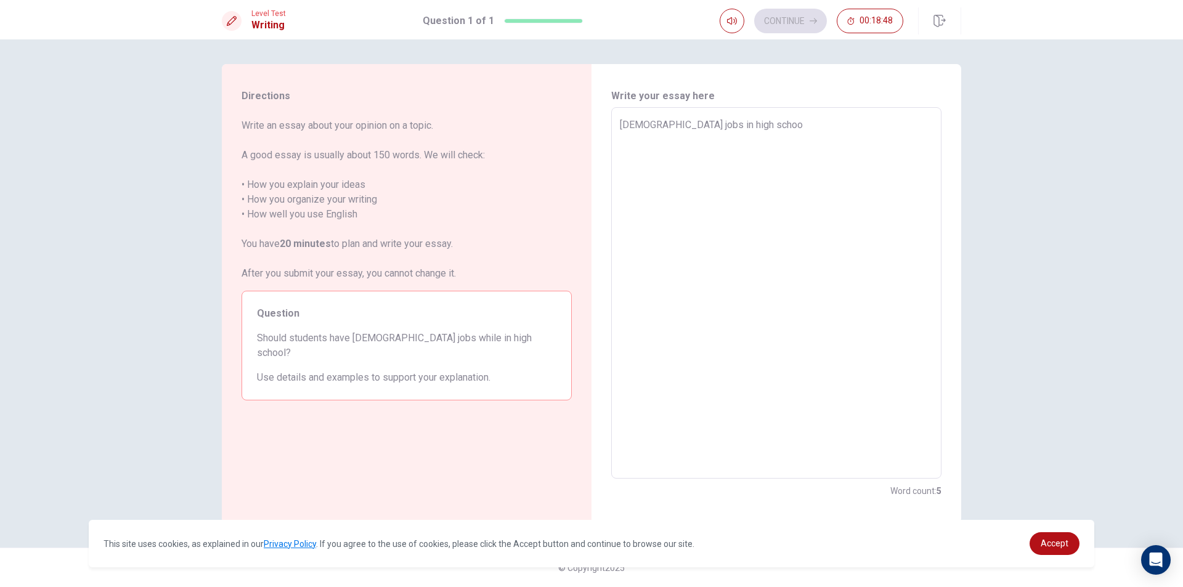
type textarea "[DEMOGRAPHIC_DATA] jobs in high school"
type textarea "x"
type textarea "[DEMOGRAPHIC_DATA] jobs in high school"
type textarea "x"
type textarea "[DEMOGRAPHIC_DATA] jobs in high school i"
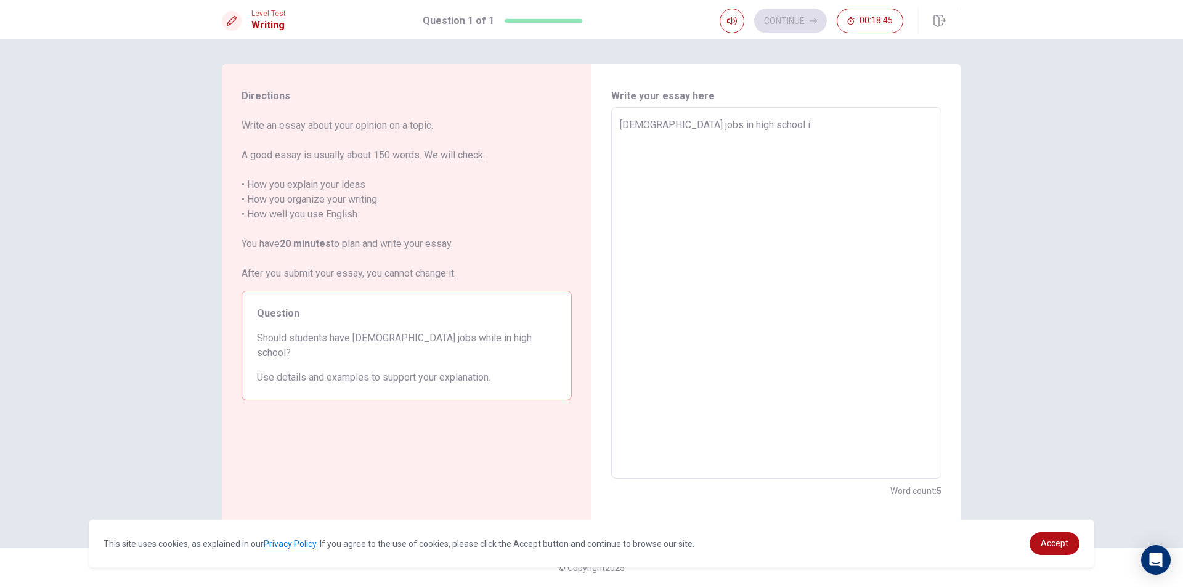
type textarea "x"
type textarea "[DEMOGRAPHIC_DATA] jobs in high school is"
type textarea "x"
type textarea "[DEMOGRAPHIC_DATA] jobs in high school is"
type textarea "x"
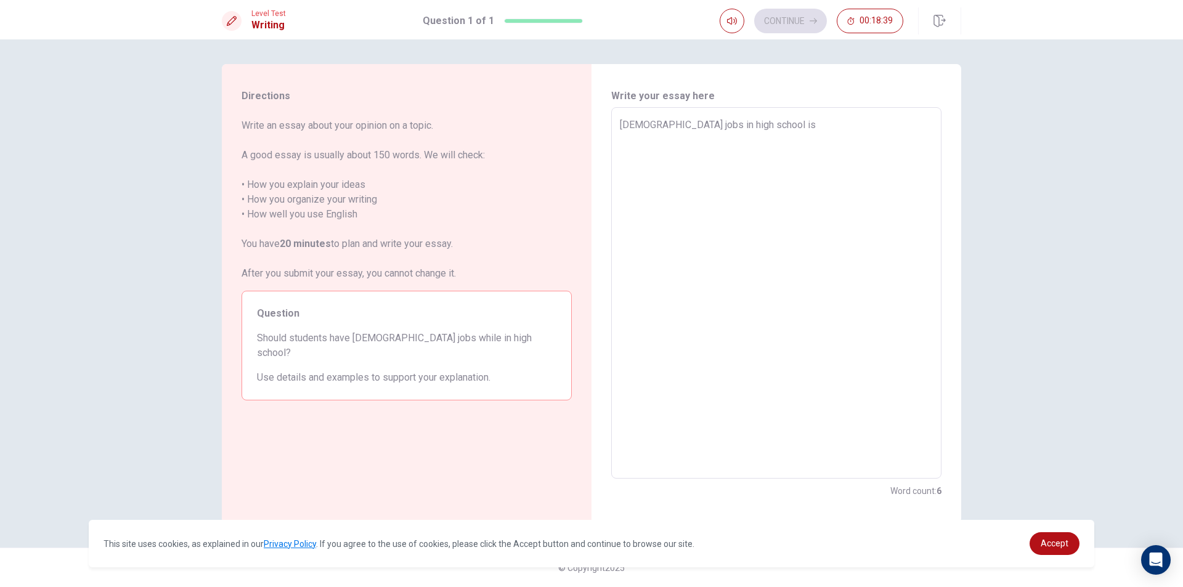
type textarea "[DEMOGRAPHIC_DATA] jobs in high school is i"
type textarea "x"
type textarea "[DEMOGRAPHIC_DATA] jobs in high school is it"
type textarea "x"
type textarea "[DEMOGRAPHIC_DATA] jobs in high school is it"
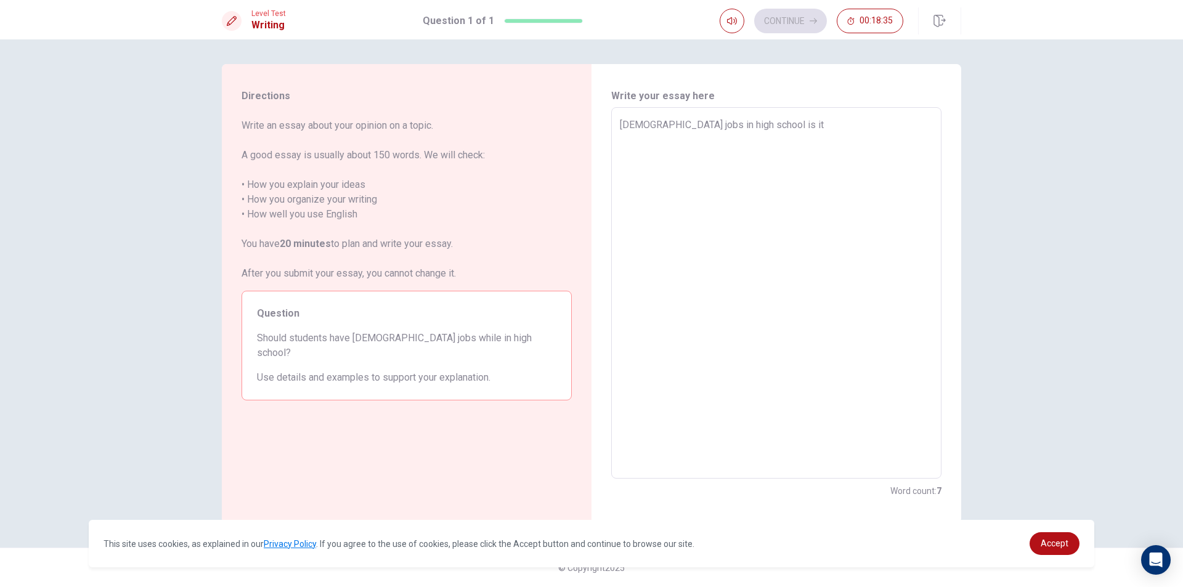
type textarea "x"
type textarea "[DEMOGRAPHIC_DATA] jobs in high school is it o"
type textarea "x"
type textarea "[DEMOGRAPHIC_DATA] jobs in high school is it"
type textarea "x"
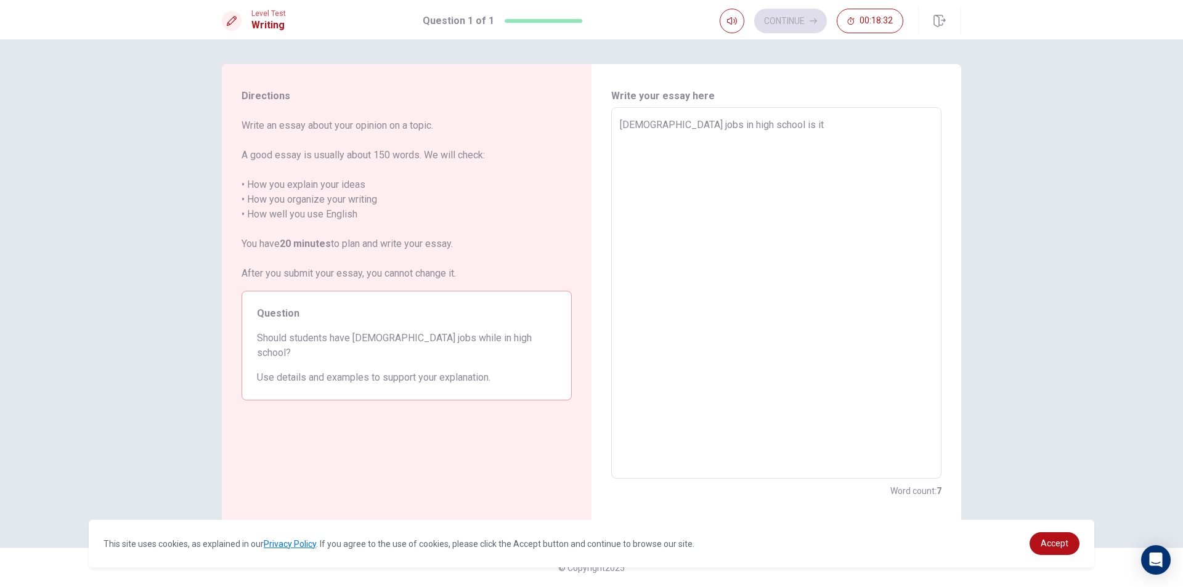
type textarea "[DEMOGRAPHIC_DATA] jobs in high school is it O"
type textarea "x"
type textarea "[DEMOGRAPHIC_DATA] jobs in high school is it OK"
type textarea "x"
type textarea "[DEMOGRAPHIC_DATA] jobs in high school is it OK"
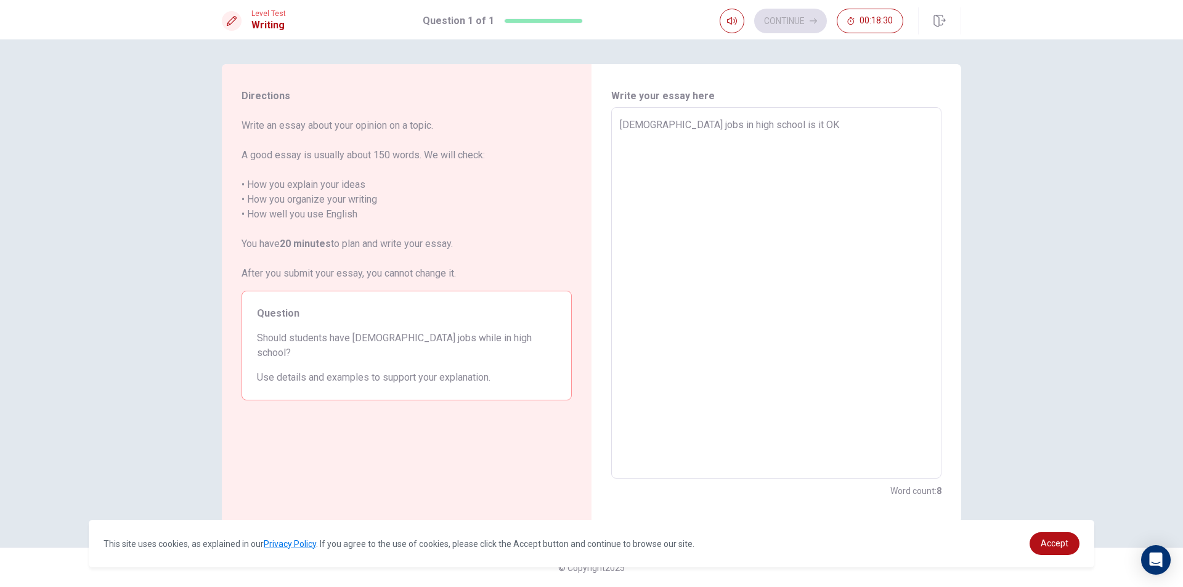
type textarea "x"
type textarea "[DEMOGRAPHIC_DATA] jobs in high school is it OK b"
type textarea "x"
type textarea "[DEMOGRAPHIC_DATA] jobs in high school is it OK be"
type textarea "x"
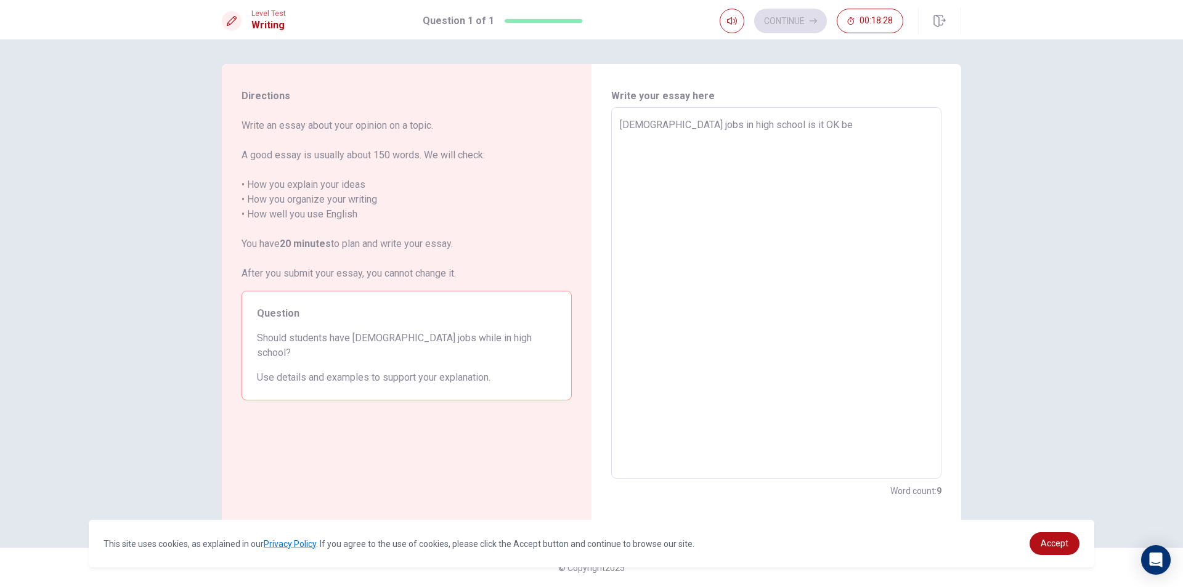
type textarea "[DEMOGRAPHIC_DATA] jobs in high school is it OK bec"
type textarea "x"
type textarea "[DEMOGRAPHIC_DATA] jobs in high school is it OK beca"
type textarea "x"
type textarea "[DEMOGRAPHIC_DATA] jobs in high school is it OK becau"
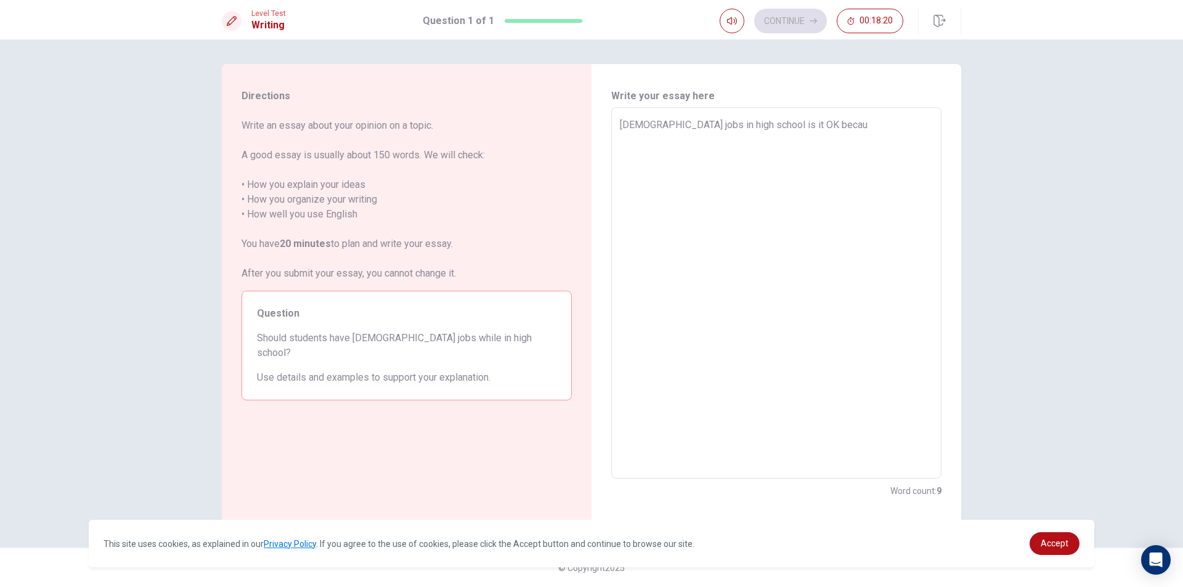
type textarea "x"
type textarea "[DEMOGRAPHIC_DATA] jobs in high school is it OK becaus"
type textarea "x"
type textarea "[DEMOGRAPHIC_DATA] jobs in high school is it OK because"
type textarea "x"
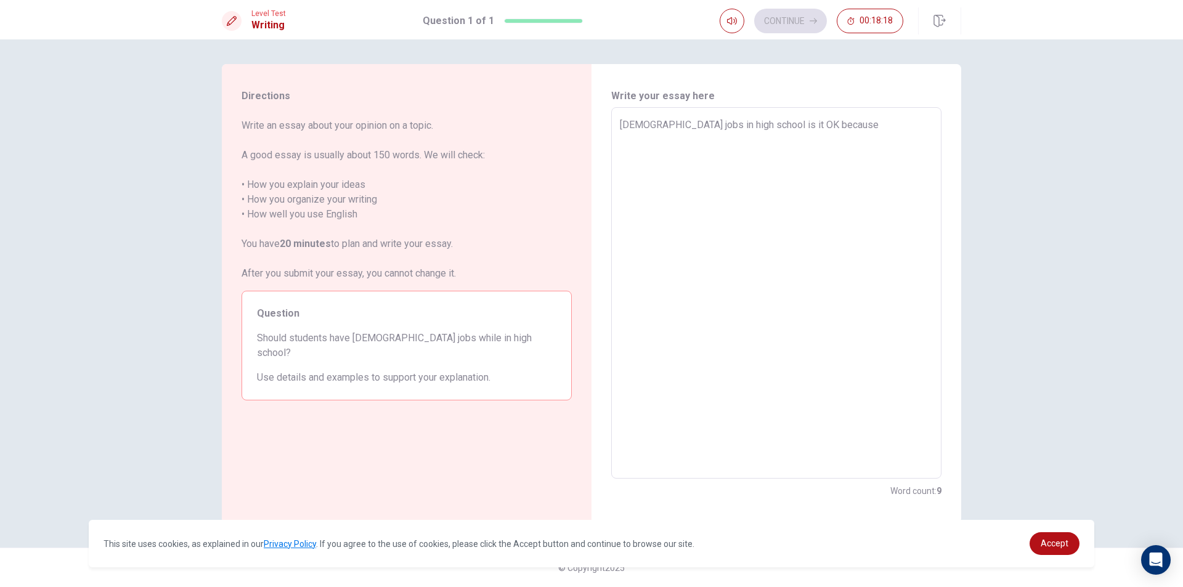
type textarea "[DEMOGRAPHIC_DATA] jobs in high school is it OK because"
type textarea "x"
type textarea "[DEMOGRAPHIC_DATA] jobs in high school is it OK because i"
type textarea "x"
type textarea "[DEMOGRAPHIC_DATA] jobs in high school is it OK because"
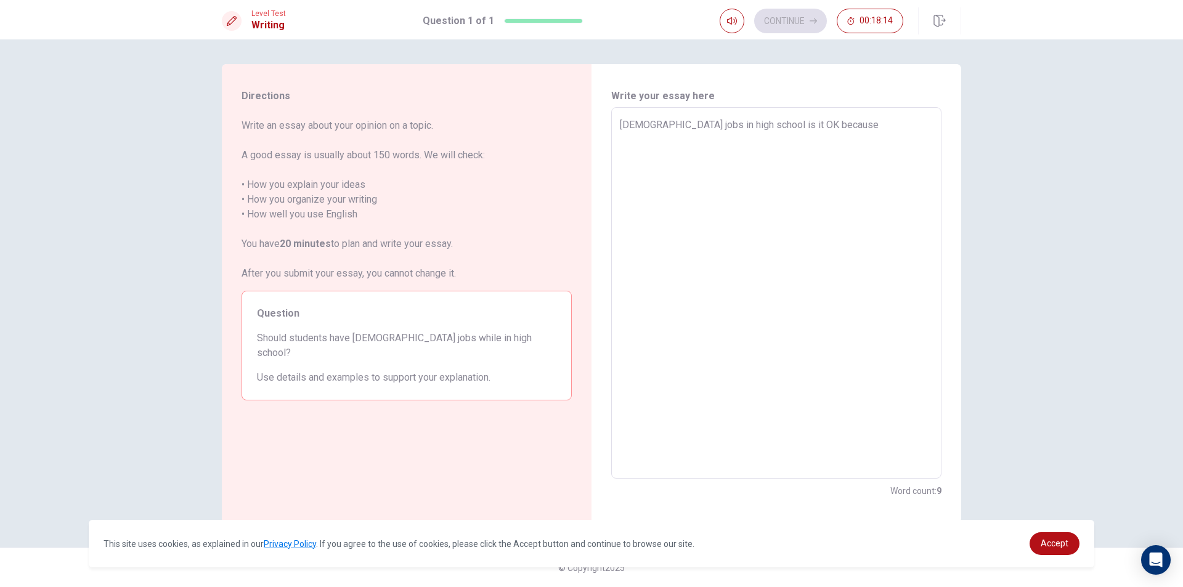
type textarea "x"
type textarea "[DEMOGRAPHIC_DATA] jobs in high school is it OK because i"
type textarea "x"
type textarea "[DEMOGRAPHIC_DATA] jobs in high school is it OK because is"
type textarea "x"
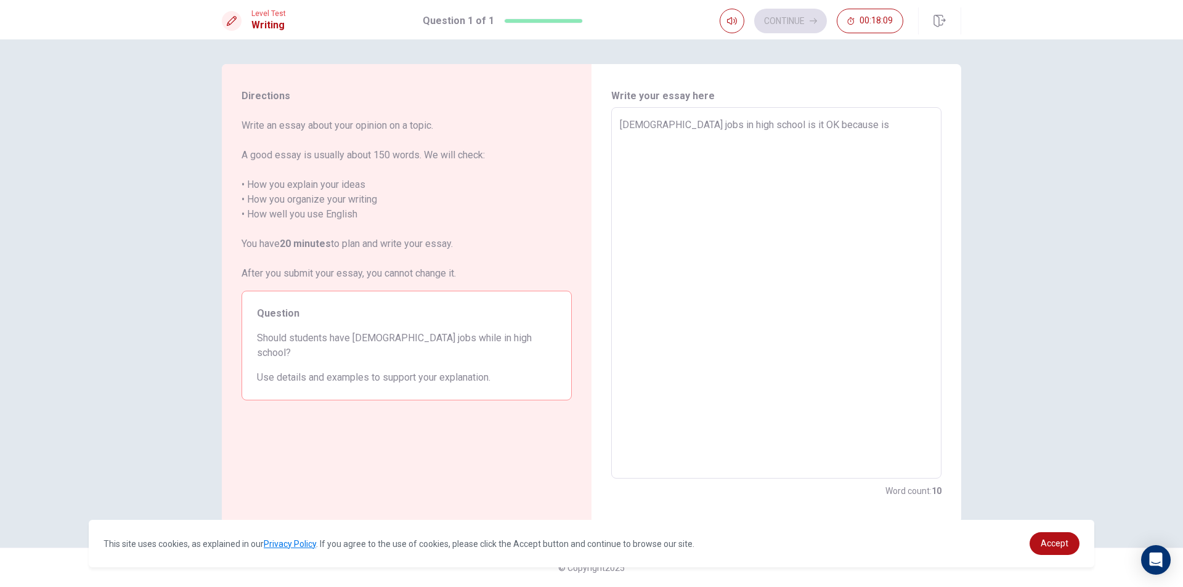
type textarea "[DEMOGRAPHIC_DATA] jobs in high school is it OK because is"
type textarea "x"
type textarea "[DEMOGRAPHIC_DATA] jobs in high school is it OK because is t"
type textarea "x"
type textarea "[DEMOGRAPHIC_DATA] jobs in high school is it OK because is ti"
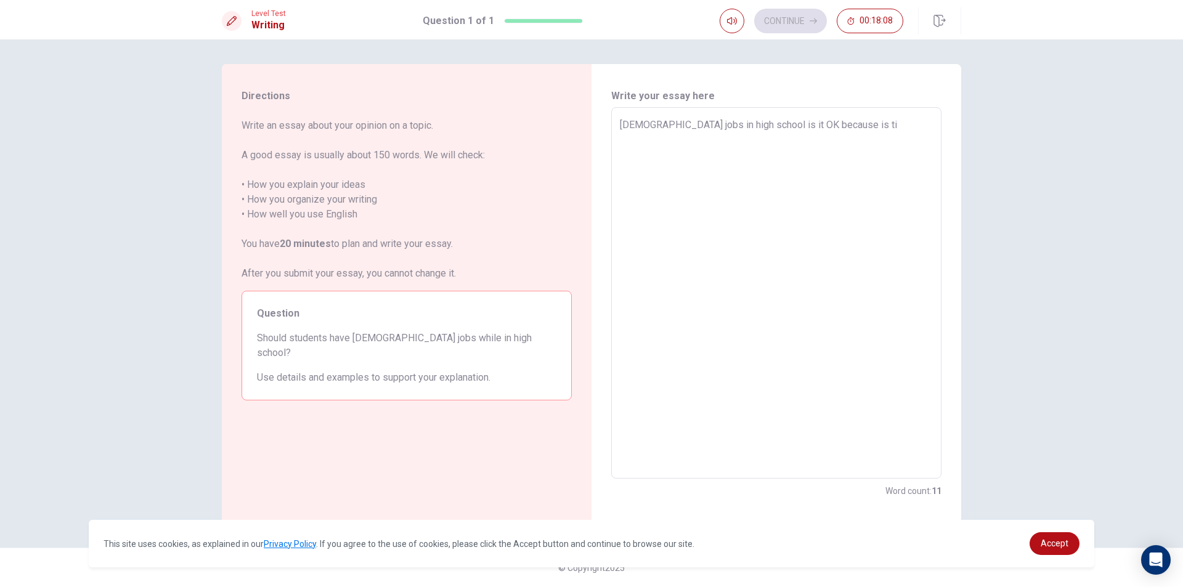
type textarea "x"
type textarea "[DEMOGRAPHIC_DATA] jobs in high school is it OK because is [PERSON_NAME]"
type textarea "x"
type textarea "[DEMOGRAPHIC_DATA] jobs in high school is it OK because is time"
type textarea "x"
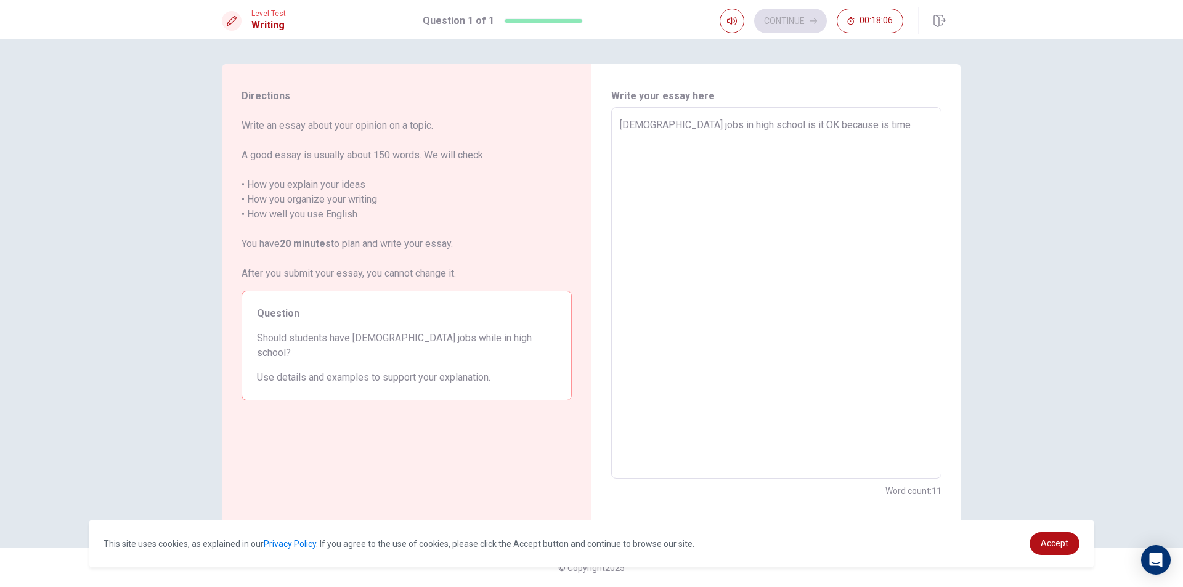
type textarea "[DEMOGRAPHIC_DATA] jobs in high school is it OK because is time"
type textarea "x"
type textarea "[DEMOGRAPHIC_DATA] jobs in high school is it OK because is time i"
type textarea "x"
type textarea "[DEMOGRAPHIC_DATA] jobs in high school is it OK because is time it"
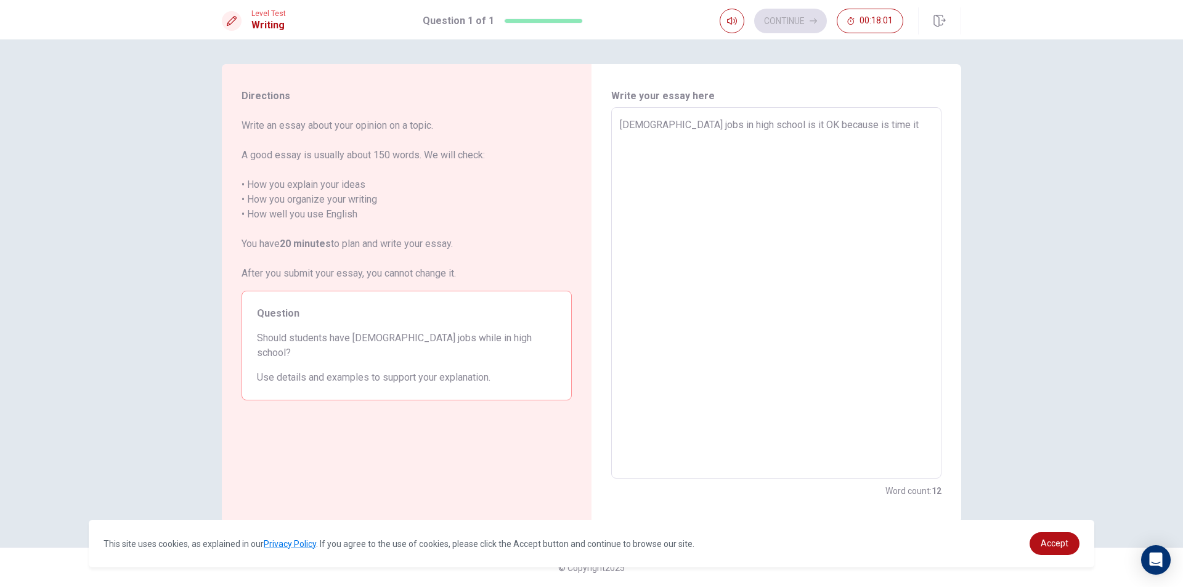
type textarea "x"
type textarea "[DEMOGRAPHIC_DATA] jobs in high school is it OK because is time it"
type textarea "x"
type textarea "[DEMOGRAPHIC_DATA] jobs in high school is it OK because is time it h"
type textarea "x"
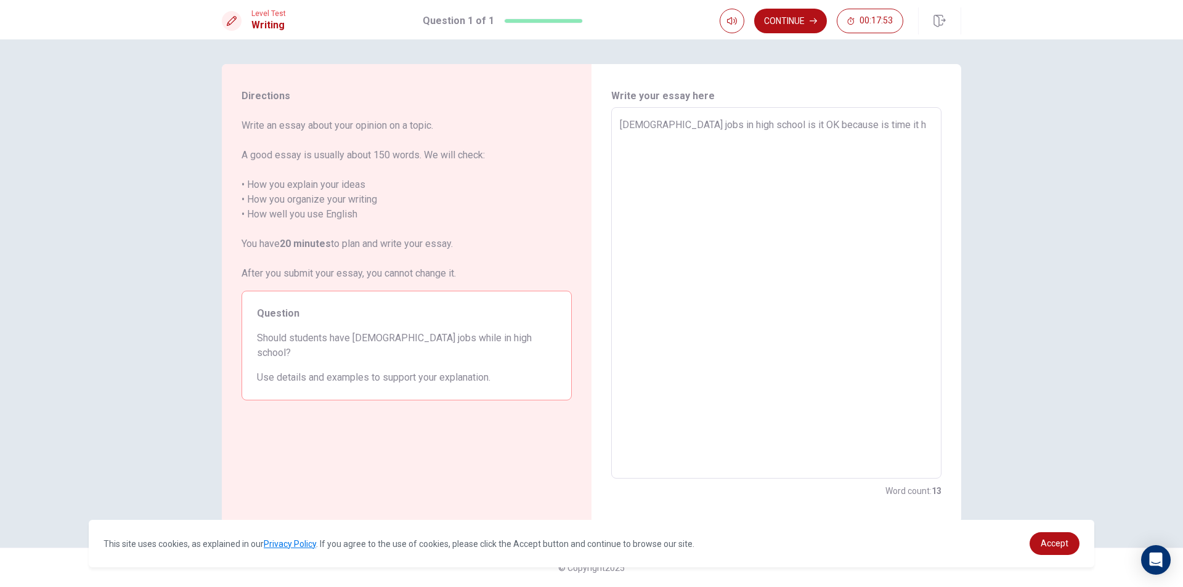
type textarea "[DEMOGRAPHIC_DATA] jobs in high school is it OK because is time it ha"
type textarea "x"
type textarea "[DEMOGRAPHIC_DATA] jobs in high school is it OK because is time it hav"
type textarea "x"
type textarea "[DEMOGRAPHIC_DATA] jobs in high school is it OK because is time it have"
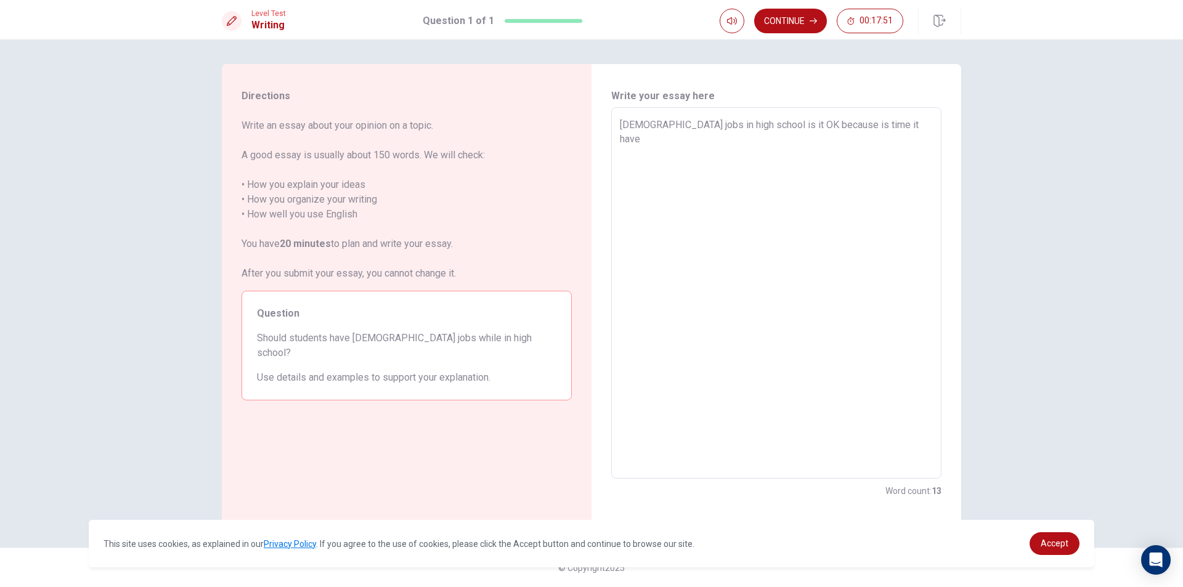
type textarea "x"
type textarea "[DEMOGRAPHIC_DATA] jobs in high school is it OK because is time it have"
type textarea "x"
type textarea "[DEMOGRAPHIC_DATA] jobs in high school is it OK because is time it have m"
type textarea "x"
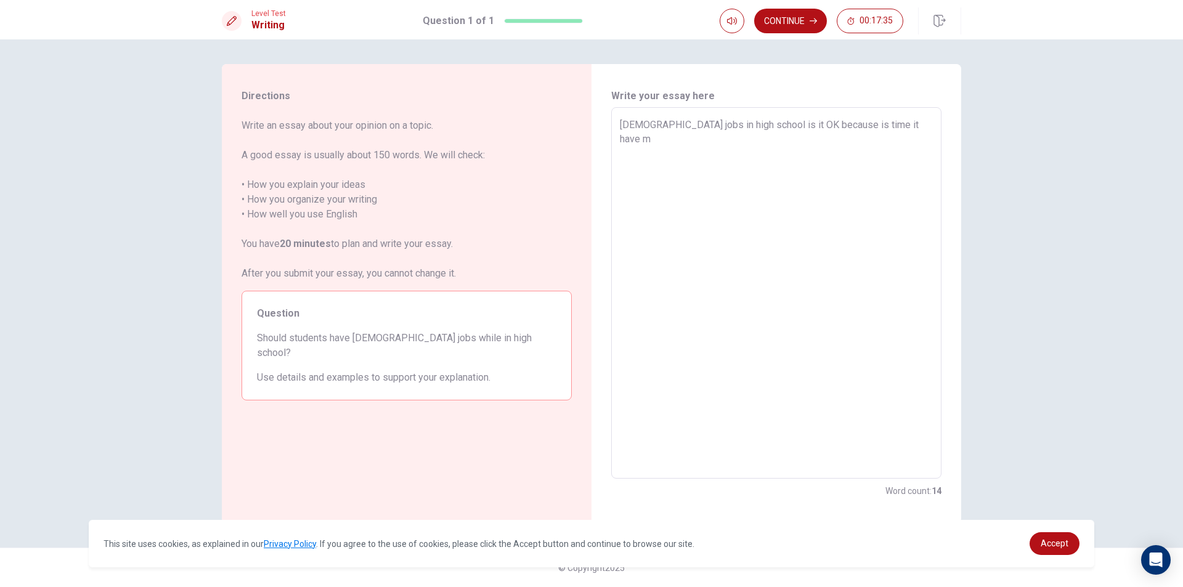
type textarea "[DEMOGRAPHIC_DATA] jobs in high school is it OK because is time it have mo"
type textarea "x"
type textarea "[DEMOGRAPHIC_DATA] jobs in high school is it OK because is time it have mon"
type textarea "x"
type textarea "[DEMOGRAPHIC_DATA] jobs in high school is it OK because is time it have mony"
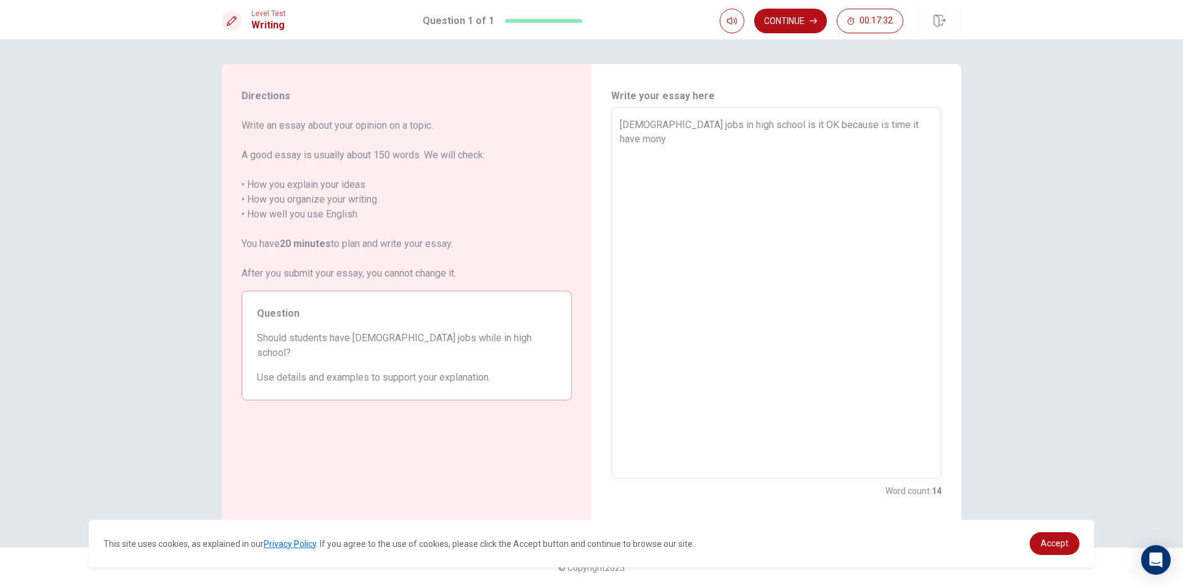
type textarea "x"
type textarea "[DEMOGRAPHIC_DATA] jobs in high school is it OK because is time it have mon"
type textarea "x"
type textarea "[DEMOGRAPHIC_DATA] jobs in high school is it OK because is time it have mony"
type textarea "x"
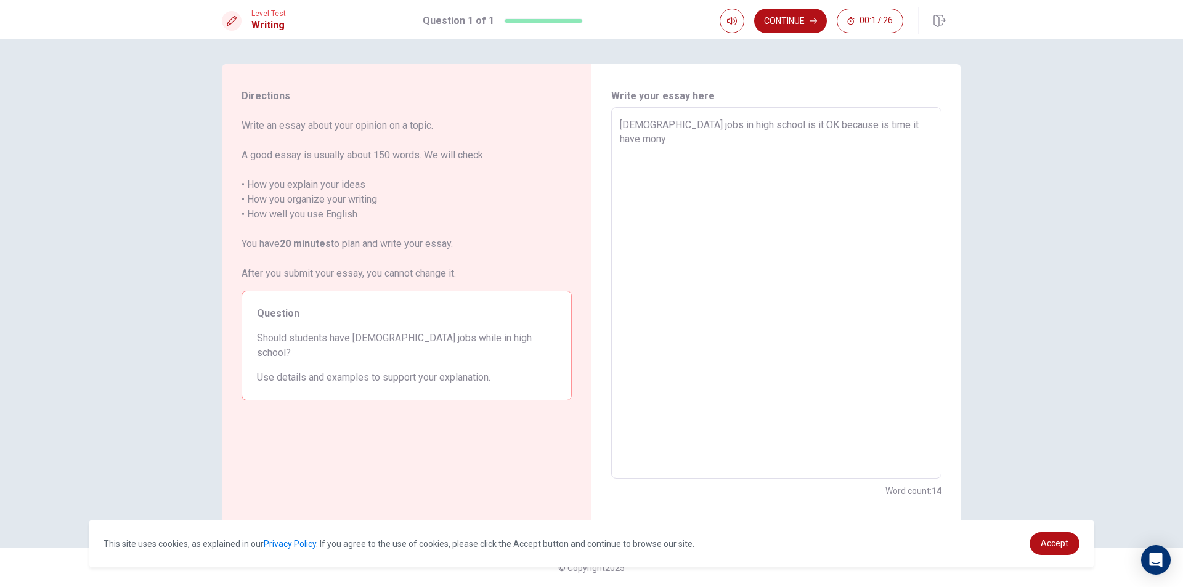
type textarea "[DEMOGRAPHIC_DATA] jobs in high school is it OK because is time it have mony"
type textarea "x"
type textarea "[DEMOGRAPHIC_DATA] jobs in high school is it OK because is time it have mony"
type textarea "x"
type textarea "[DEMOGRAPHIC_DATA] jobs in high school is it OK because is time it have mon"
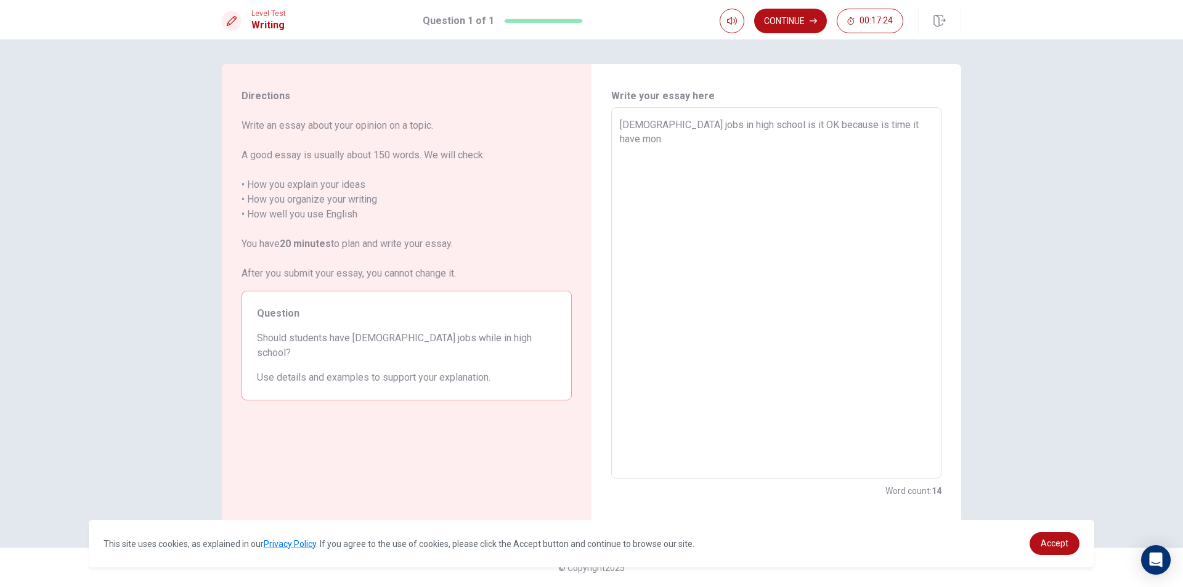
type textarea "x"
type textarea "[DEMOGRAPHIC_DATA] jobs in high school is it OK because is time it have mo"
type textarea "x"
type textarea "[DEMOGRAPHIC_DATA] jobs in high school is it OK because is time it have m"
type textarea "x"
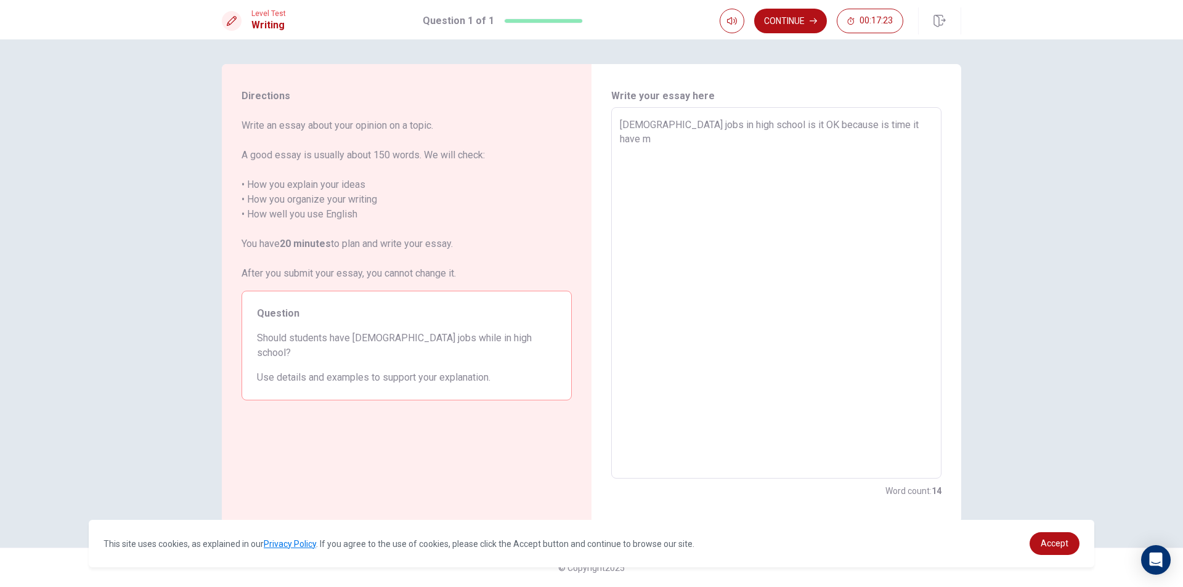
type textarea "[DEMOGRAPHIC_DATA] jobs in high school is it OK because is time it have"
type textarea "x"
type textarea "[DEMOGRAPHIC_DATA] jobs in high school is it OK because is time it have"
type textarea "x"
type textarea "[DEMOGRAPHIC_DATA] jobs in high school is it OK because is time it hav"
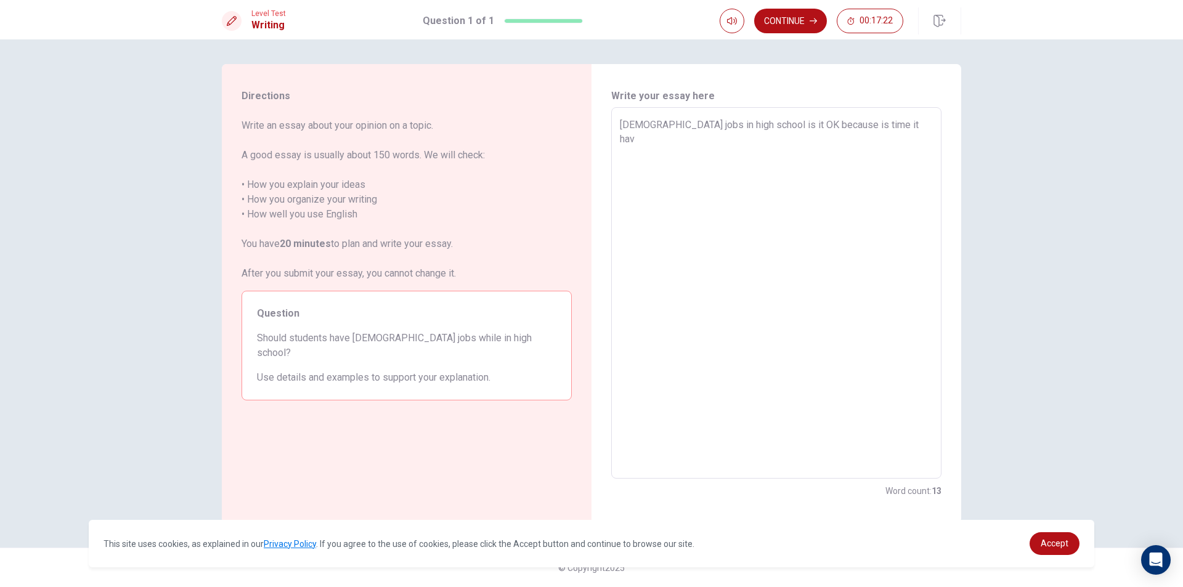
type textarea "x"
type textarea "[DEMOGRAPHIC_DATA] jobs in high school is it OK because is time it ha"
type textarea "x"
type textarea "[DEMOGRAPHIC_DATA] jobs in high school is it OK because is time it h"
type textarea "x"
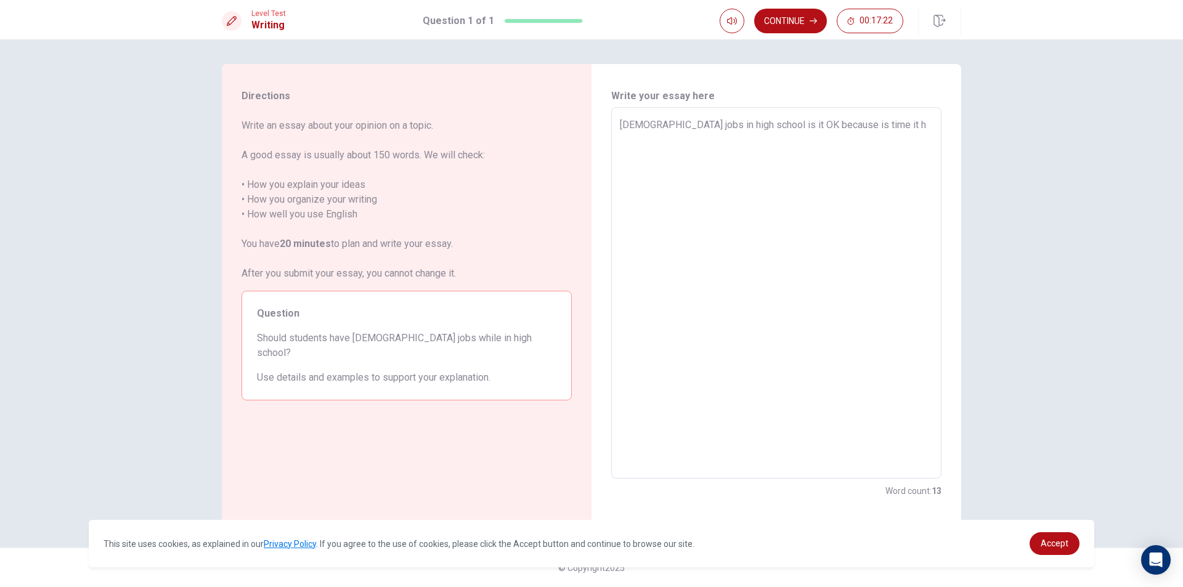
type textarea "[DEMOGRAPHIC_DATA] jobs in high school is it OK because is time it"
type textarea "x"
type textarea "[DEMOGRAPHIC_DATA] jobs in high school is it OK because is time it"
type textarea "x"
type textarea "[DEMOGRAPHIC_DATA] jobs in high school is it OK because is time i"
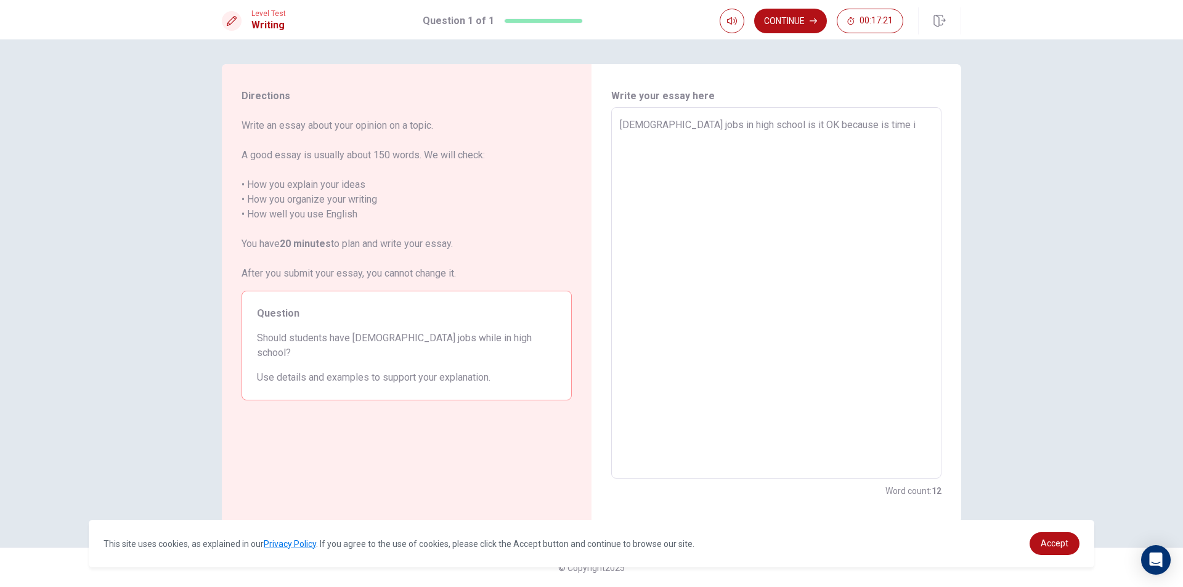
type textarea "x"
type textarea "[DEMOGRAPHIC_DATA] jobs in high school is it OK because is time"
type textarea "x"
type textarea "[DEMOGRAPHIC_DATA] jobs in high school is it OK because is time i"
type textarea "x"
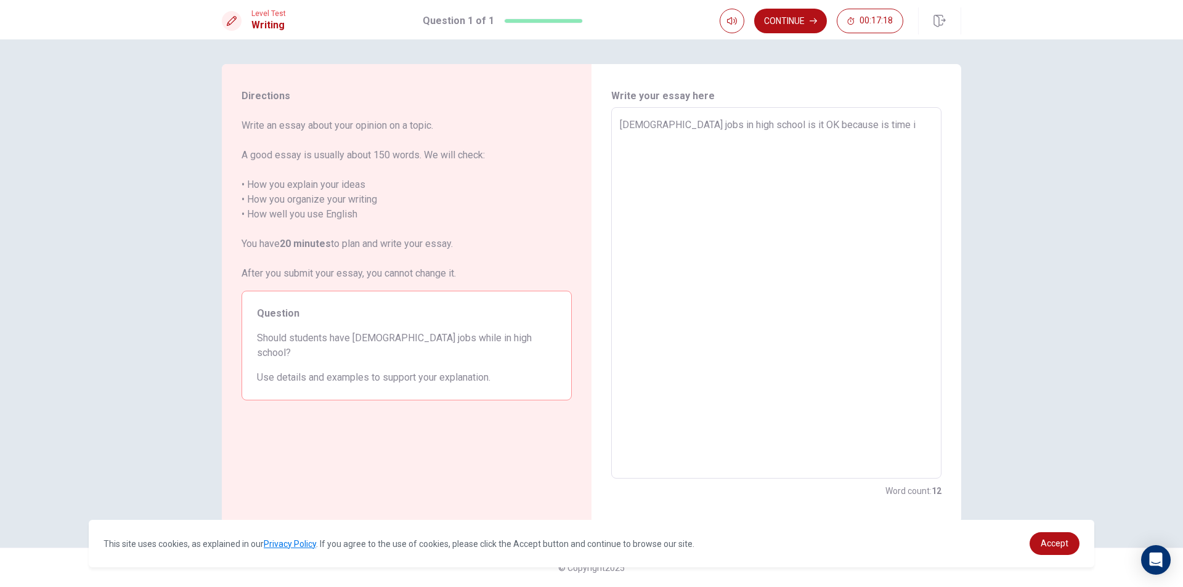
type textarea "[DEMOGRAPHIC_DATA] jobs in high school is it OK because is time it"
type textarea "x"
type textarea "[DEMOGRAPHIC_DATA] jobs in high school is it OK because is time it"
type textarea "x"
type textarea "[DEMOGRAPHIC_DATA] jobs in high school is it OK because is time it v"
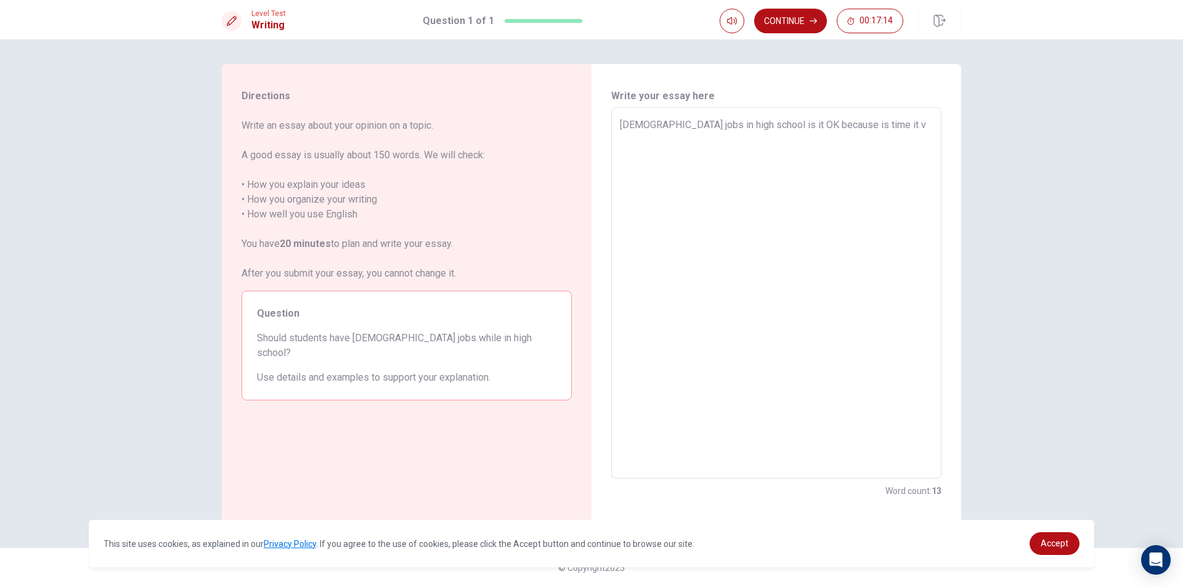
type textarea "x"
type textarea "[DEMOGRAPHIC_DATA] jobs in high school is it OK because is time it va"
type textarea "x"
type textarea "[DEMOGRAPHIC_DATA] jobs in high school is it OK because is time it var"
type textarea "x"
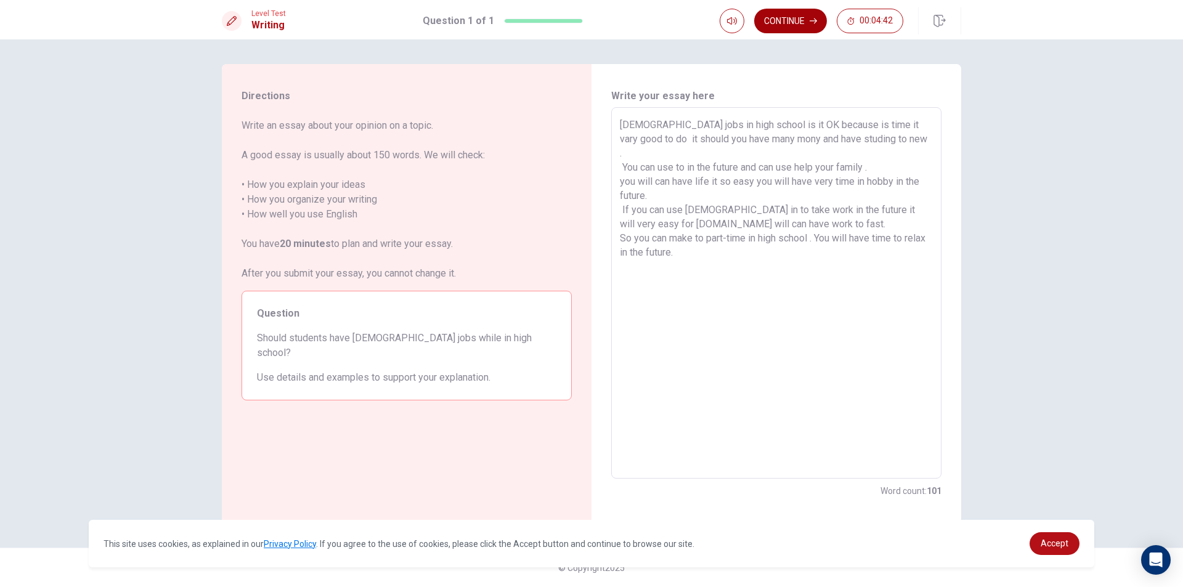
click at [786, 23] on button "Continue" at bounding box center [790, 21] width 73 height 25
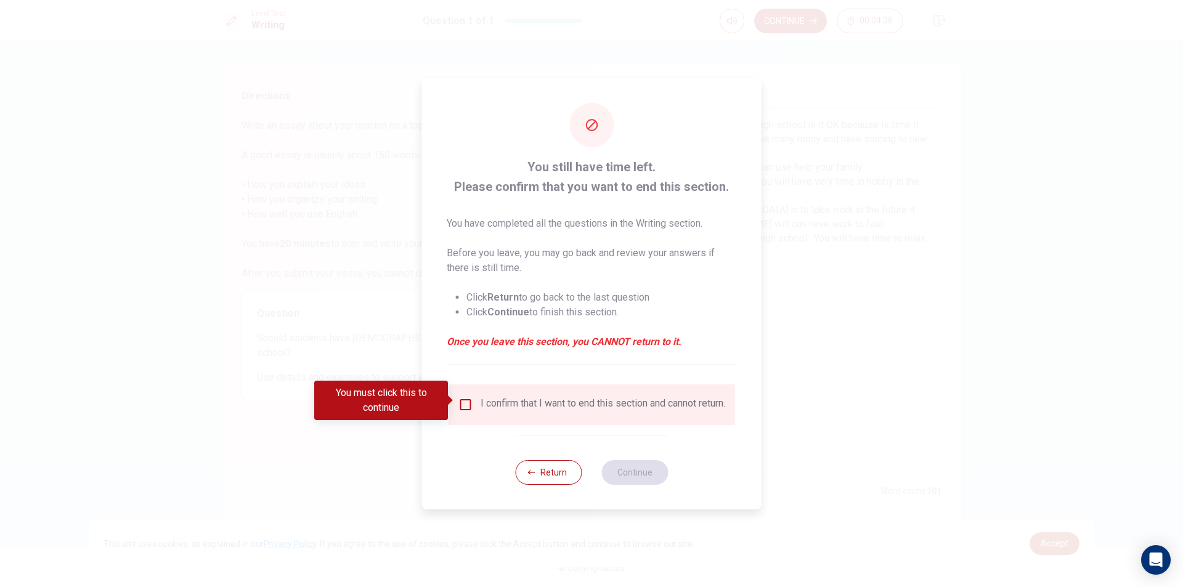
click at [467, 401] on input "You must click this to continue" at bounding box center [466, 405] width 15 height 15
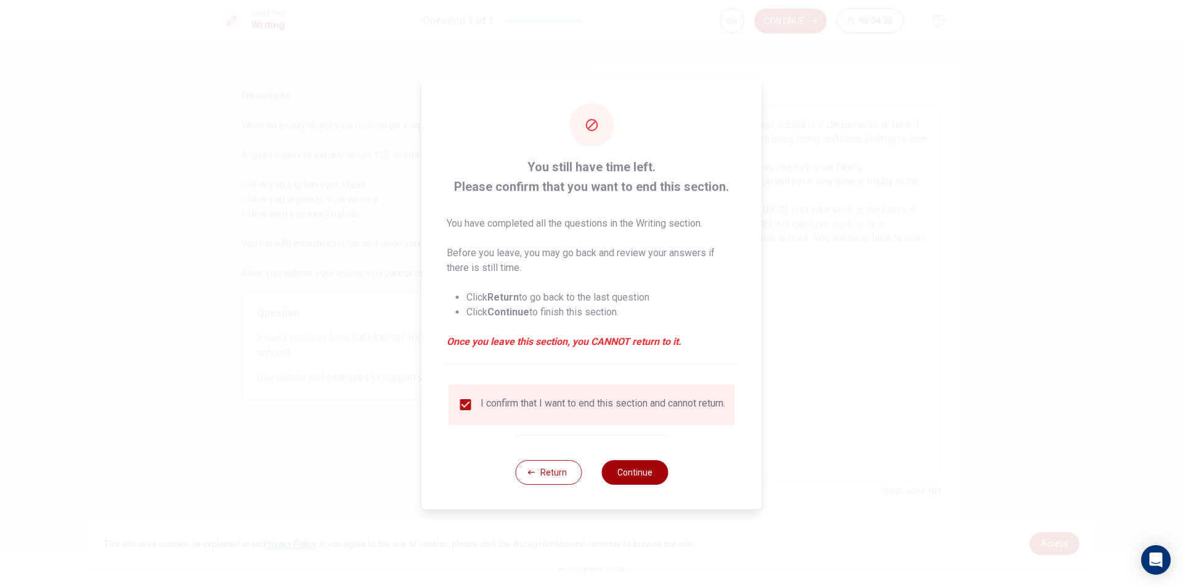
click at [629, 485] on button "Continue" at bounding box center [635, 472] width 67 height 25
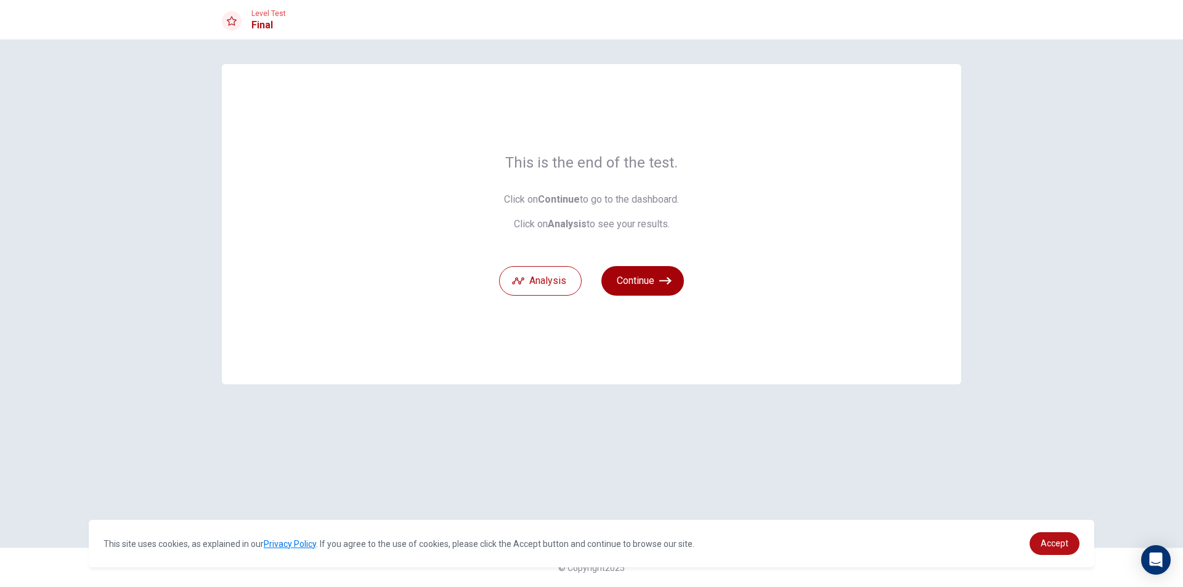
click at [631, 288] on button "Continue" at bounding box center [643, 281] width 83 height 30
